Goal: Task Accomplishment & Management: Complete application form

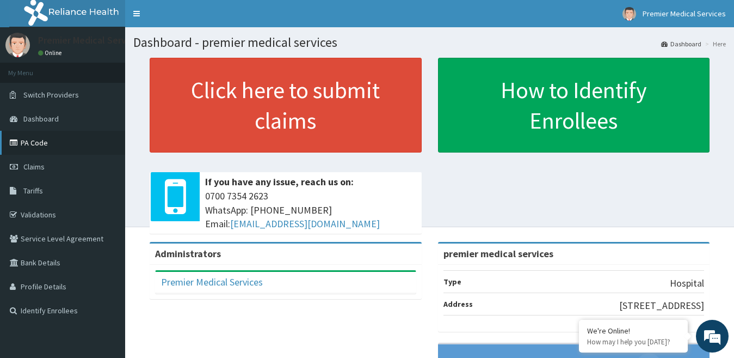
click at [45, 145] on link "PA Code" at bounding box center [62, 143] width 125 height 24
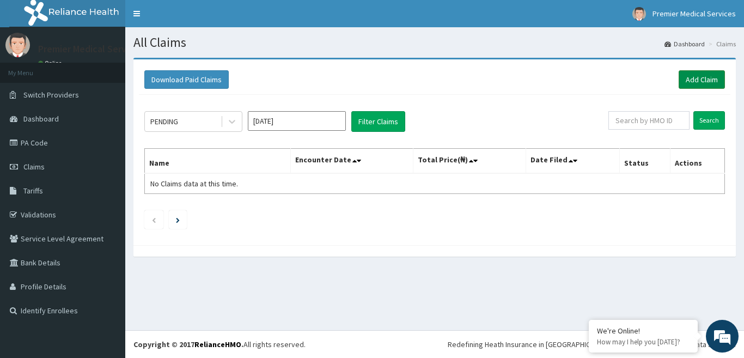
click at [692, 77] on link "Add Claim" at bounding box center [701, 79] width 46 height 19
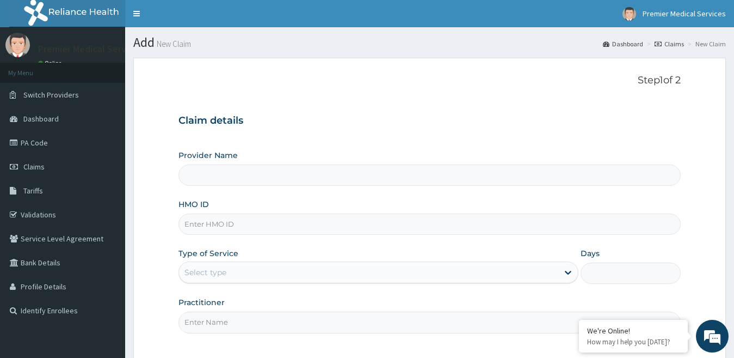
type input "premier medical services"
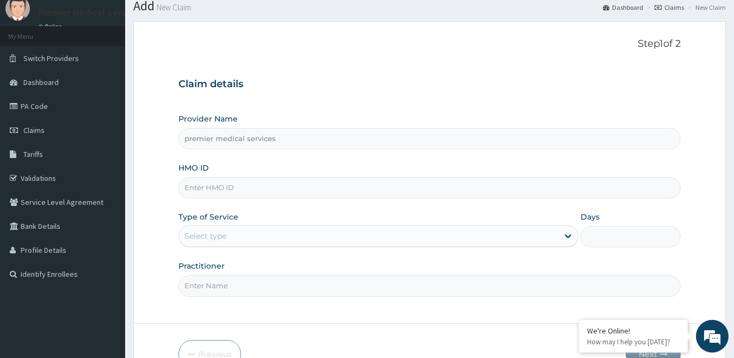
scroll to position [100, 0]
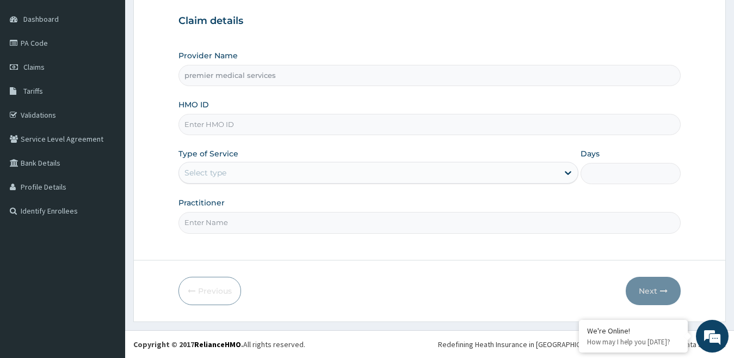
click at [221, 123] on input "HMO ID" at bounding box center [430, 124] width 503 height 21
type input "STZ/10104/B"
click at [223, 173] on div "Select type" at bounding box center [206, 172] width 42 height 11
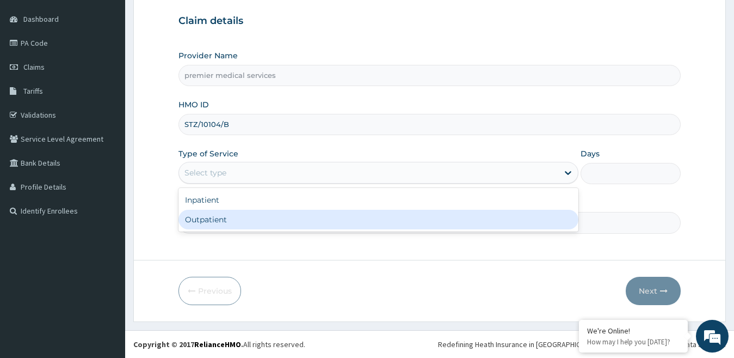
click at [211, 220] on div "Outpatient" at bounding box center [379, 220] width 401 height 20
type input "1"
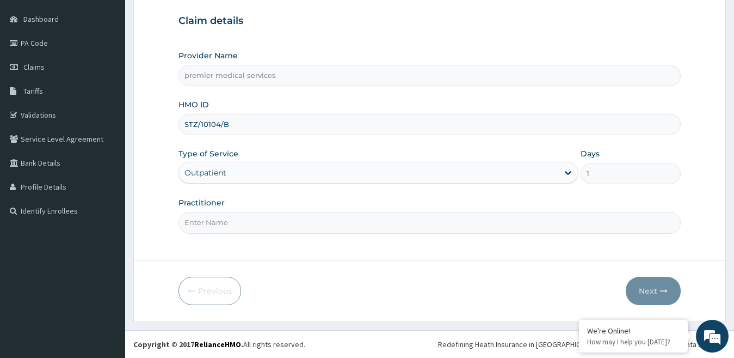
click at [223, 223] on input "Practitioner" at bounding box center [430, 222] width 503 height 21
type input "DR NSIKAK UDOKANG"
click at [651, 290] on button "Next" at bounding box center [653, 291] width 55 height 28
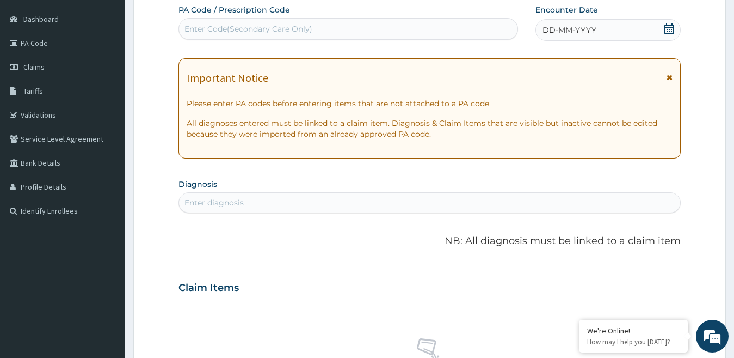
click at [334, 24] on div "Enter Code(Secondary Care Only)" at bounding box center [348, 28] width 339 height 17
drag, startPoint x: 323, startPoint y: 23, endPoint x: 229, endPoint y: 31, distance: 94.5
click at [229, 31] on div "Enter Code(Secondary Care Only)" at bounding box center [249, 28] width 128 height 11
paste input "PA/6BE3E2"
type input "PA/6BE3E2"
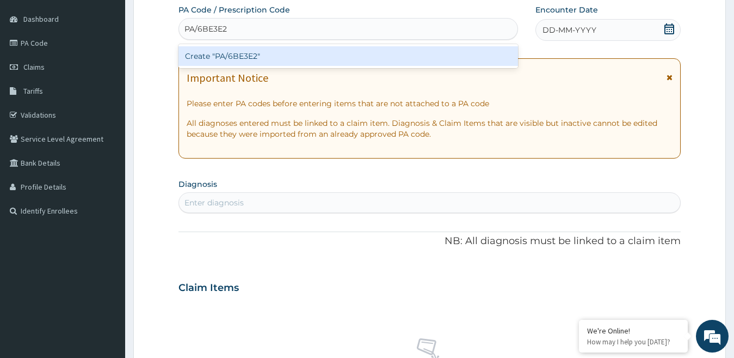
click at [238, 60] on div "Create "PA/6BE3E2"" at bounding box center [349, 56] width 340 height 20
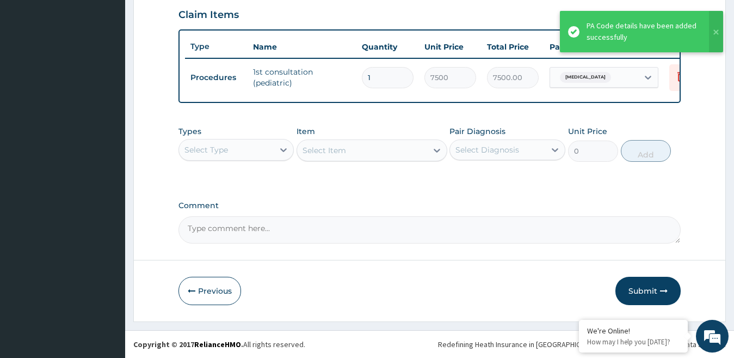
scroll to position [385, 0]
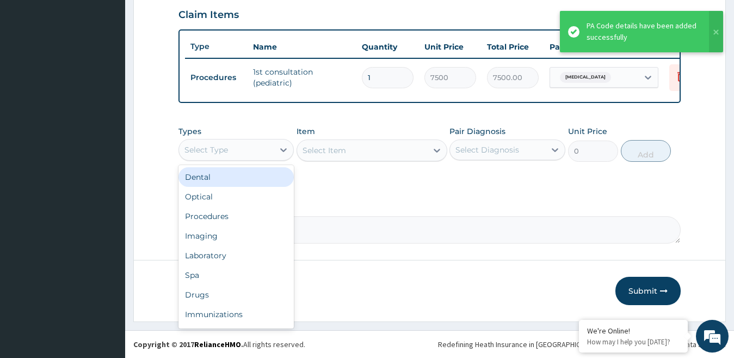
click at [271, 153] on div "Select Type" at bounding box center [226, 149] width 95 height 17
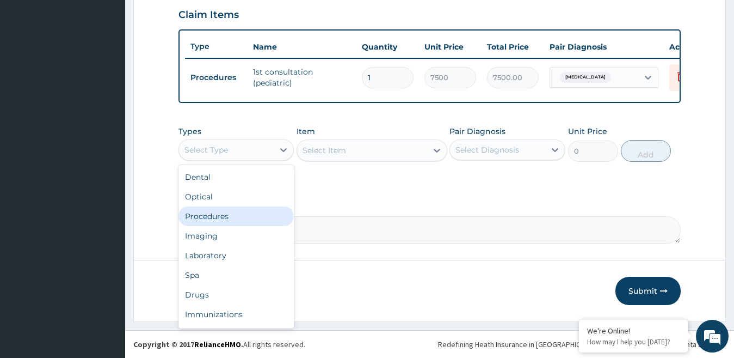
click at [210, 217] on div "Procedures" at bounding box center [237, 216] width 116 height 20
click at [254, 145] on div "Procedures" at bounding box center [226, 149] width 95 height 17
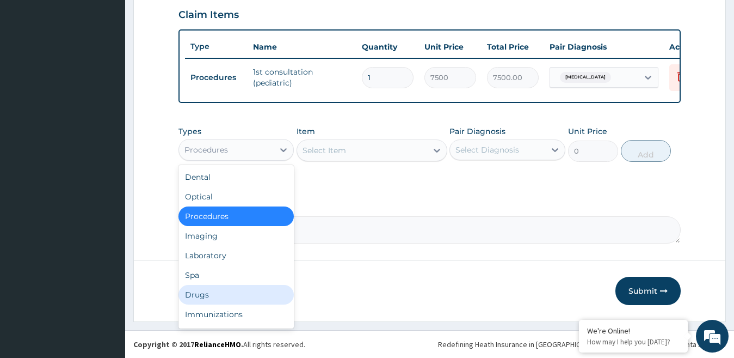
click at [210, 298] on div "Drugs" at bounding box center [237, 295] width 116 height 20
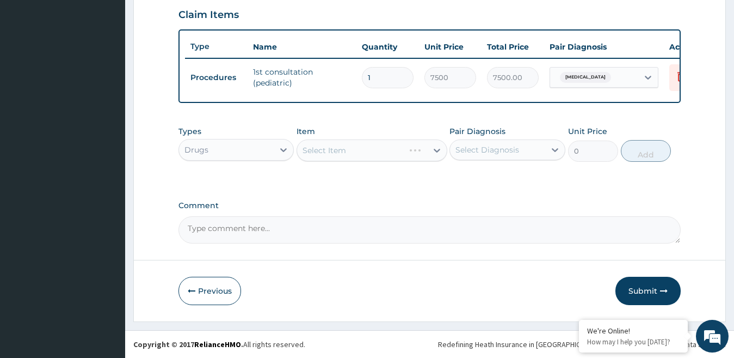
click at [363, 154] on div "Select Item" at bounding box center [372, 150] width 151 height 22
click at [357, 148] on div "Select Item" at bounding box center [362, 150] width 130 height 17
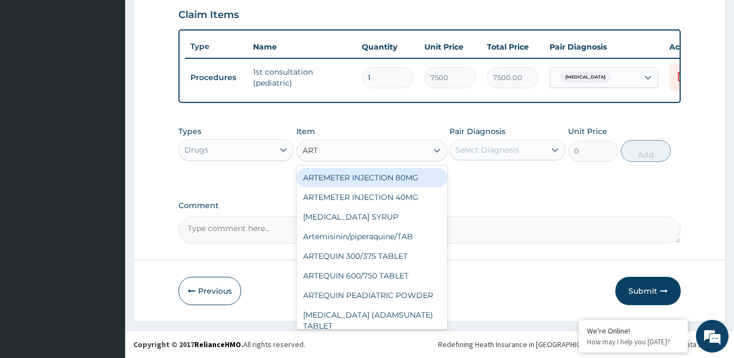
type input "ARTE"
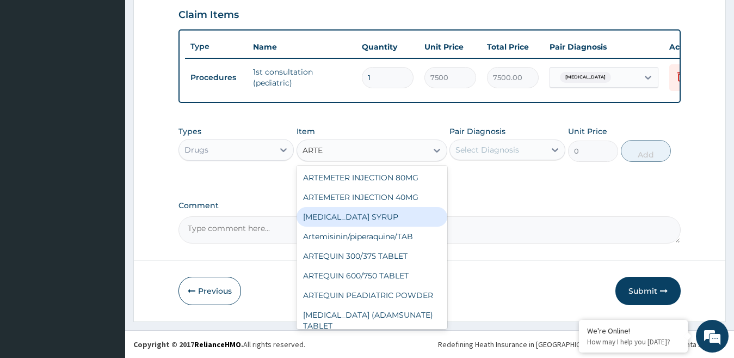
click at [373, 216] on div "[MEDICAL_DATA] SYRUP" at bounding box center [372, 217] width 151 height 20
type input "480"
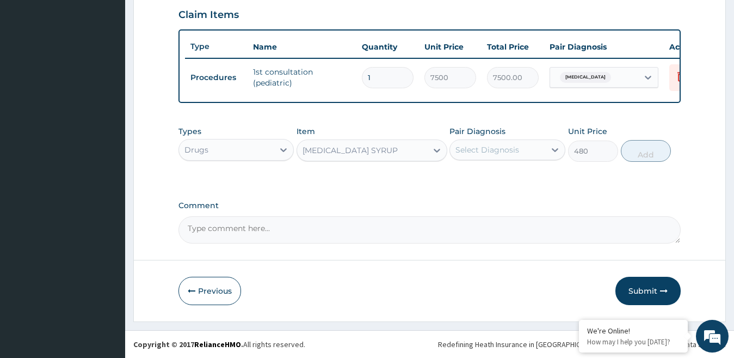
click at [365, 137] on div "Item option ARTEMETHER SYRUP, selected. Select is focused ,type to refine list,…" at bounding box center [372, 144] width 151 height 36
click at [365, 148] on div "[MEDICAL_DATA] SYRUP" at bounding box center [350, 150] width 95 height 11
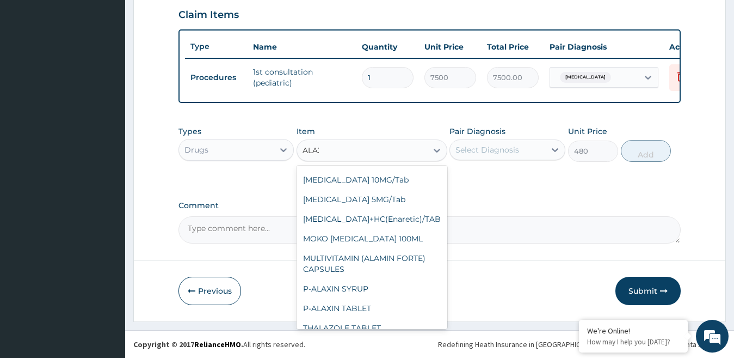
scroll to position [0, 0]
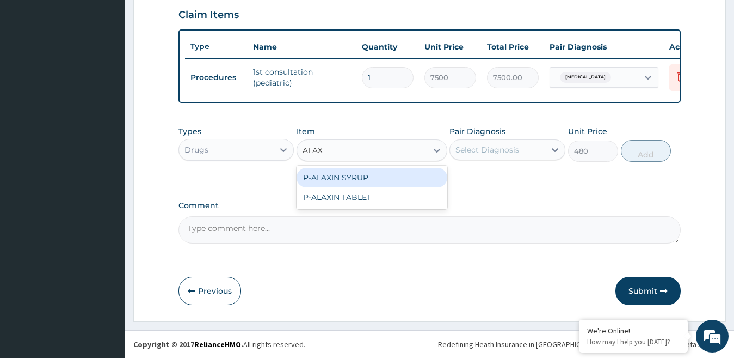
type input "ALAXI"
click at [363, 180] on div "P-ALAXIN SYRUP" at bounding box center [372, 178] width 151 height 20
type input "600"
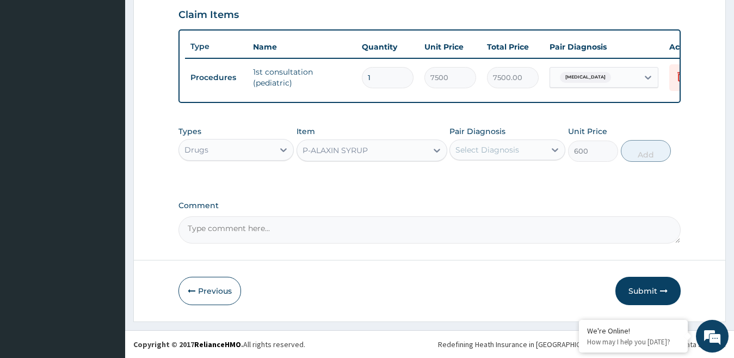
click at [513, 149] on div "Select Diagnosis" at bounding box center [488, 149] width 64 height 11
click at [487, 177] on label "Bronchitis" at bounding box center [502, 176] width 68 height 11
checkbox input "true"
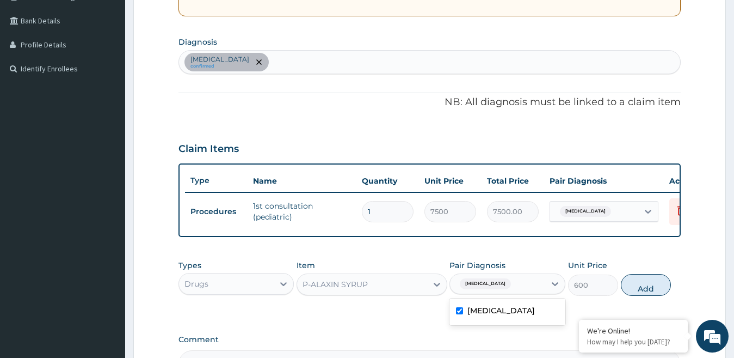
scroll to position [222, 0]
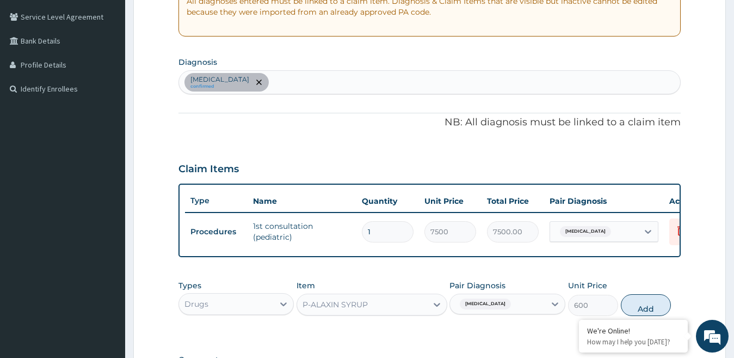
click at [332, 83] on div "Bronchitis confirmed" at bounding box center [430, 82] width 502 height 23
type input "MALARIA"
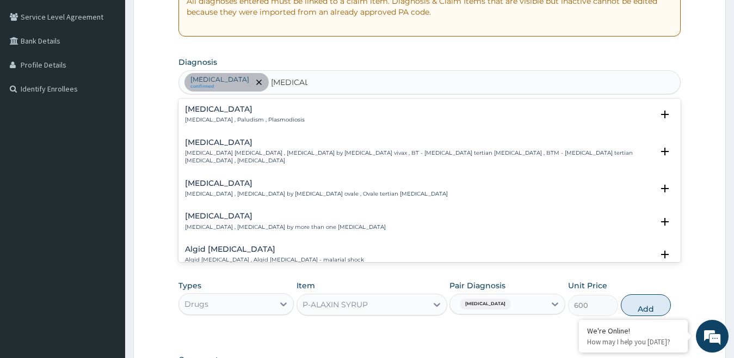
click at [228, 112] on h4 "[MEDICAL_DATA]" at bounding box center [245, 109] width 120 height 8
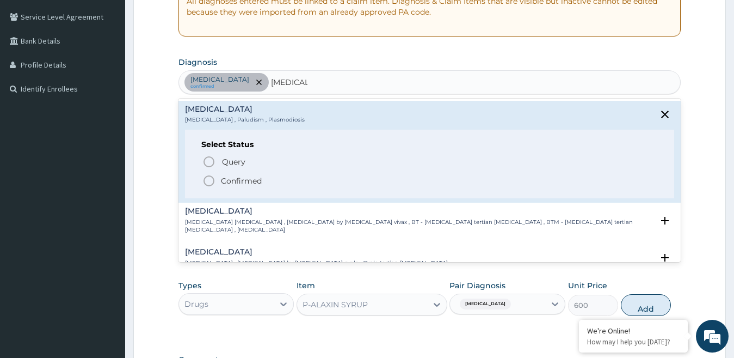
click at [219, 182] on span "Confirmed" at bounding box center [431, 180] width 456 height 13
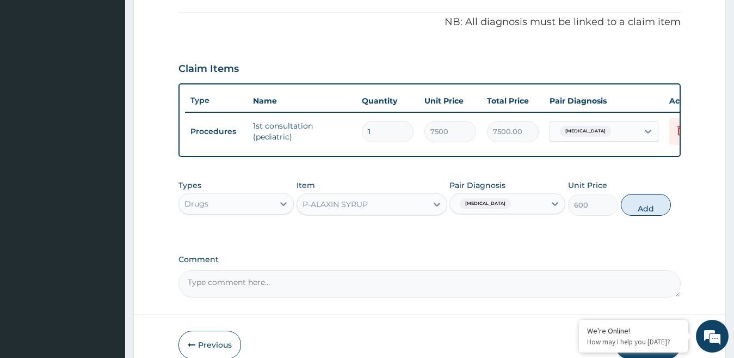
scroll to position [330, 0]
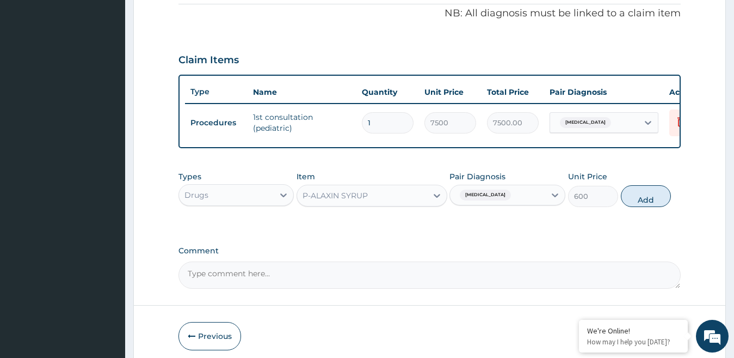
click at [545, 204] on div "Bronchitis" at bounding box center [497, 195] width 95 height 19
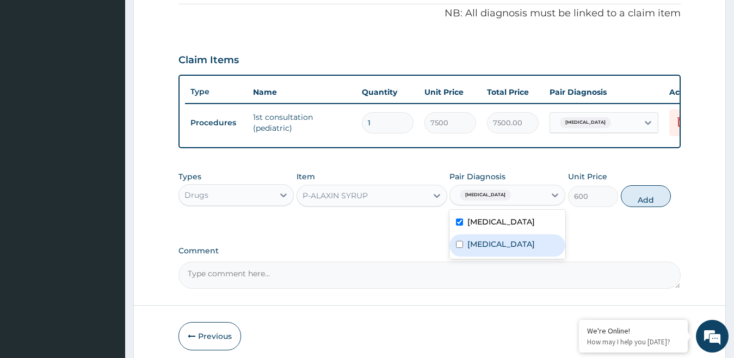
click at [464, 256] on div "[MEDICAL_DATA]" at bounding box center [508, 245] width 116 height 22
checkbox input "true"
click at [461, 225] on input "checkbox" at bounding box center [459, 221] width 7 height 7
checkbox input "false"
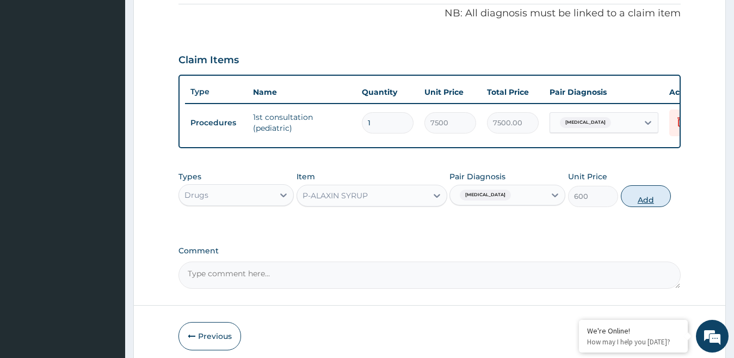
click at [647, 205] on button "Add" at bounding box center [646, 196] width 50 height 22
type input "0"
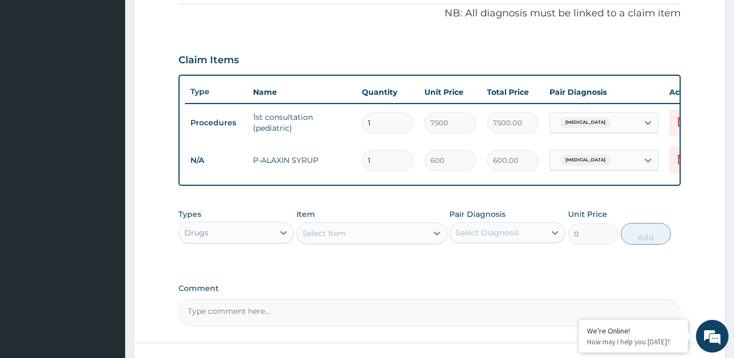
click at [320, 238] on div "Select Item" at bounding box center [325, 233] width 44 height 11
click at [308, 238] on div "Select Item" at bounding box center [325, 233] width 44 height 11
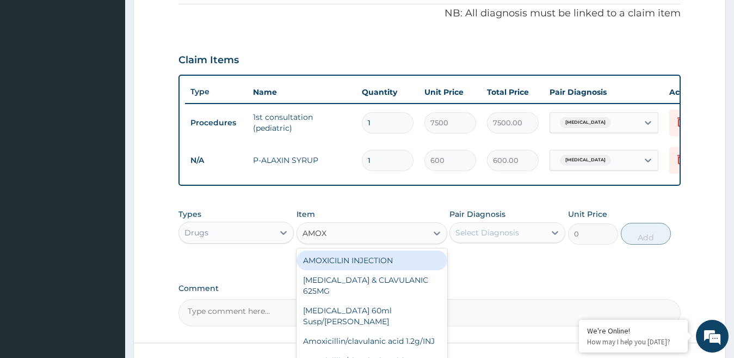
type input "AMOXI"
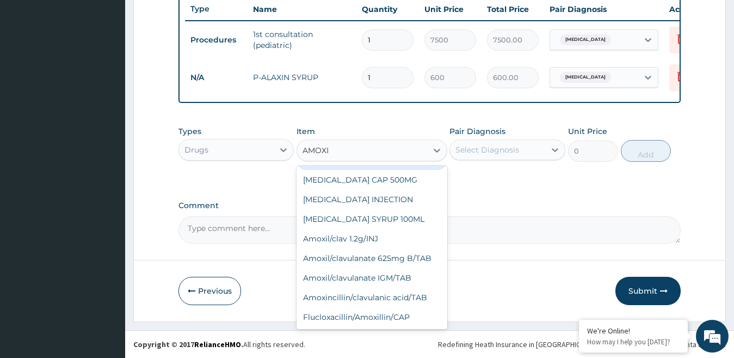
scroll to position [422, 0]
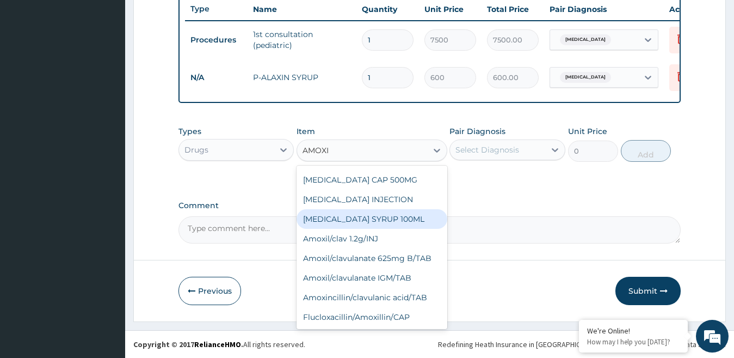
click at [372, 222] on div "AMOXIL SYRUP 100ML" at bounding box center [372, 219] width 151 height 20
type input "320"
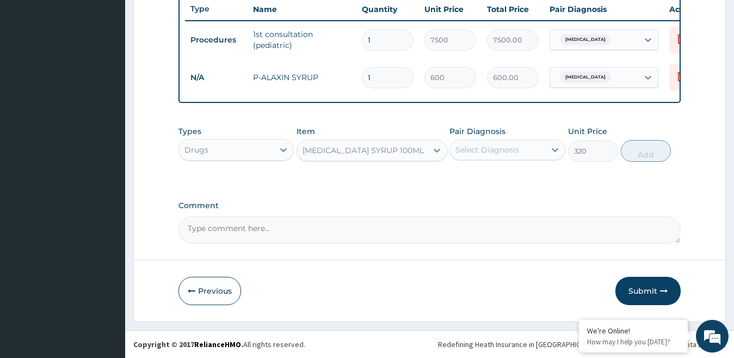
click at [407, 150] on div "AMOXIL SYRUP 100ML" at bounding box center [362, 150] width 130 height 17
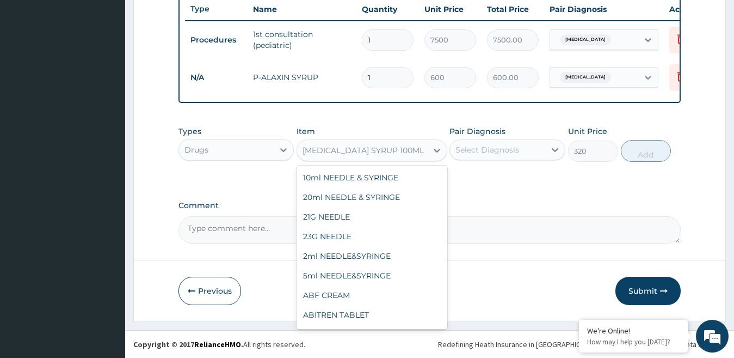
scroll to position [1546, 0]
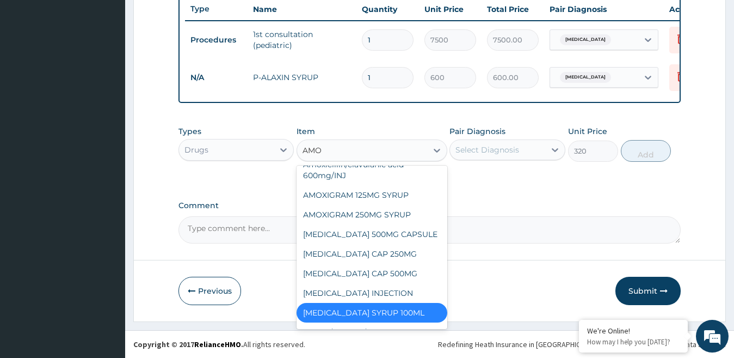
type input "AMOX"
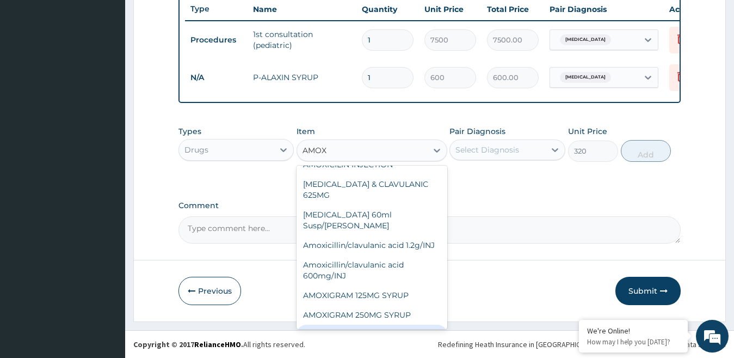
scroll to position [68, 0]
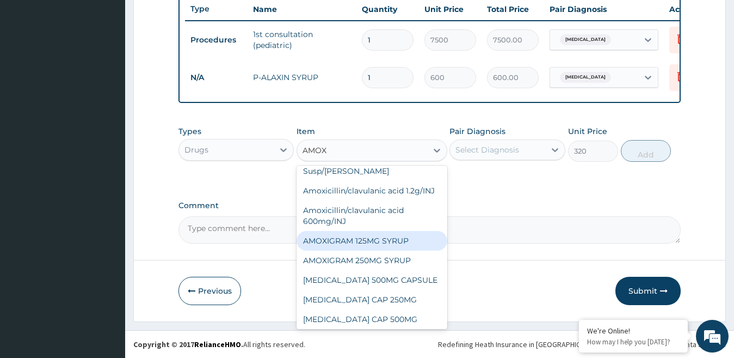
click at [354, 240] on div "AMOXIGRAM 125MG SYRUP" at bounding box center [372, 241] width 151 height 20
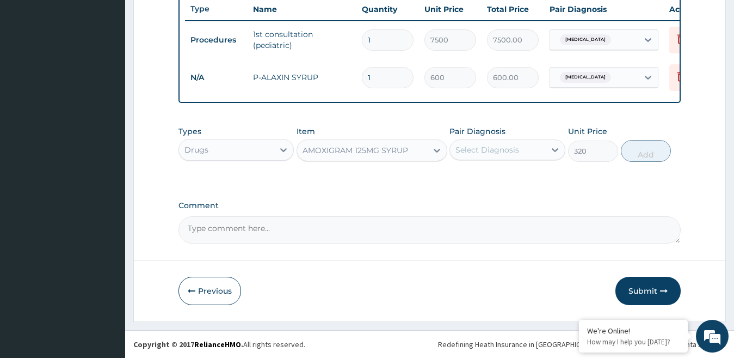
click at [391, 150] on div "AMOXIGRAM 125MG SYRUP" at bounding box center [356, 150] width 106 height 11
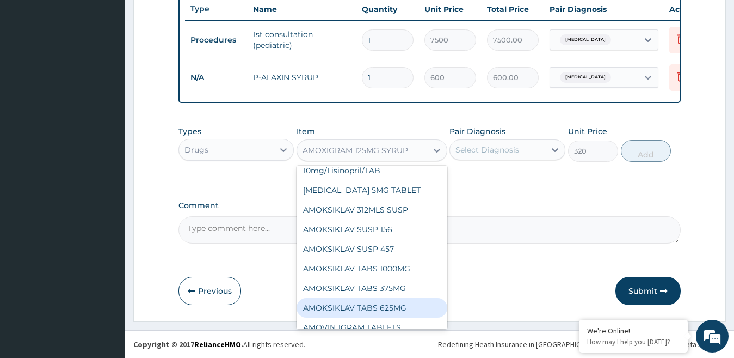
scroll to position [1156, 0]
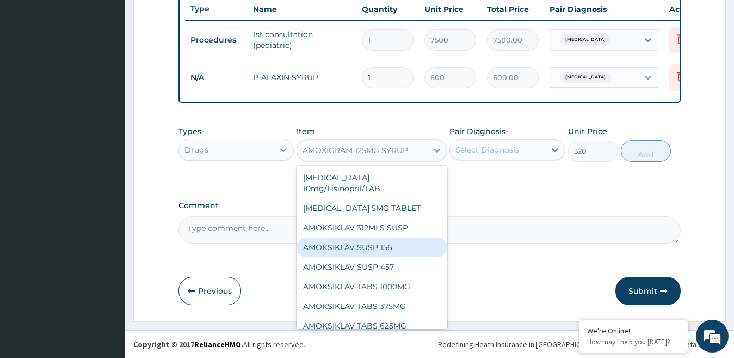
click at [353, 257] on div "AMOKSIKLAV SUSP 156" at bounding box center [372, 247] width 151 height 20
type input "1400"
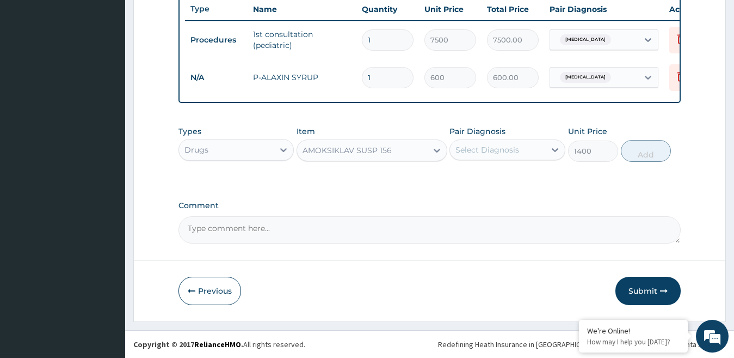
click at [387, 150] on div "AMOKSIKLAV SUSP 156" at bounding box center [347, 150] width 89 height 11
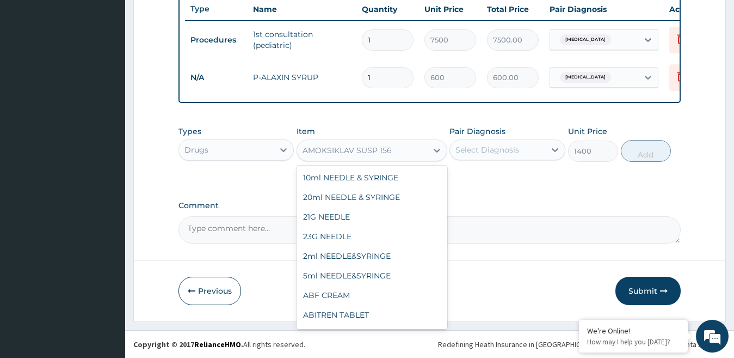
scroll to position [1102, 0]
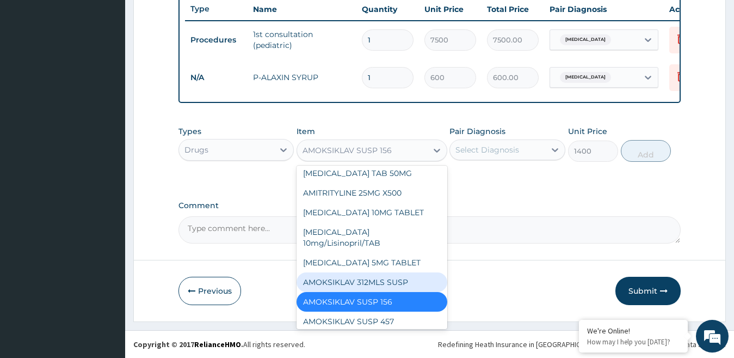
click at [372, 292] on div "AMOKSIKLAV 312MLS SUSP" at bounding box center [372, 282] width 151 height 20
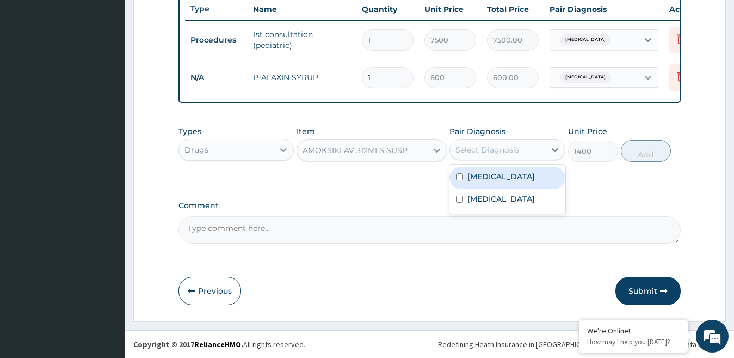
click at [540, 152] on div "Select Diagnosis" at bounding box center [497, 149] width 95 height 17
click at [470, 180] on label "Bronchitis" at bounding box center [502, 176] width 68 height 11
checkbox input "true"
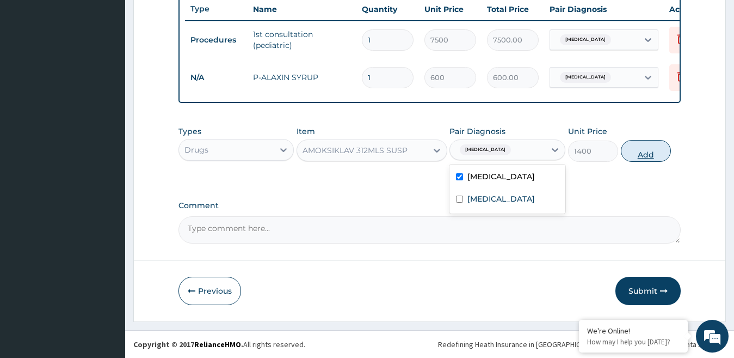
click at [640, 159] on button "Add" at bounding box center [646, 151] width 50 height 22
type input "0"
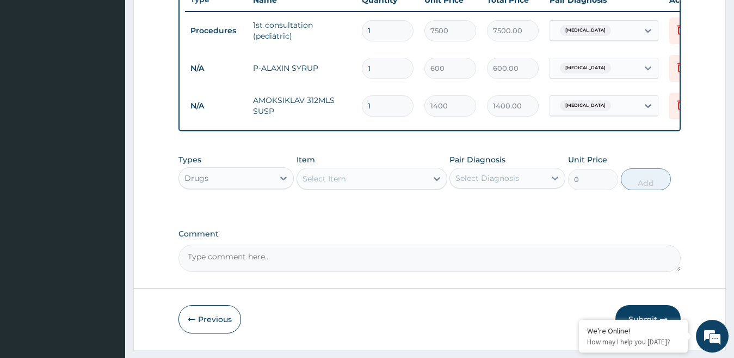
click at [333, 183] on div "Select Item" at bounding box center [325, 178] width 44 height 11
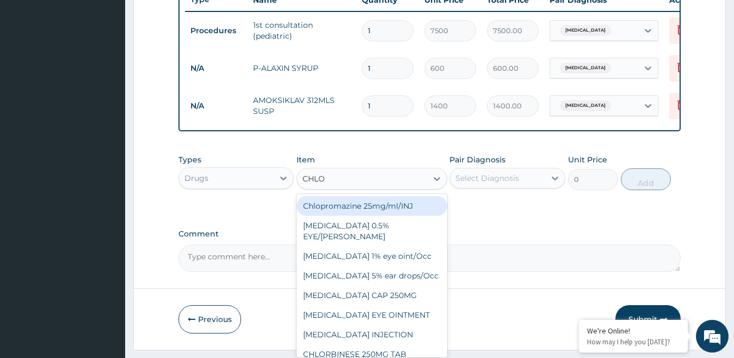
type input "CHLOR"
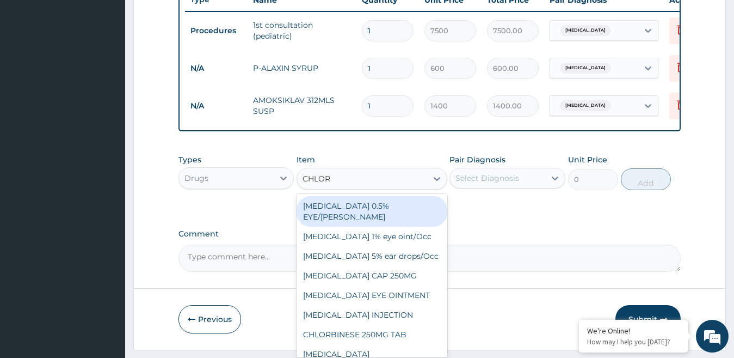
scroll to position [460, 0]
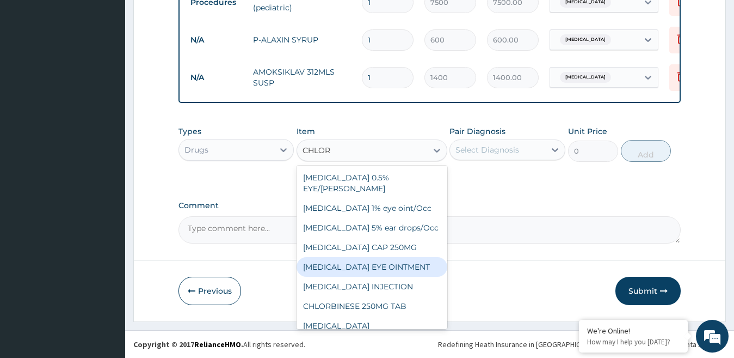
click at [357, 268] on div "CHLORAMPHENICOL EYE OINTMENT" at bounding box center [372, 267] width 151 height 20
type input "220"
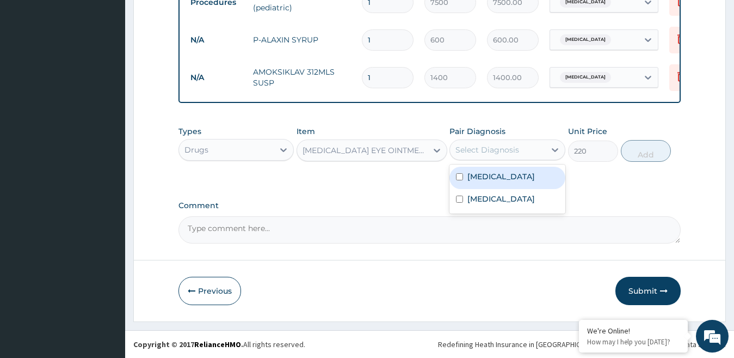
click at [509, 149] on div "Select Diagnosis" at bounding box center [488, 149] width 64 height 11
click at [482, 176] on label "Bronchitis" at bounding box center [502, 176] width 68 height 11
checkbox input "true"
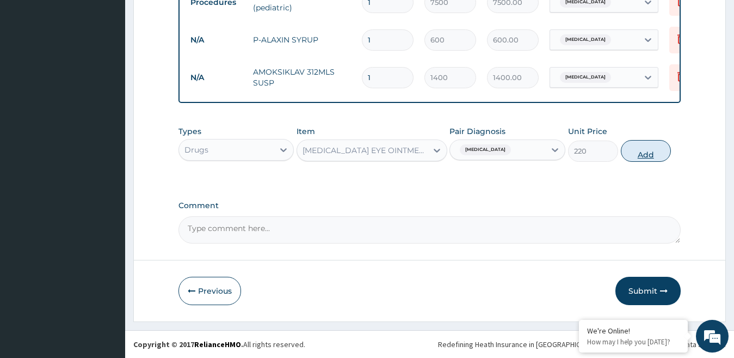
click at [656, 150] on button "Add" at bounding box center [646, 151] width 50 height 22
type input "0"
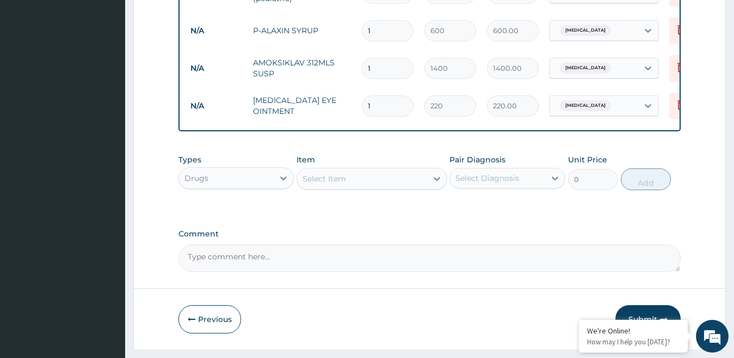
click at [342, 184] on div "Select Item" at bounding box center [325, 178] width 44 height 11
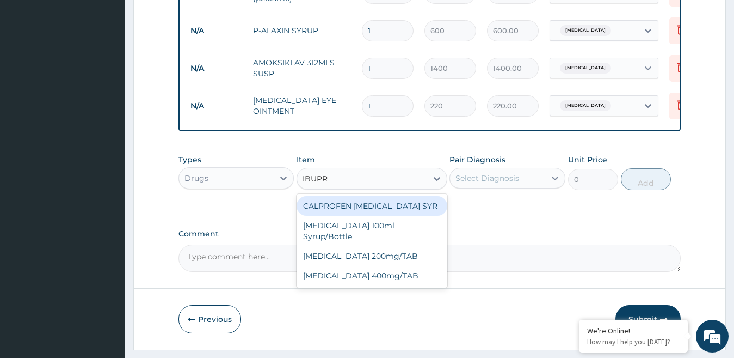
type input "IBUPRO"
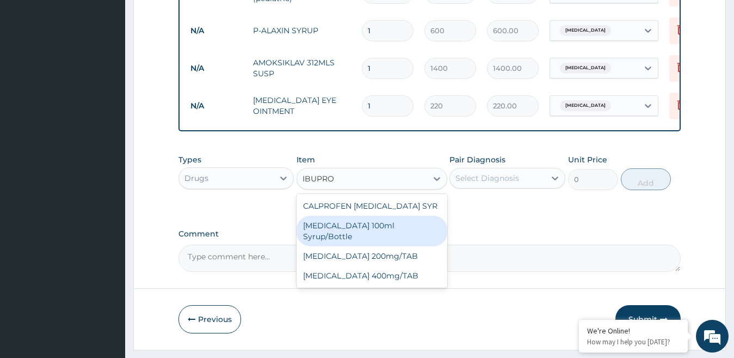
click at [364, 238] on div "Ibuprofen 100ml Syrup/Bottle" at bounding box center [372, 231] width 151 height 30
type input "600"
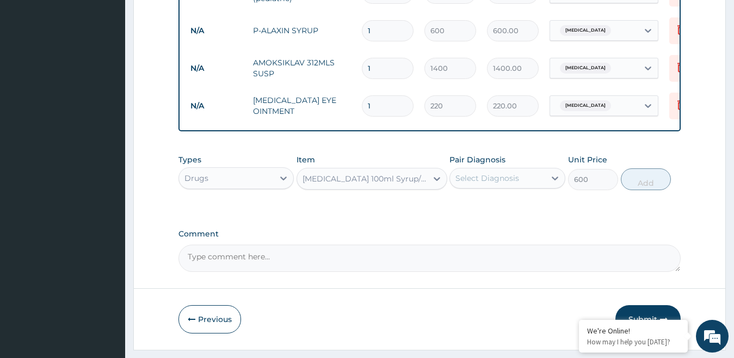
click at [511, 183] on div "Select Diagnosis" at bounding box center [488, 178] width 64 height 11
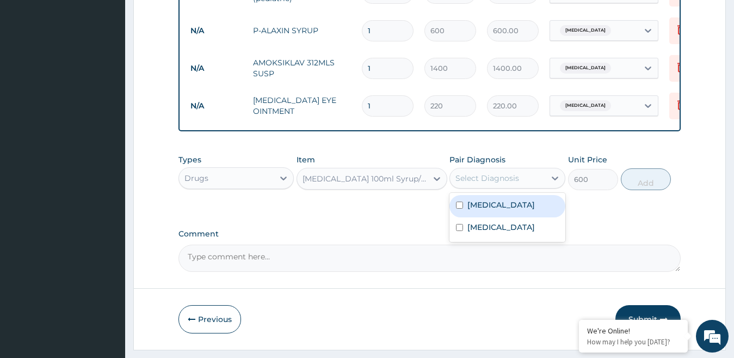
click at [481, 210] on label "Bronchitis" at bounding box center [502, 204] width 68 height 11
checkbox input "true"
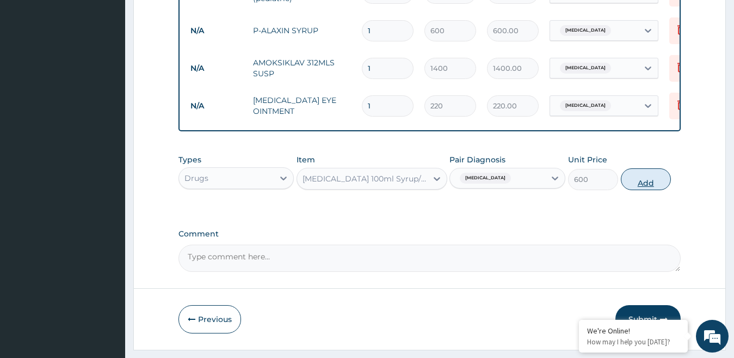
click at [644, 190] on button "Add" at bounding box center [646, 179] width 50 height 22
type input "0"
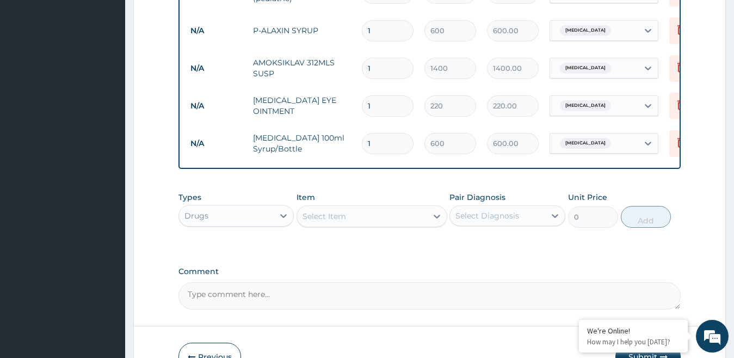
click at [327, 222] on div "Select Item" at bounding box center [325, 216] width 44 height 11
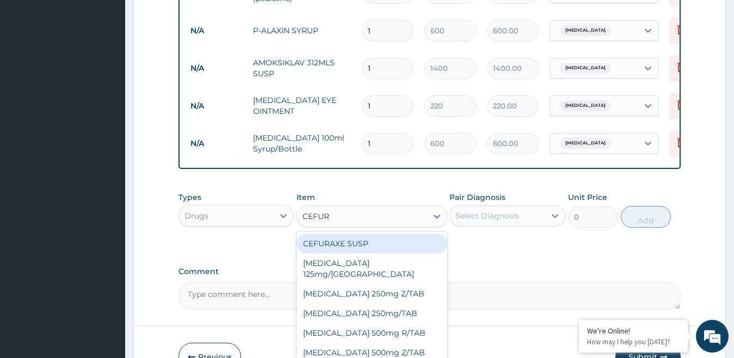
type input "CEFURO"
click at [361, 255] on div "Cefuroxime 125mg/SYR" at bounding box center [372, 249] width 151 height 30
type input "1400"
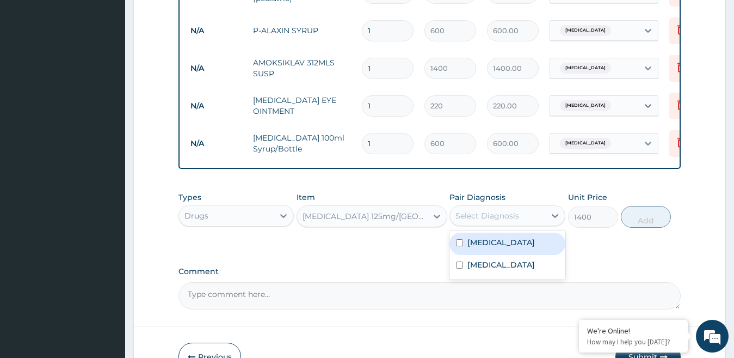
click at [519, 221] on div "Select Diagnosis" at bounding box center [488, 215] width 64 height 11
click at [487, 248] on label "Bronchitis" at bounding box center [502, 242] width 68 height 11
checkbox input "true"
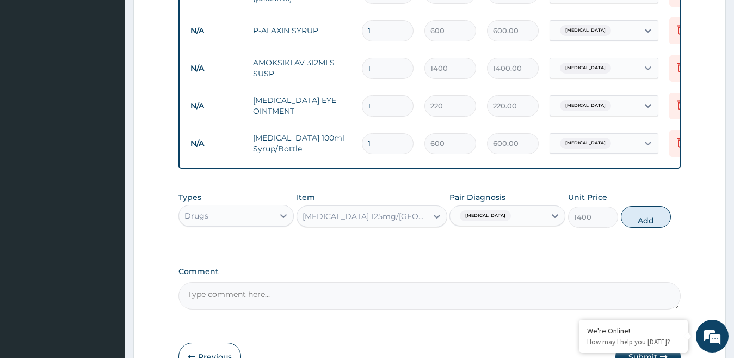
click at [643, 228] on button "Add" at bounding box center [646, 217] width 50 height 22
type input "0"
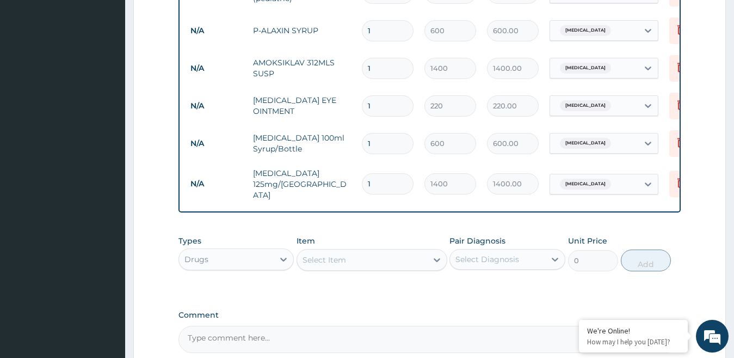
click at [352, 262] on div "Select Item" at bounding box center [362, 259] width 130 height 17
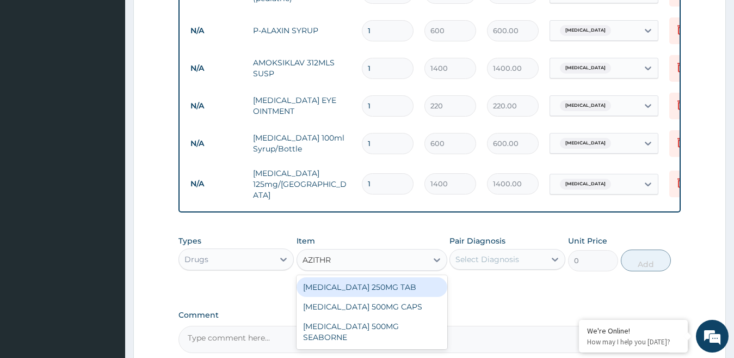
type input "AZITHRO"
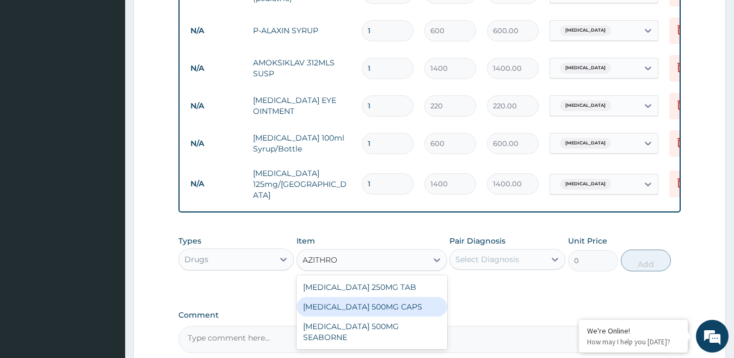
click at [366, 308] on div "AZITHROMYCIN 500MG CAPS" at bounding box center [372, 307] width 151 height 20
type input "360"
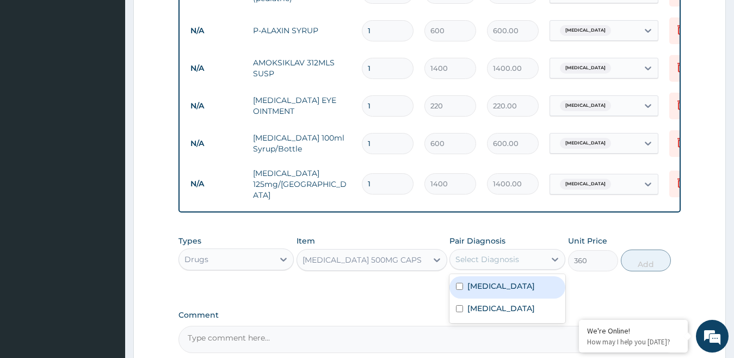
click at [530, 266] on div "Select Diagnosis" at bounding box center [497, 258] width 95 height 17
click at [470, 291] on label "Bronchitis" at bounding box center [502, 285] width 68 height 11
checkbox input "true"
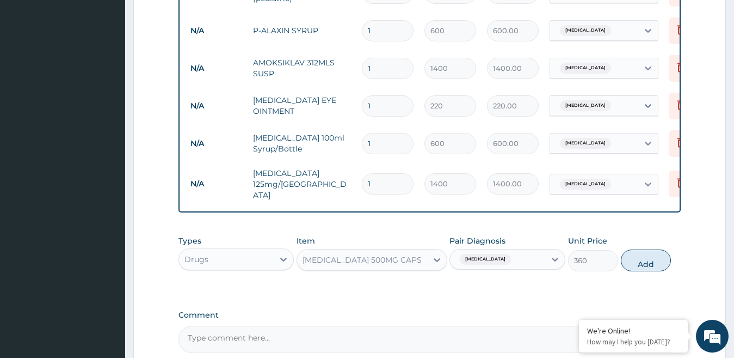
drag, startPoint x: 652, startPoint y: 269, endPoint x: 604, endPoint y: 291, distance: 52.4
click at [604, 291] on div "Types Drugs Item AZITHROMYCIN 500MG CAPS Pair Diagnosis Bronchitis Unit Price 3…" at bounding box center [430, 261] width 503 height 63
click at [645, 262] on button "Add" at bounding box center [646, 260] width 50 height 22
type input "0"
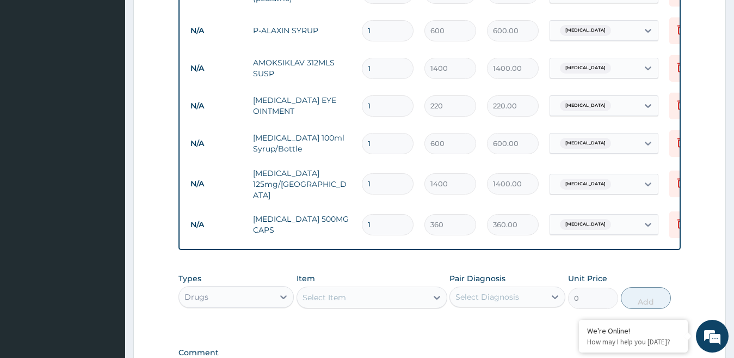
click at [375, 220] on input "1" at bounding box center [388, 224] width 52 height 21
type input "0.00"
type input "5"
type input "1800.00"
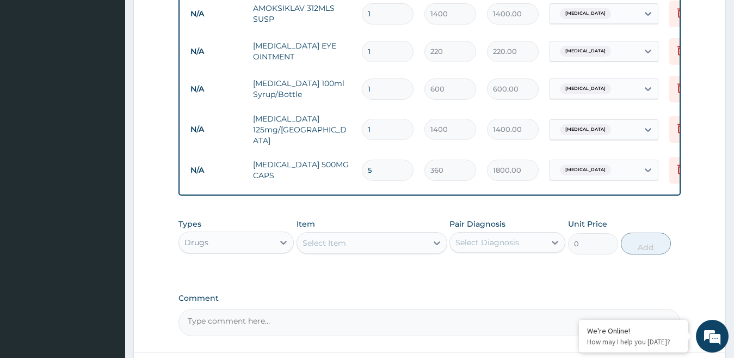
type input "5"
click at [357, 249] on div "Select Item" at bounding box center [362, 242] width 130 height 17
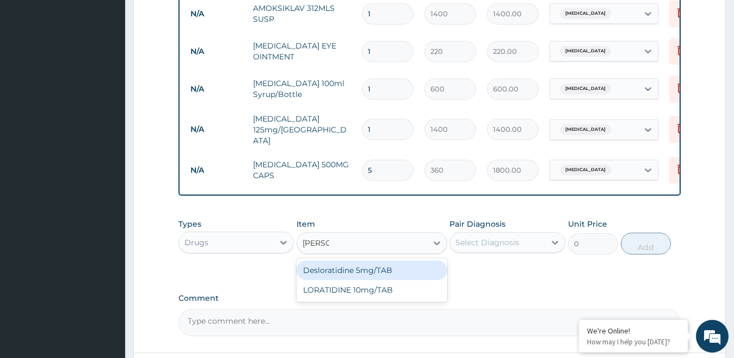
type input "LORAT"
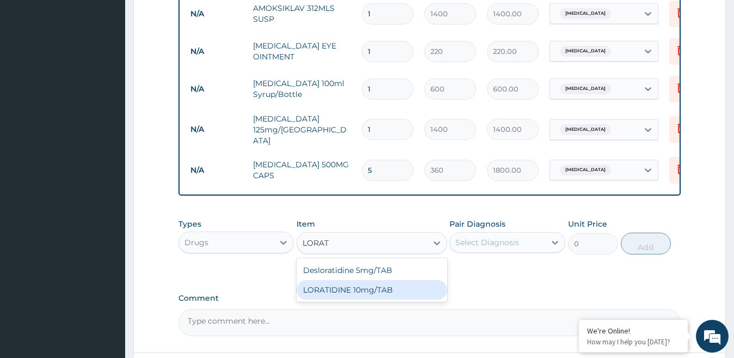
click at [361, 290] on div "LORATIDINE 10mg/TAB" at bounding box center [372, 290] width 151 height 20
type input "40"
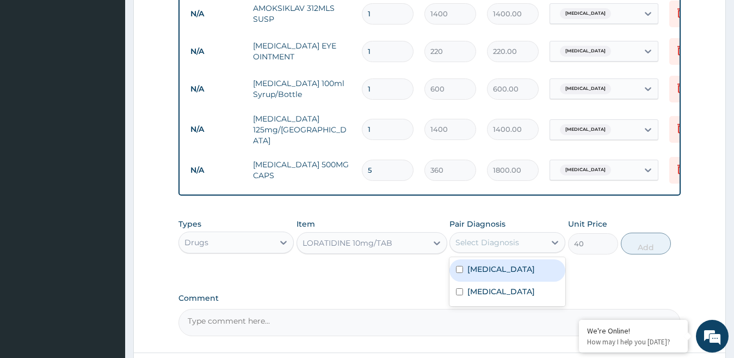
click at [524, 246] on div "Select Diagnosis" at bounding box center [497, 242] width 95 height 17
click at [483, 272] on label "Bronchitis" at bounding box center [502, 268] width 68 height 11
checkbox input "true"
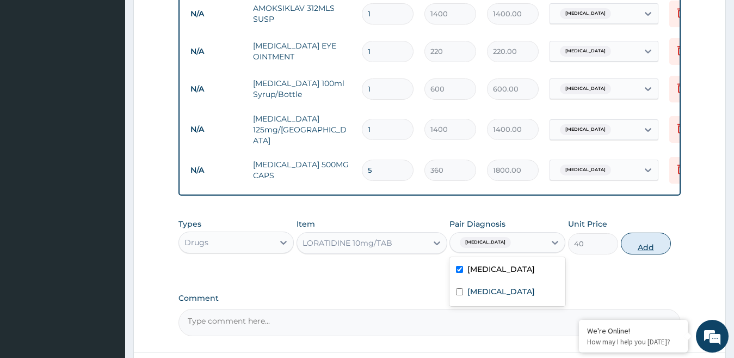
click at [642, 249] on button "Add" at bounding box center [646, 243] width 50 height 22
type input "0"
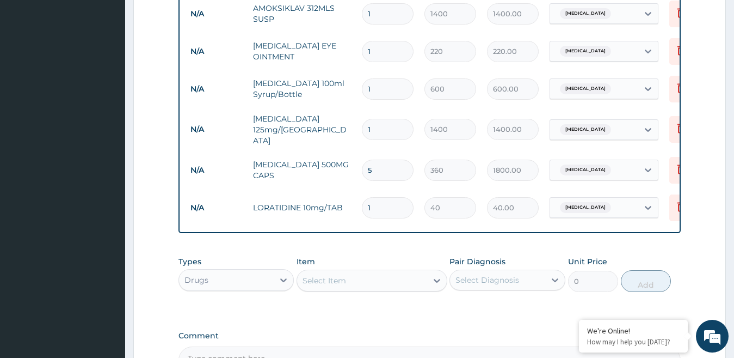
type input "0.00"
type input "7"
type input "280.00"
type input "7"
click at [322, 283] on div "Select Item" at bounding box center [325, 280] width 44 height 11
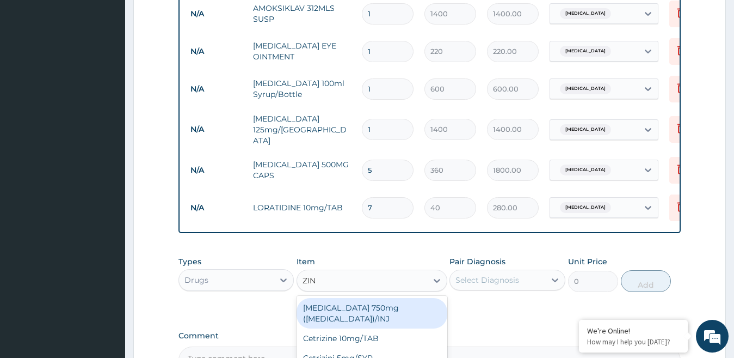
type input "ZINC"
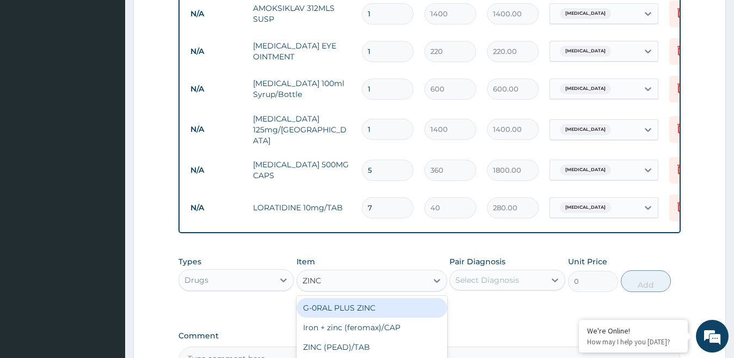
scroll to position [569, 0]
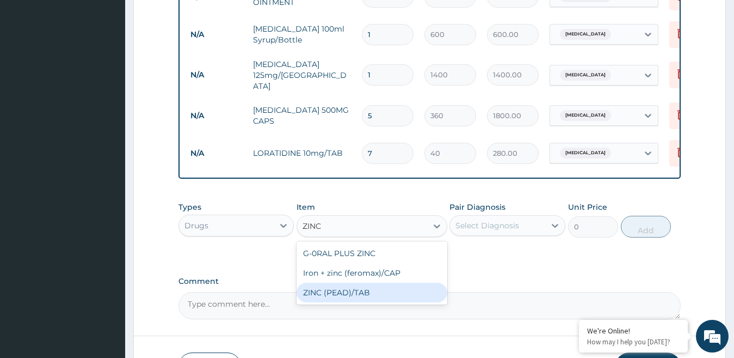
click at [354, 301] on div "ZINC (PEAD)/TAB" at bounding box center [372, 293] width 151 height 20
type input "20"
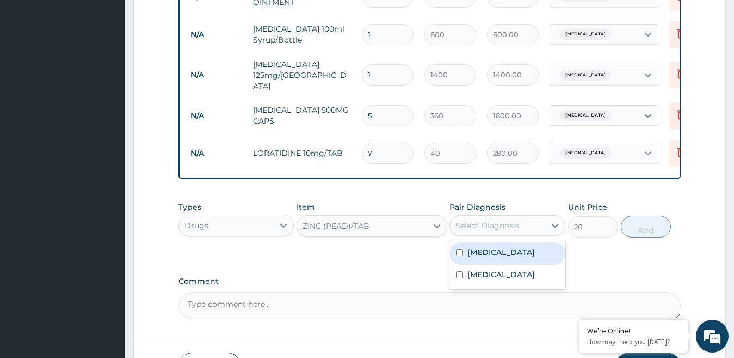
click at [517, 229] on div "Select Diagnosis" at bounding box center [488, 225] width 64 height 11
click at [494, 256] on label "Bronchitis" at bounding box center [502, 252] width 68 height 11
checkbox input "true"
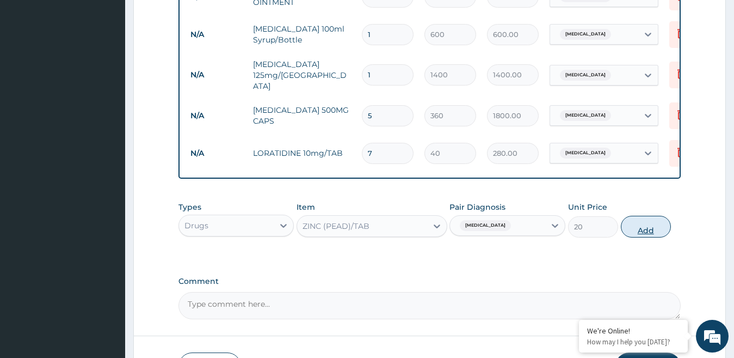
click at [651, 237] on button "Add" at bounding box center [646, 227] width 50 height 22
type input "0"
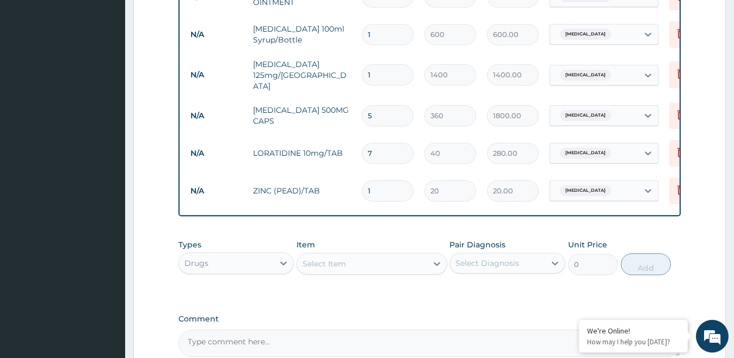
type input "0.00"
type input "3"
type input "60.00"
type input "30"
type input "600.00"
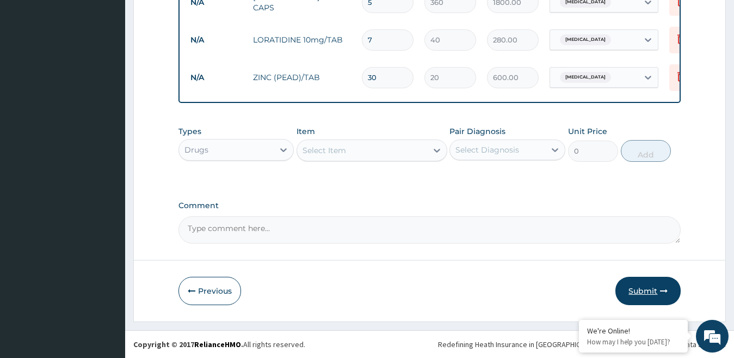
scroll to position [685, 0]
type input "30"
click at [636, 286] on button "Submit" at bounding box center [648, 291] width 65 height 28
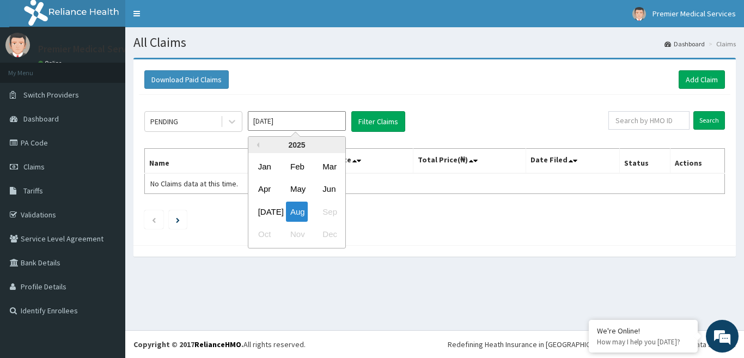
click at [295, 121] on input "Aug 2025" at bounding box center [297, 121] width 98 height 20
click at [267, 206] on div "Jul" at bounding box center [265, 211] width 22 height 20
type input "[DATE]"
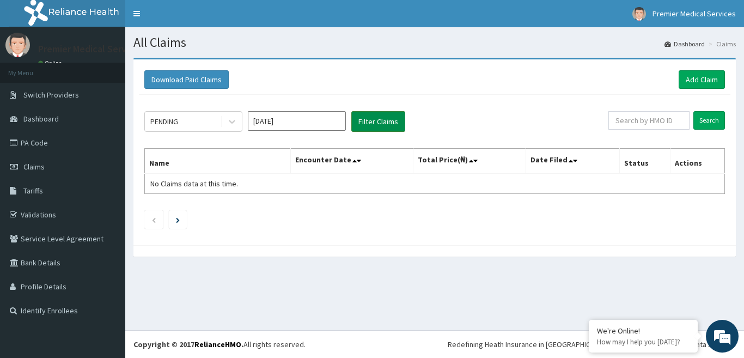
click at [381, 118] on button "Filter Claims" at bounding box center [378, 121] width 54 height 21
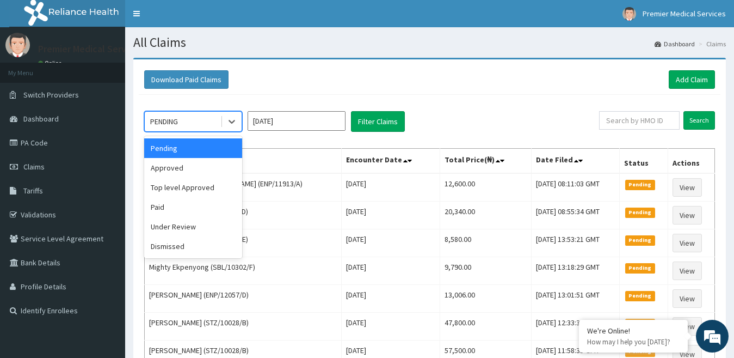
click at [207, 122] on div "PENDING" at bounding box center [183, 121] width 76 height 17
click at [176, 167] on div "Approved" at bounding box center [193, 168] width 98 height 20
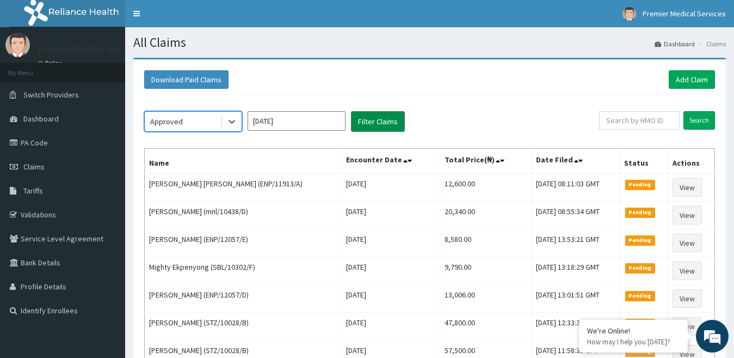
click at [372, 126] on button "Filter Claims" at bounding box center [378, 121] width 54 height 21
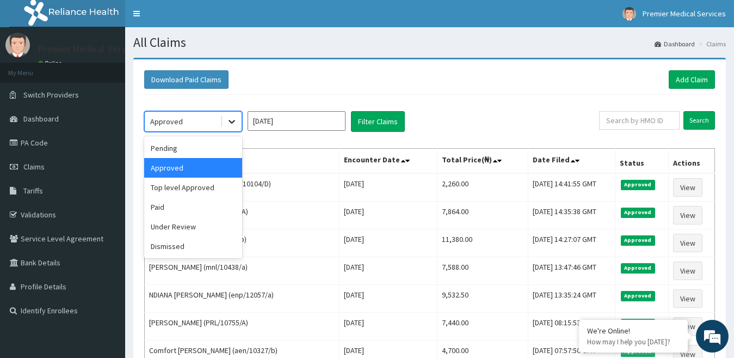
click at [235, 122] on icon at bounding box center [231, 121] width 11 height 11
click at [183, 221] on div "Under Review" at bounding box center [193, 227] width 98 height 20
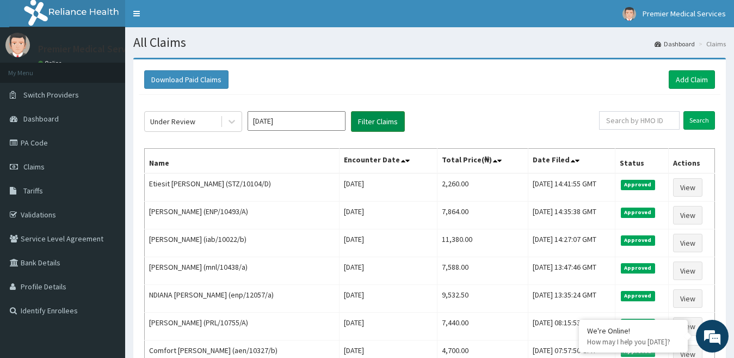
click at [375, 119] on button "Filter Claims" at bounding box center [378, 121] width 54 height 21
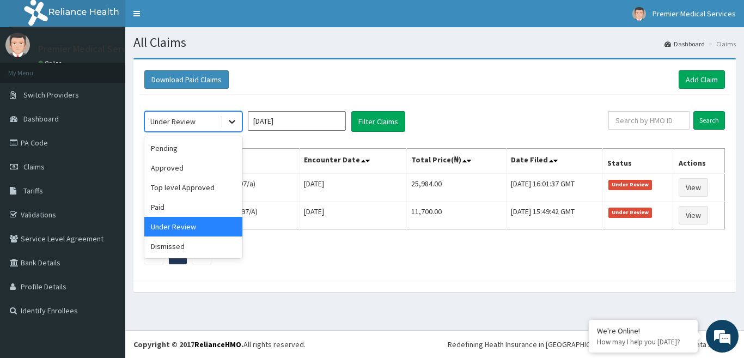
click at [225, 123] on div at bounding box center [232, 122] width 20 height 20
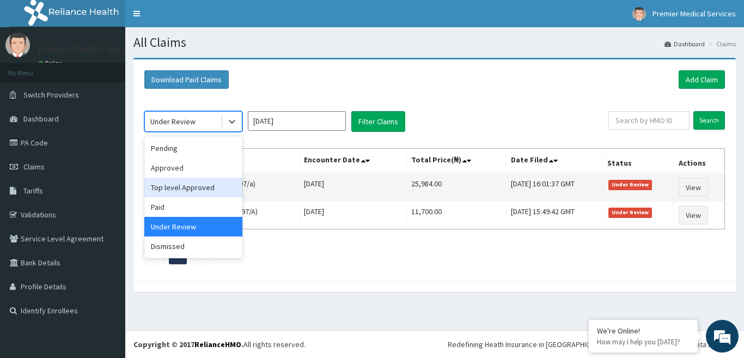
click at [186, 192] on div "Top level Approved" at bounding box center [193, 187] width 98 height 20
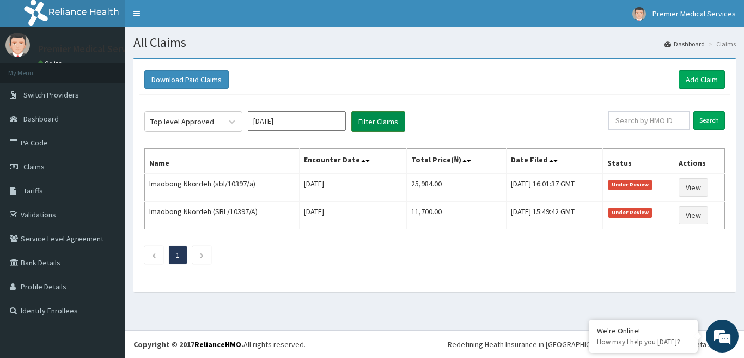
click at [387, 122] on button "Filter Claims" at bounding box center [378, 121] width 54 height 21
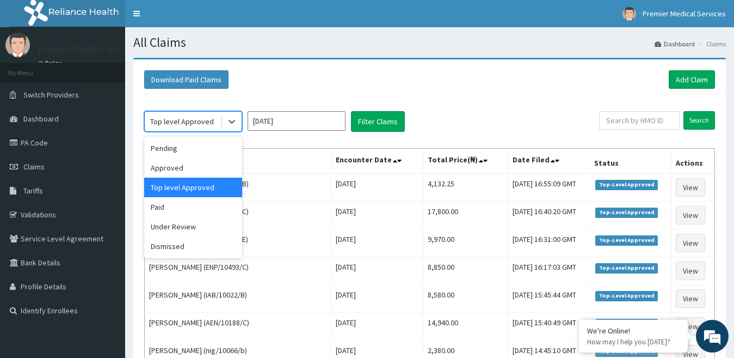
click at [204, 118] on div "Top level Approved" at bounding box center [182, 121] width 64 height 11
click at [182, 164] on div "Approved" at bounding box center [193, 168] width 98 height 20
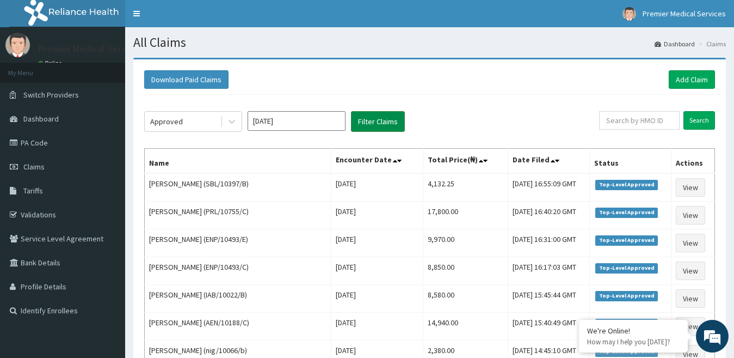
click at [375, 124] on button "Filter Claims" at bounding box center [378, 121] width 54 height 21
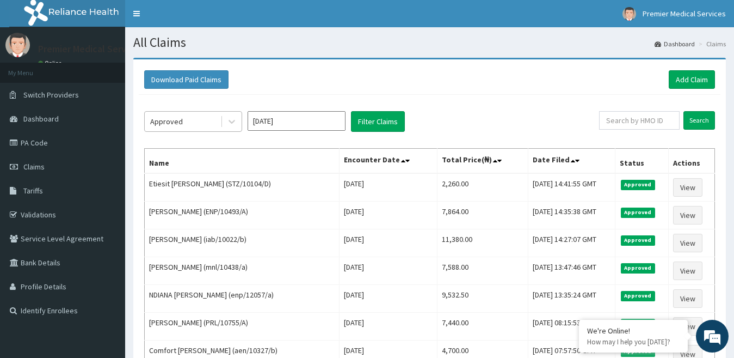
click at [212, 119] on div "Approved" at bounding box center [183, 121] width 76 height 17
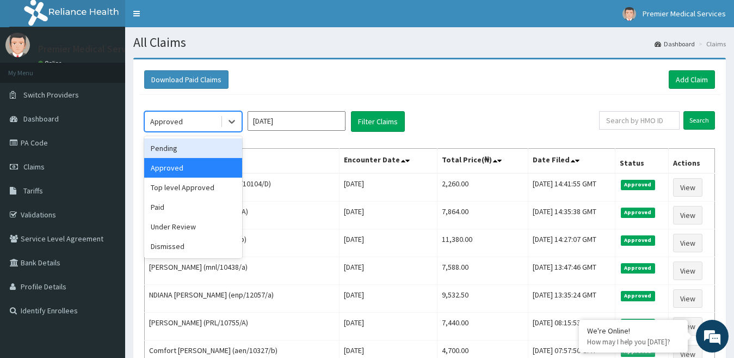
click at [192, 154] on div "Pending" at bounding box center [193, 148] width 98 height 20
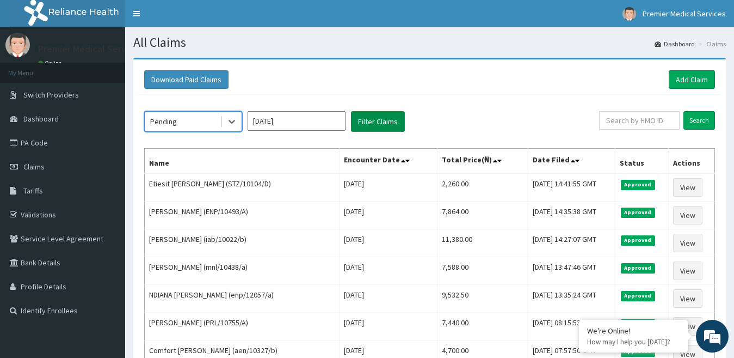
click at [388, 120] on button "Filter Claims" at bounding box center [378, 121] width 54 height 21
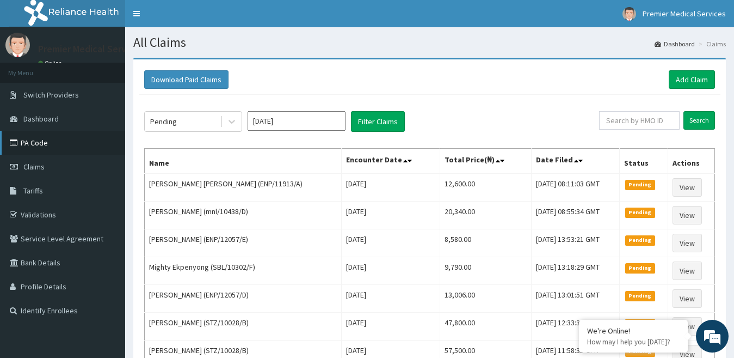
click at [36, 140] on link "PA Code" at bounding box center [62, 143] width 125 height 24
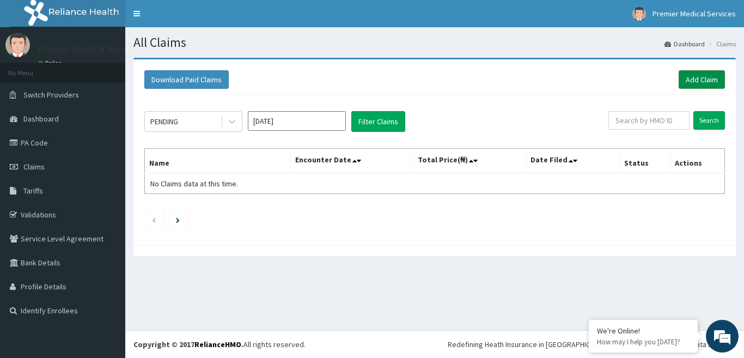
click at [697, 83] on link "Add Claim" at bounding box center [701, 79] width 46 height 19
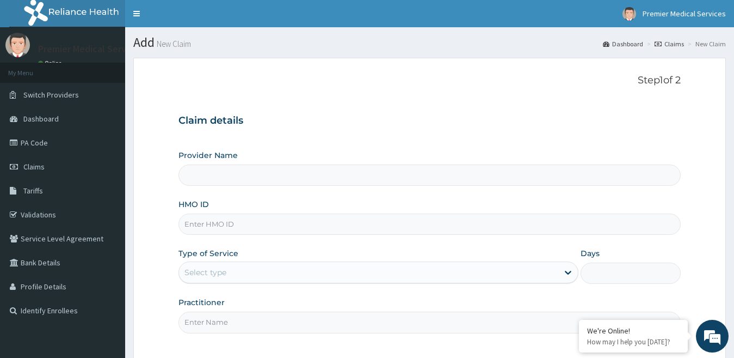
type input "premier medical services"
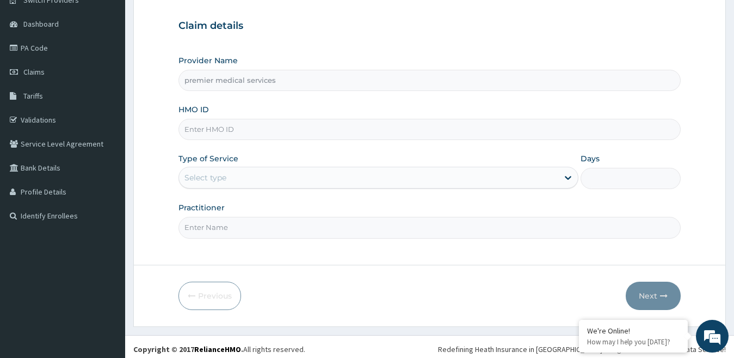
scroll to position [100, 0]
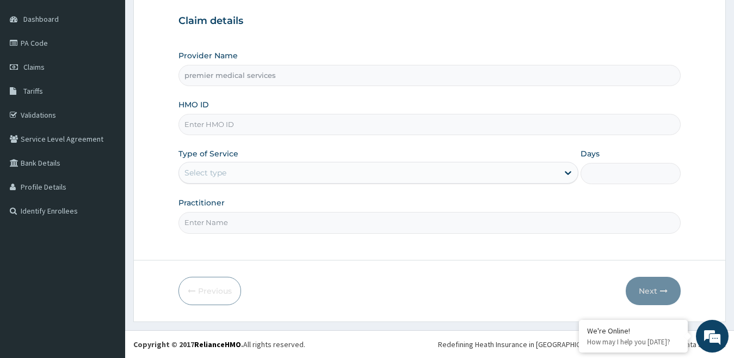
click at [258, 128] on input "HMO ID" at bounding box center [430, 124] width 503 height 21
type input "AEN/10160/A"
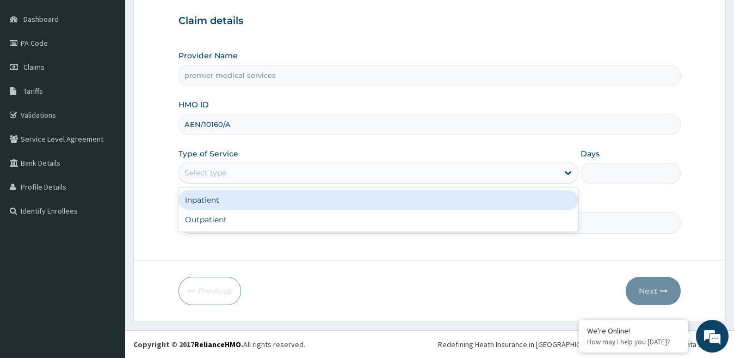
click at [228, 175] on div "Select type" at bounding box center [369, 172] width 380 height 17
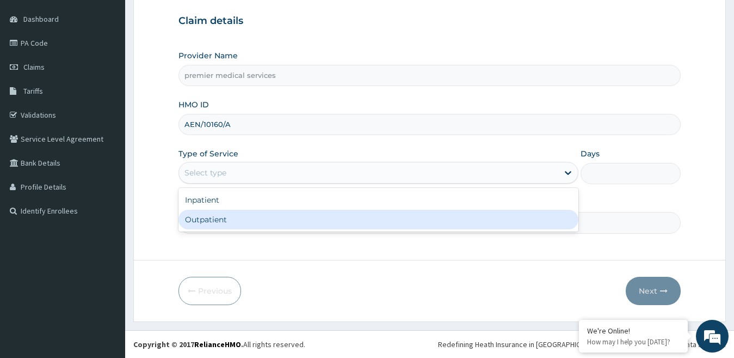
click at [202, 219] on div "Outpatient" at bounding box center [379, 220] width 401 height 20
type input "1"
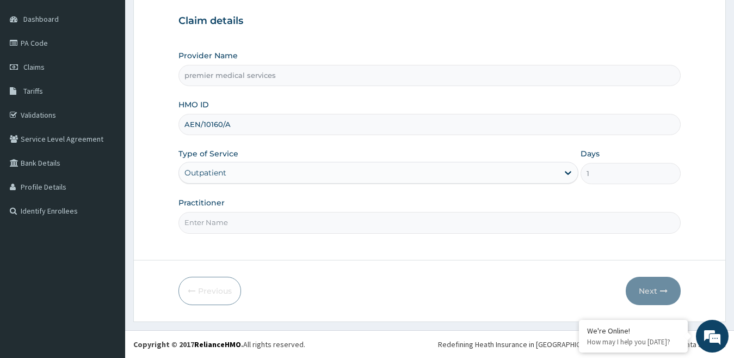
click at [214, 220] on input "Practitioner" at bounding box center [430, 222] width 503 height 21
type input "DR NSIKAK UDOKANG"
click at [653, 292] on button "Next" at bounding box center [653, 291] width 55 height 28
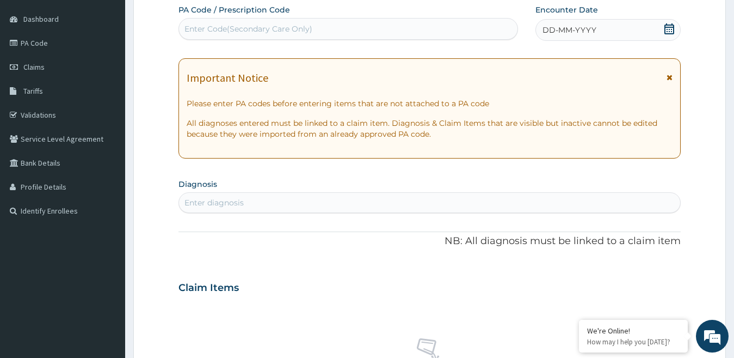
click at [306, 29] on div "Enter Code(Secondary Care Only)" at bounding box center [249, 28] width 128 height 11
paste input "PA/37973A"
type input "PA/37973A"
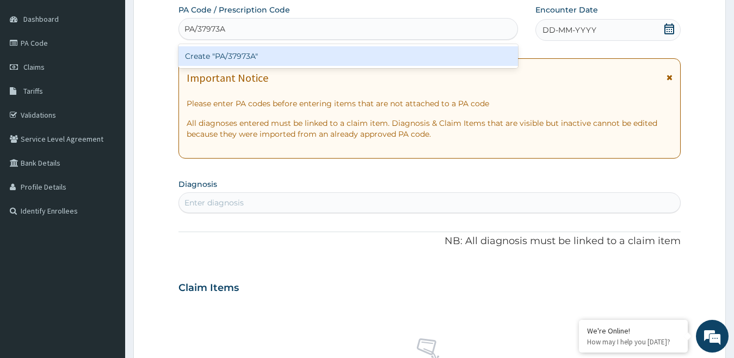
click at [275, 53] on div "Create "PA/37973A"" at bounding box center [349, 56] width 340 height 20
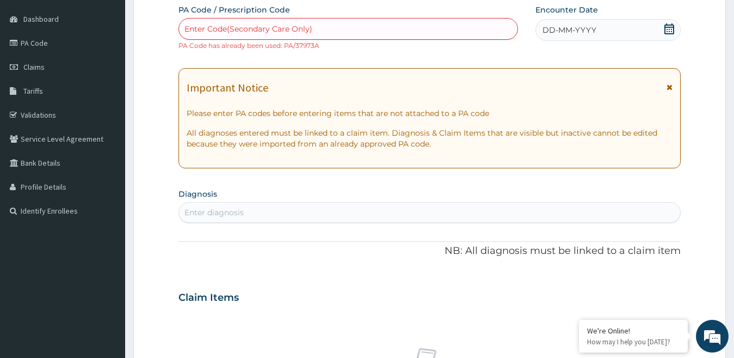
click at [290, 29] on div "Enter Code(Secondary Care Only)" at bounding box center [249, 28] width 128 height 11
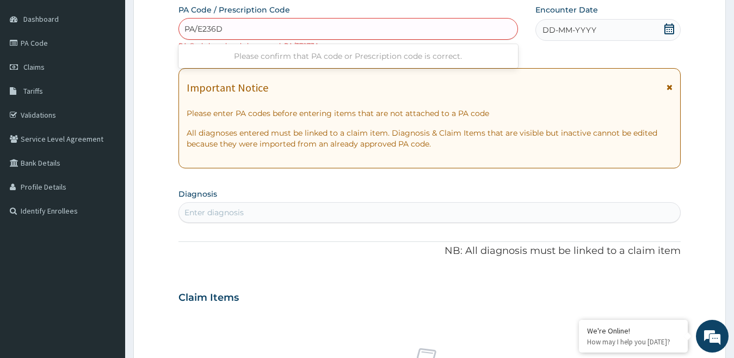
type input "PA/E236D0"
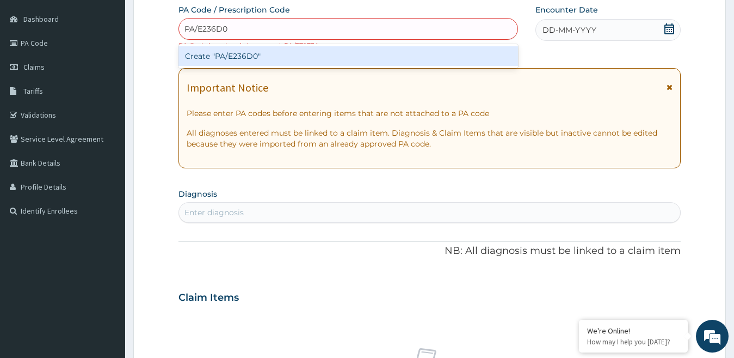
click at [247, 57] on div "Create "PA/E236D0"" at bounding box center [349, 56] width 340 height 20
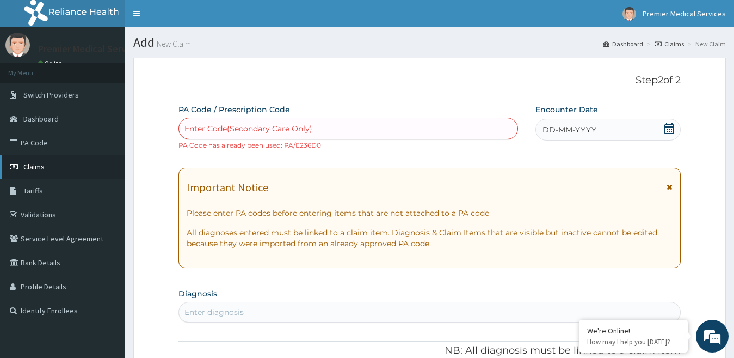
click at [41, 166] on span "Claims" at bounding box center [33, 167] width 21 height 10
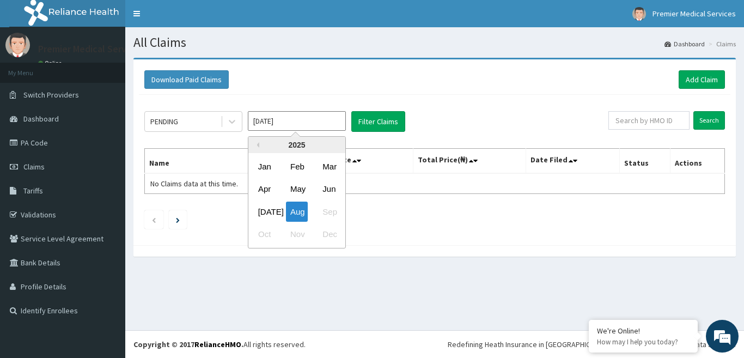
click at [277, 115] on input "[DATE]" at bounding box center [297, 121] width 98 height 20
click at [271, 208] on div "[DATE]" at bounding box center [265, 211] width 22 height 20
type input "[DATE]"
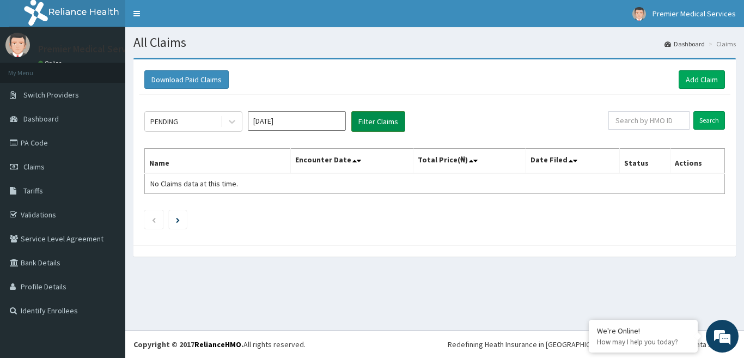
click at [383, 122] on button "Filter Claims" at bounding box center [378, 121] width 54 height 21
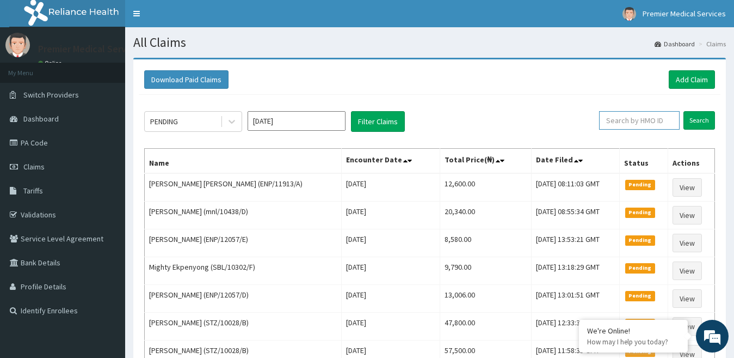
click at [649, 122] on input "text" at bounding box center [639, 120] width 81 height 19
type input "AEN/10160/A"
click at [698, 122] on input "Search" at bounding box center [700, 120] width 32 height 19
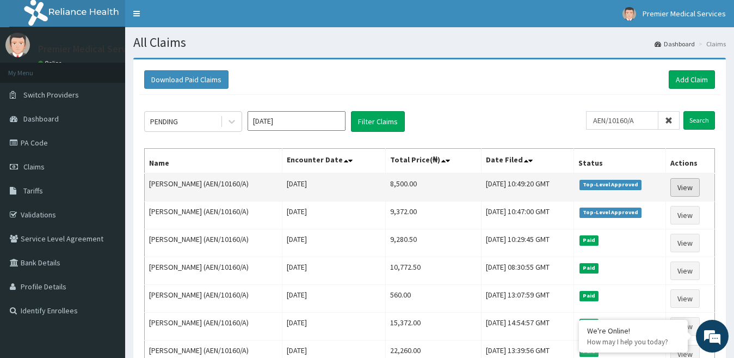
click at [686, 185] on link "View" at bounding box center [685, 187] width 29 height 19
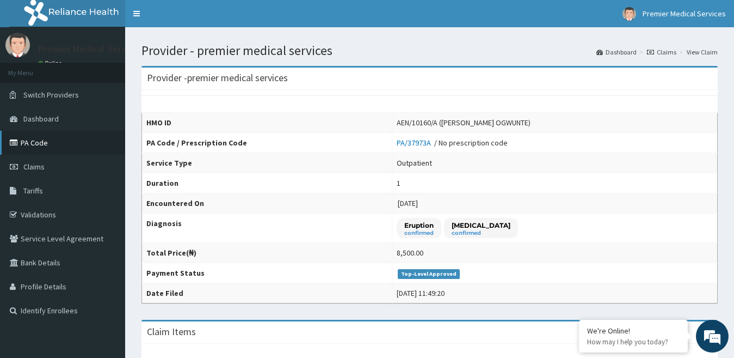
click at [40, 143] on link "PA Code" at bounding box center [62, 143] width 125 height 24
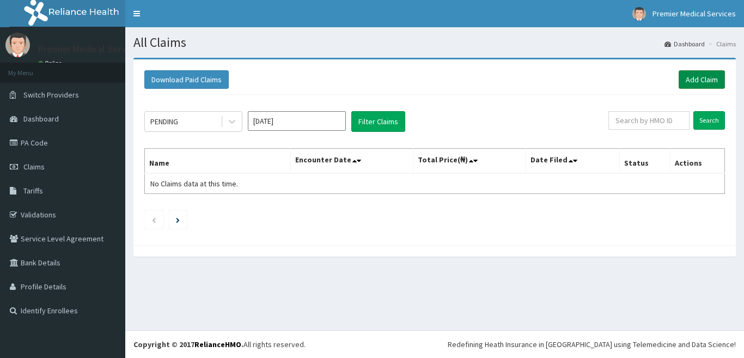
click at [711, 76] on link "Add Claim" at bounding box center [701, 79] width 46 height 19
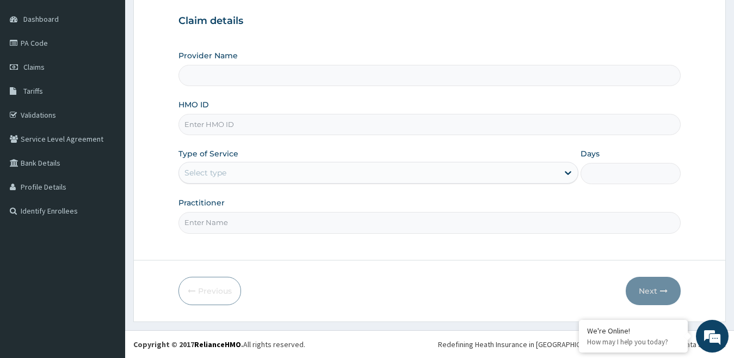
type input "premier medical services"
click at [229, 123] on input "HMO ID" at bounding box center [430, 124] width 503 height 21
type input "AEN/10160/F"
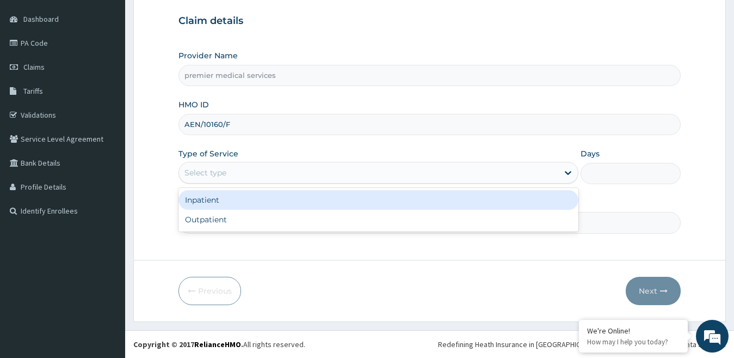
click at [251, 174] on div "Select type" at bounding box center [369, 172] width 380 height 17
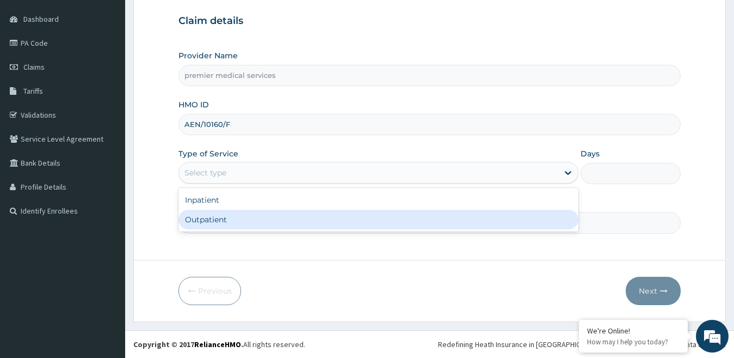
click at [236, 227] on div "Outpatient" at bounding box center [379, 220] width 401 height 20
type input "1"
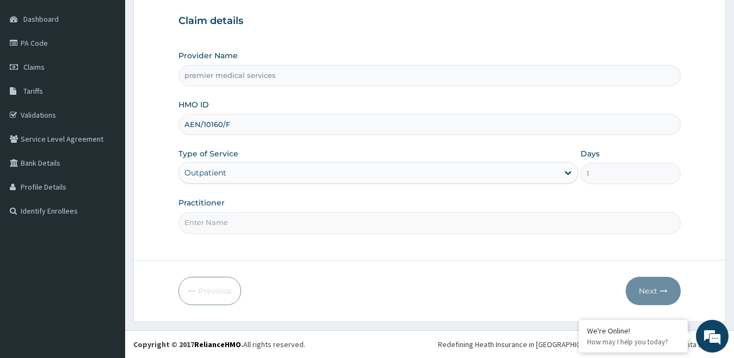
click at [238, 222] on input "Practitioner" at bounding box center [430, 222] width 503 height 21
type input "DR NSIKAK UDOKANG"
click at [658, 291] on button "Next" at bounding box center [653, 291] width 55 height 28
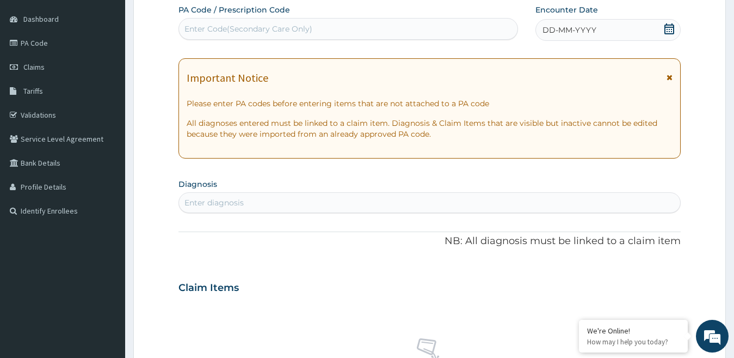
click at [297, 26] on div "Enter Code(Secondary Care Only)" at bounding box center [249, 28] width 128 height 11
paste input "PA/9E48FE"
type input "PA/9E48FE"
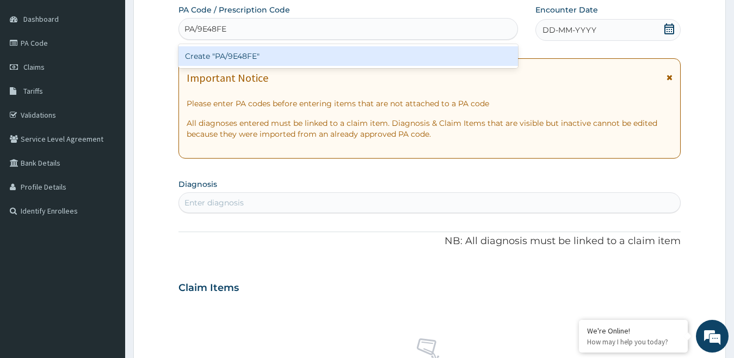
click at [294, 54] on div "Create "PA/9E48FE"" at bounding box center [349, 56] width 340 height 20
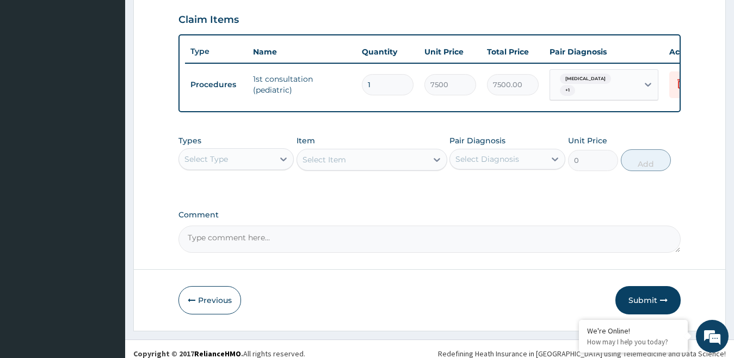
scroll to position [378, 0]
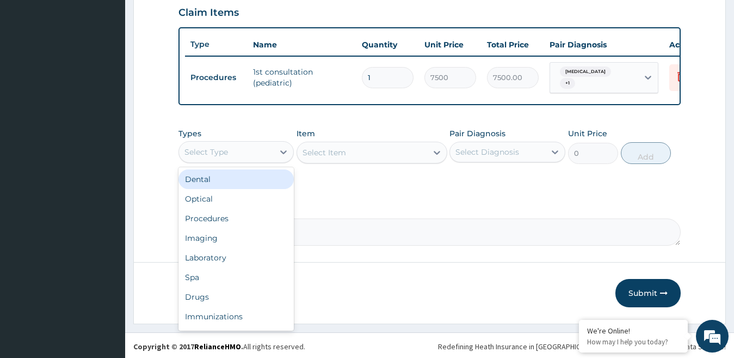
click at [248, 161] on div "Select Type" at bounding box center [226, 151] width 95 height 17
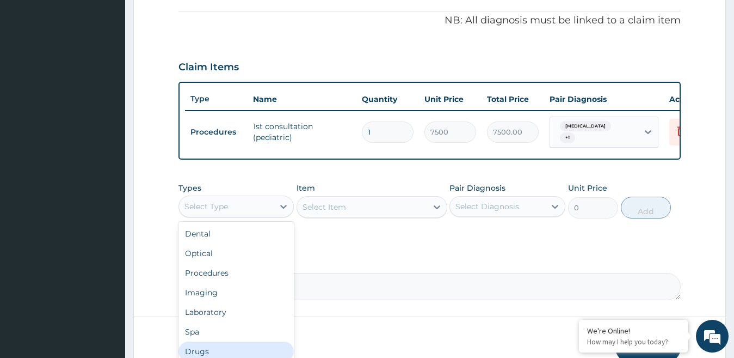
scroll to position [37, 0]
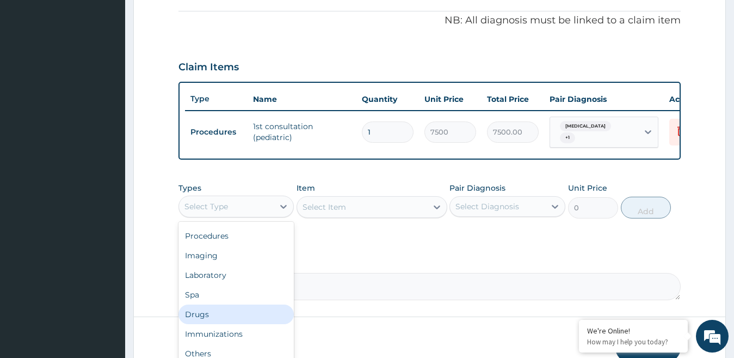
click at [206, 319] on div "Drugs" at bounding box center [237, 314] width 116 height 20
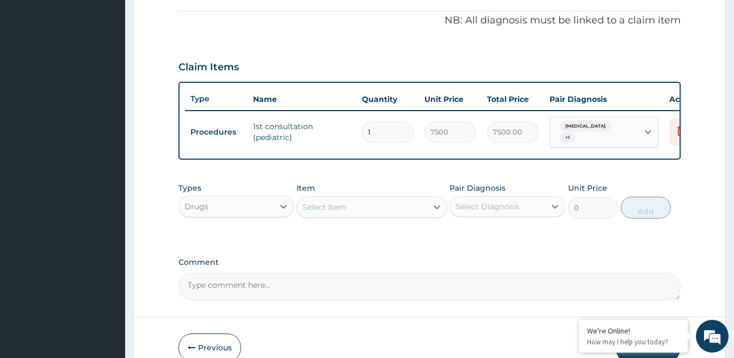
click at [328, 208] on div "Select Item" at bounding box center [325, 206] width 44 height 11
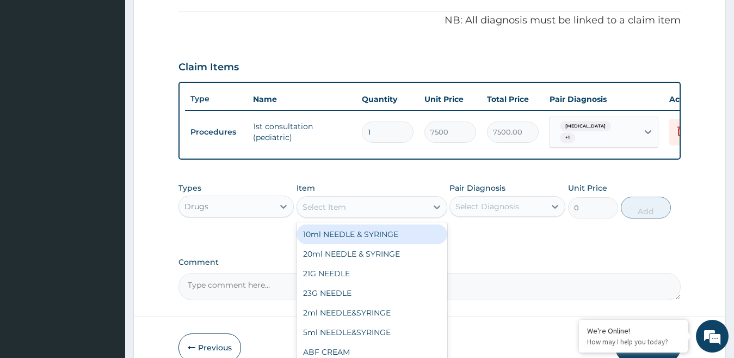
scroll to position [378, 0]
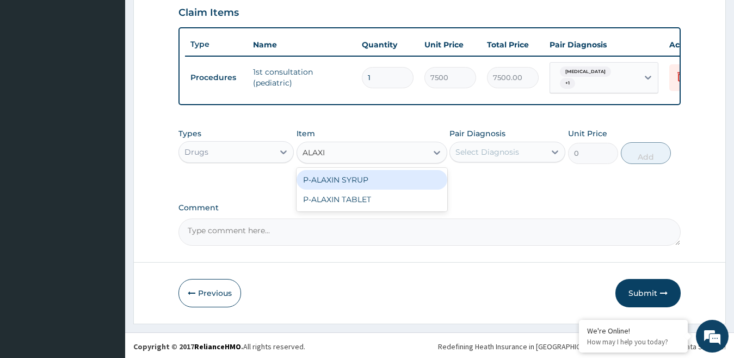
type input "ALAXIN"
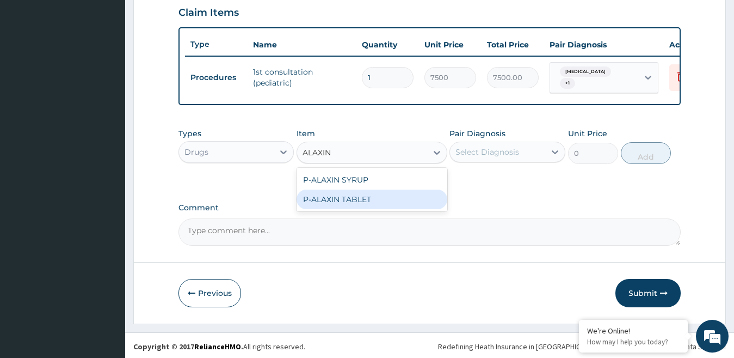
click at [339, 203] on div "P-ALAXIN TABLET" at bounding box center [372, 199] width 151 height 20
type input "80"
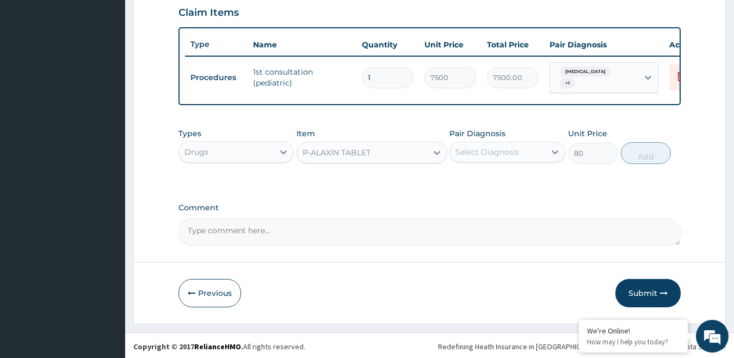
click at [357, 155] on div "P-ALAXIN TABLET" at bounding box center [337, 152] width 68 height 11
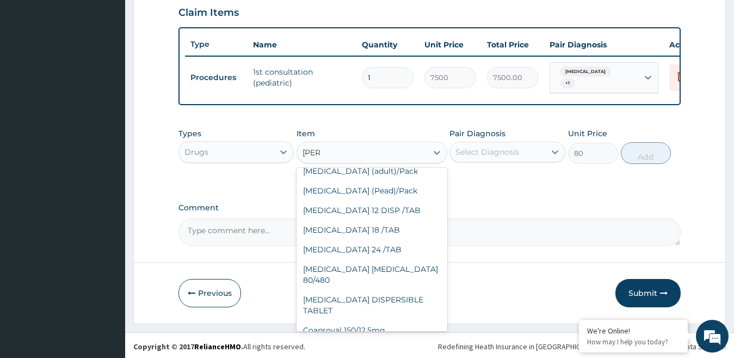
scroll to position [0, 0]
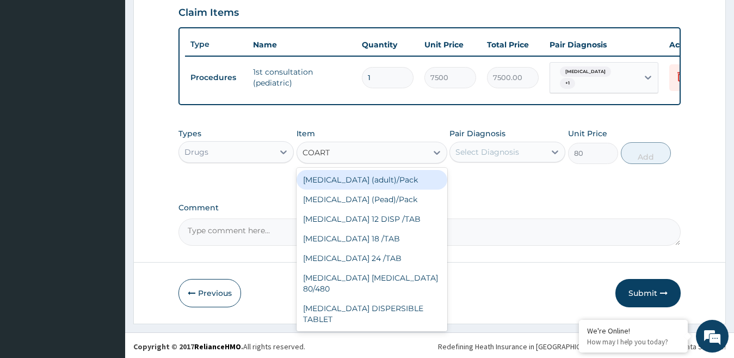
type input "COARTE"
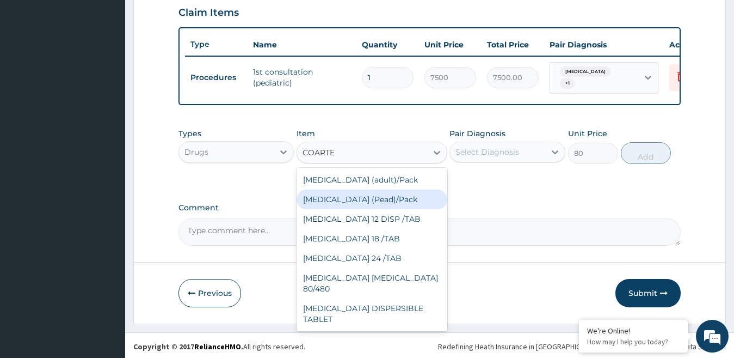
click at [351, 206] on div "[MEDICAL_DATA] (Pead)/Pack" at bounding box center [372, 199] width 151 height 20
type input "360"
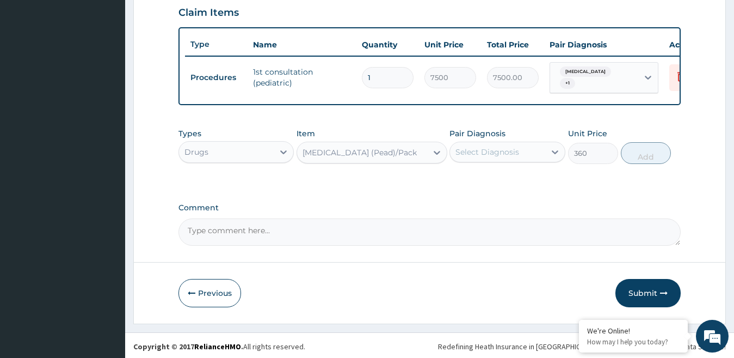
click at [518, 157] on div "Select Diagnosis" at bounding box center [488, 151] width 64 height 11
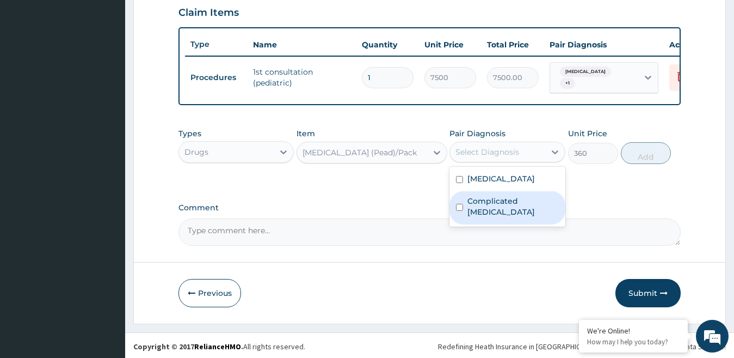
click at [489, 203] on label "Complicated [MEDICAL_DATA]" at bounding box center [513, 206] width 91 height 22
checkbox input "true"
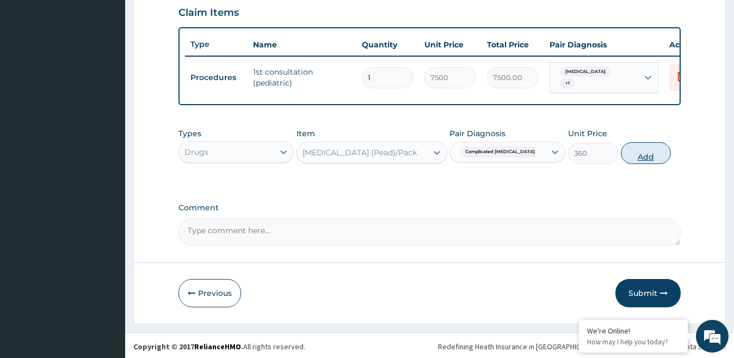
click at [634, 161] on button "Add" at bounding box center [646, 153] width 50 height 22
type input "0"
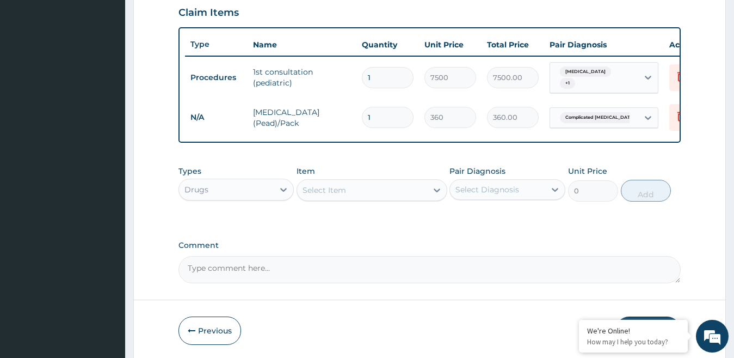
type input "0.00"
type input "9"
type input "3240.00"
type input "0.00"
type input "6"
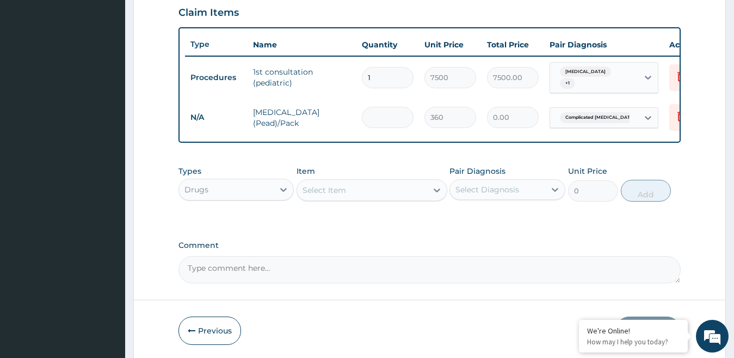
type input "2160.00"
type input "6"
click at [334, 194] on div "Select Item" at bounding box center [325, 190] width 44 height 11
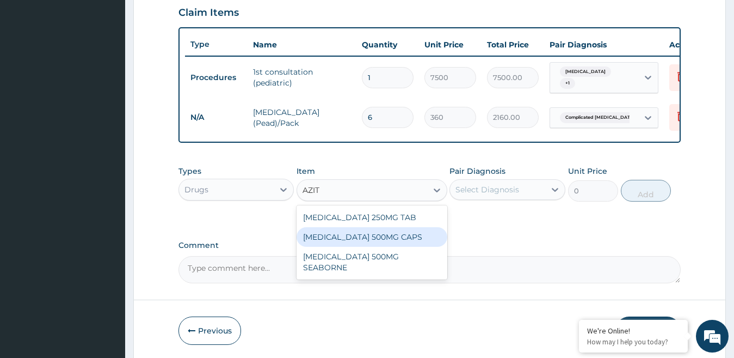
type input "AZI"
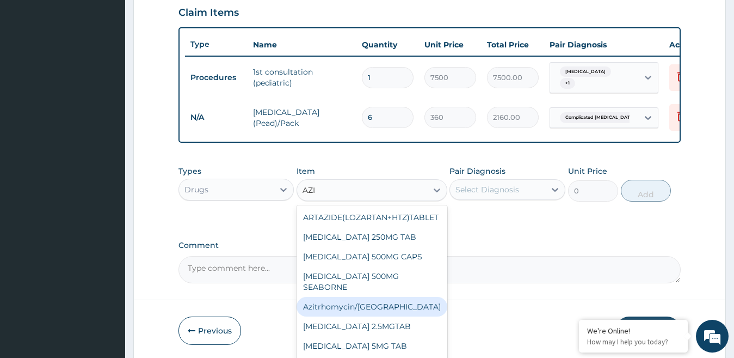
click at [345, 312] on div "Azitrhomycin/[GEOGRAPHIC_DATA]" at bounding box center [372, 307] width 151 height 20
type input "2200"
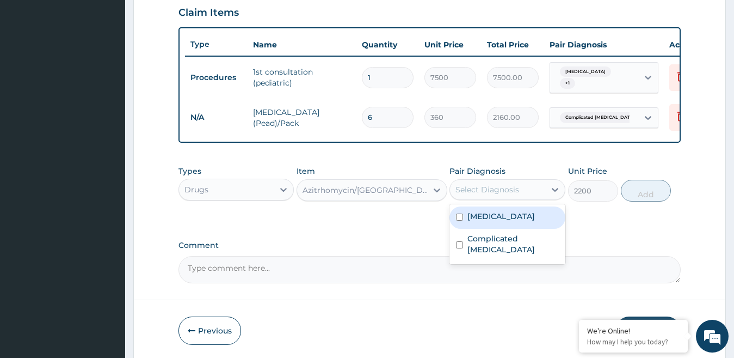
click at [527, 194] on div "Select Diagnosis" at bounding box center [497, 189] width 95 height 17
click at [482, 220] on label "Sepsis" at bounding box center [502, 216] width 68 height 11
checkbox input "true"
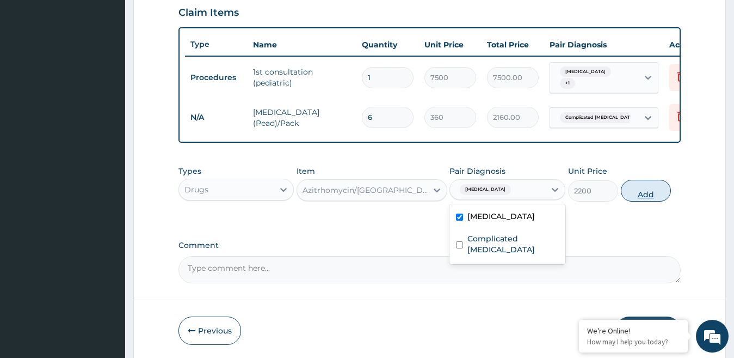
click at [641, 198] on button "Add" at bounding box center [646, 191] width 50 height 22
type input "0"
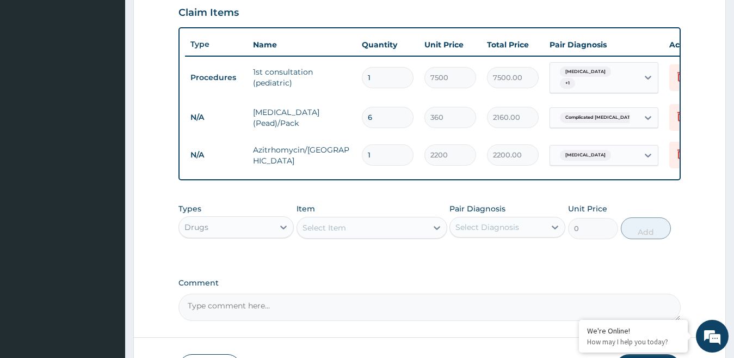
click at [337, 233] on div "Select Item" at bounding box center [325, 227] width 44 height 11
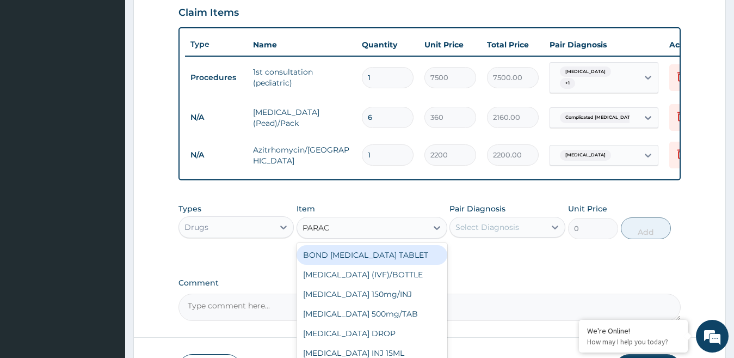
type input "PARACE"
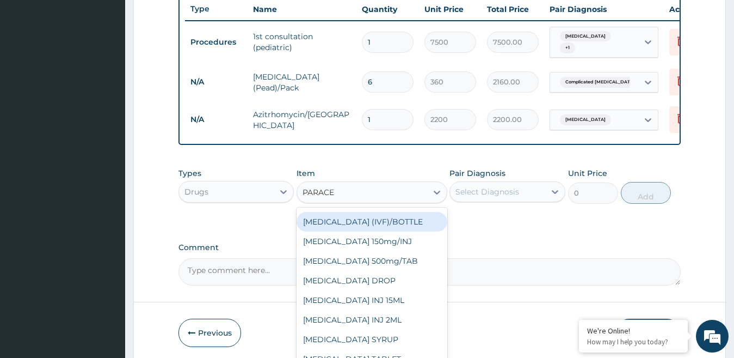
scroll to position [432, 0]
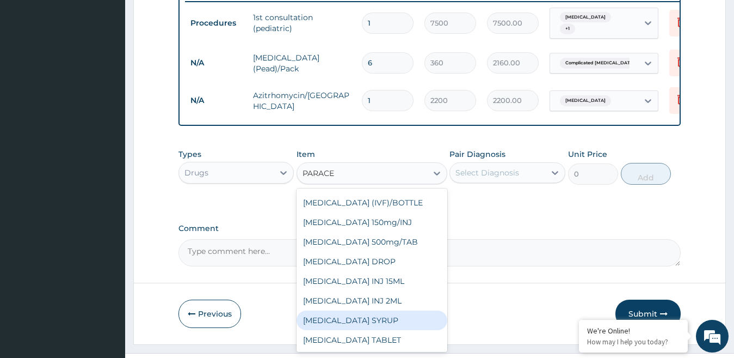
click at [378, 329] on div "[MEDICAL_DATA] SYRUP" at bounding box center [372, 320] width 151 height 20
type input "220"
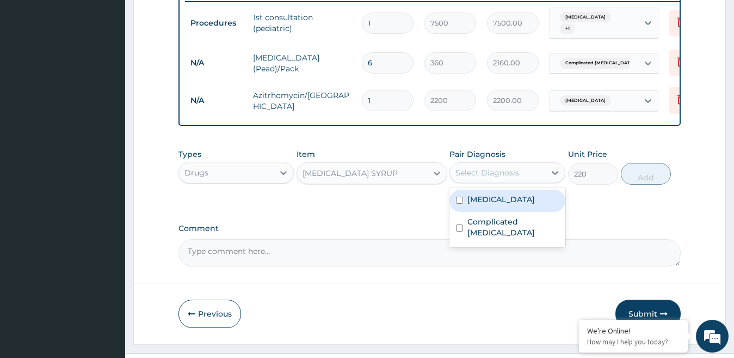
click at [512, 178] on div "Select Diagnosis" at bounding box center [488, 172] width 64 height 11
click at [479, 201] on label "Sepsis" at bounding box center [502, 199] width 68 height 11
checkbox input "true"
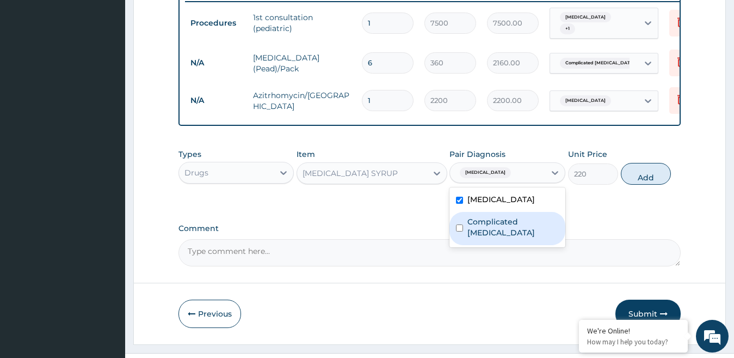
click at [478, 224] on label "Complicated malaria" at bounding box center [513, 227] width 91 height 22
checkbox input "true"
click at [631, 182] on button "Add" at bounding box center [646, 174] width 50 height 22
type input "0"
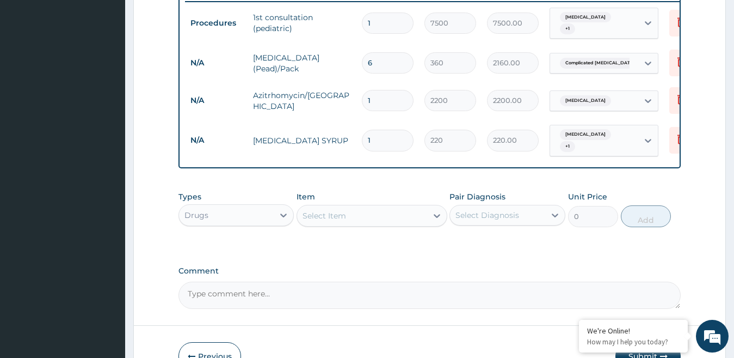
click at [349, 212] on div "Select Item" at bounding box center [362, 215] width 130 height 17
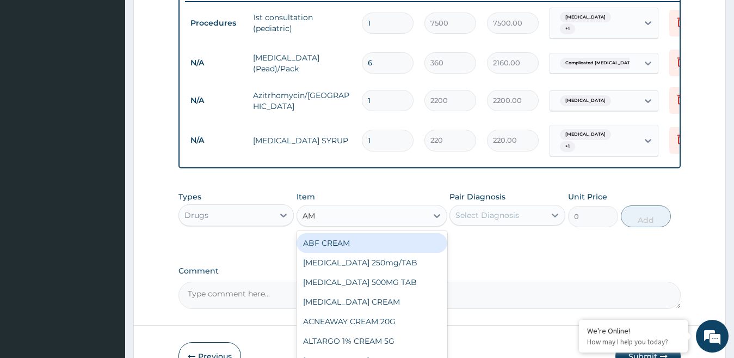
type input "AMO"
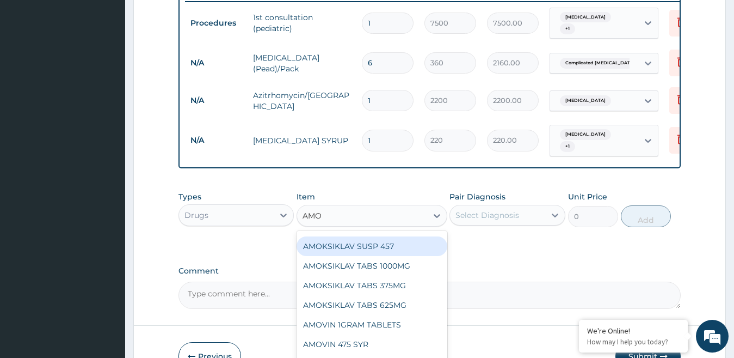
scroll to position [54, 0]
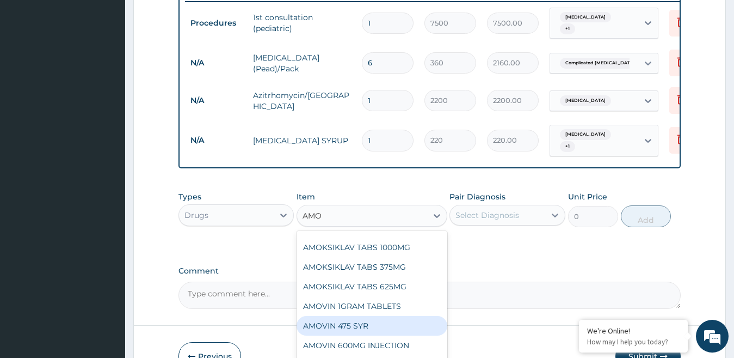
click at [355, 328] on div "AMOVIN 475 SYR" at bounding box center [372, 326] width 151 height 20
type input "1600"
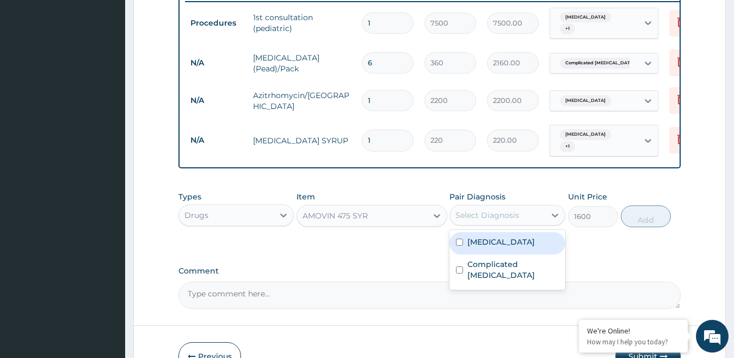
click at [533, 216] on div "Select Diagnosis" at bounding box center [497, 214] width 95 height 17
click at [480, 242] on label "Sepsis" at bounding box center [502, 241] width 68 height 11
checkbox input "true"
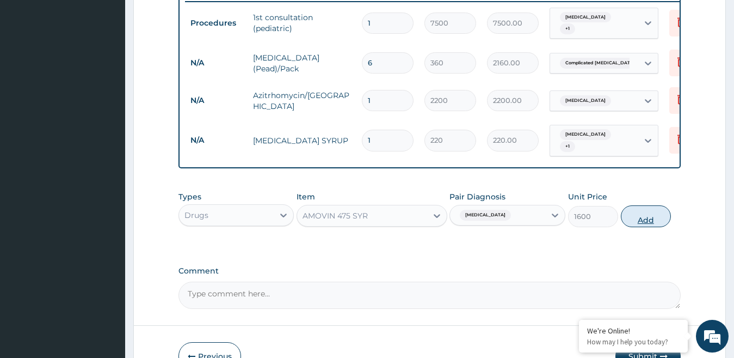
click at [659, 214] on button "Add" at bounding box center [646, 216] width 50 height 22
type input "0"
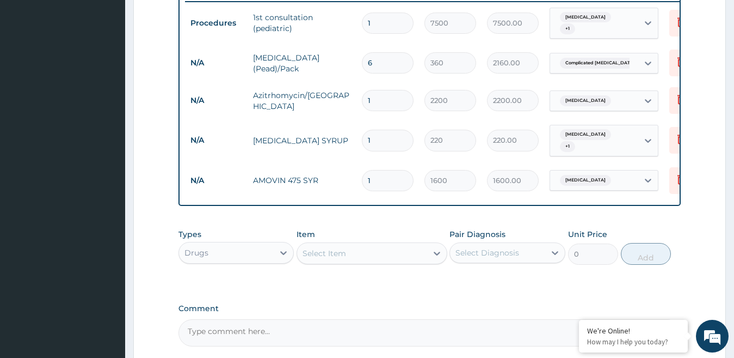
click at [338, 249] on div "Select Item" at bounding box center [325, 253] width 44 height 11
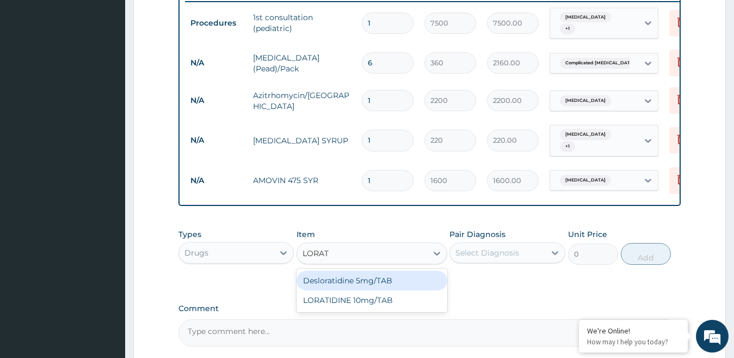
type input "LORATI"
click at [359, 285] on div "Desloratidine 5mg/TAB" at bounding box center [372, 281] width 151 height 20
type input "23.62"
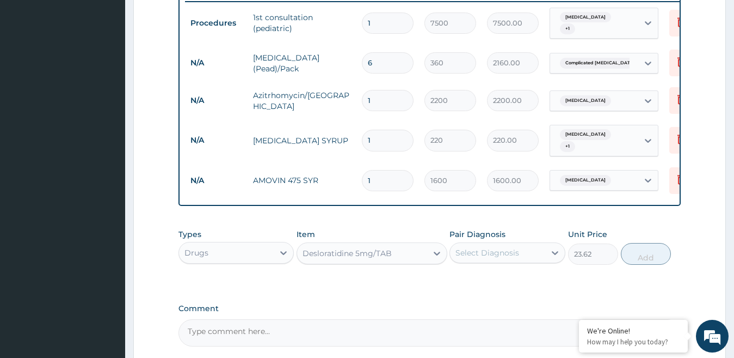
click at [523, 253] on div "Select Diagnosis" at bounding box center [497, 252] width 95 height 17
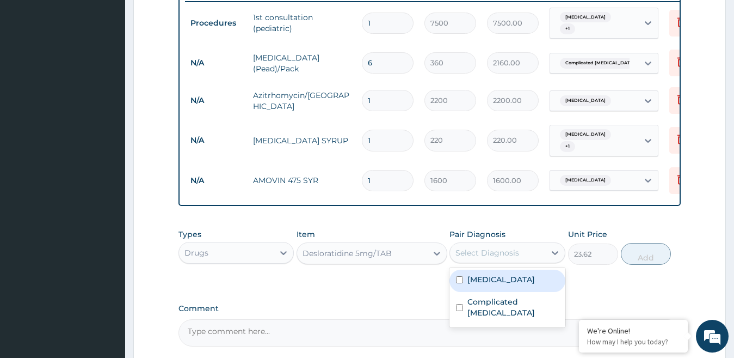
click at [484, 280] on label "Sepsis" at bounding box center [502, 279] width 68 height 11
checkbox input "true"
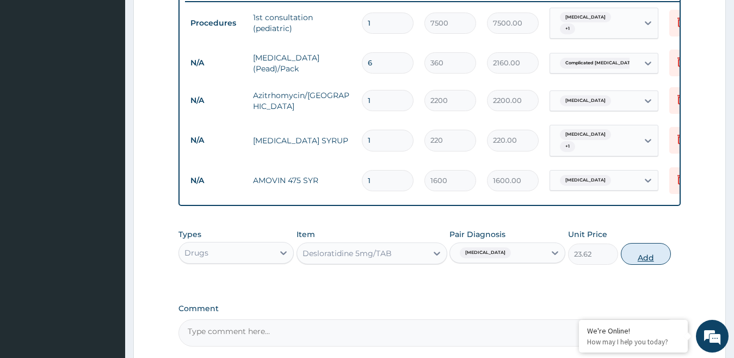
click at [654, 253] on button "Add" at bounding box center [646, 254] width 50 height 22
type input "0"
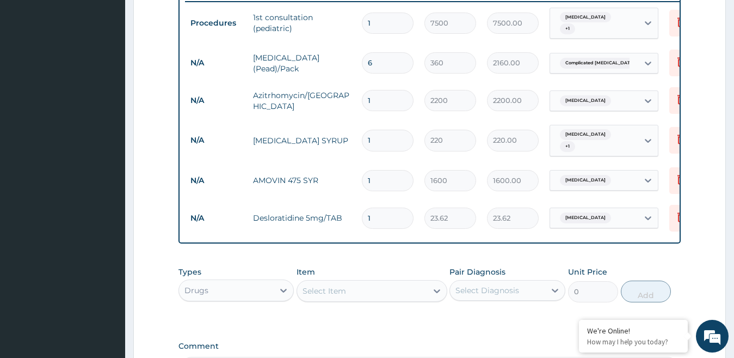
type input "0.00"
type input "7"
type input "165.34"
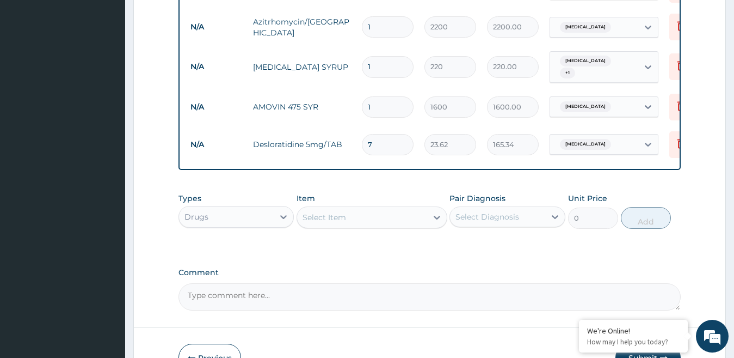
scroll to position [573, 0]
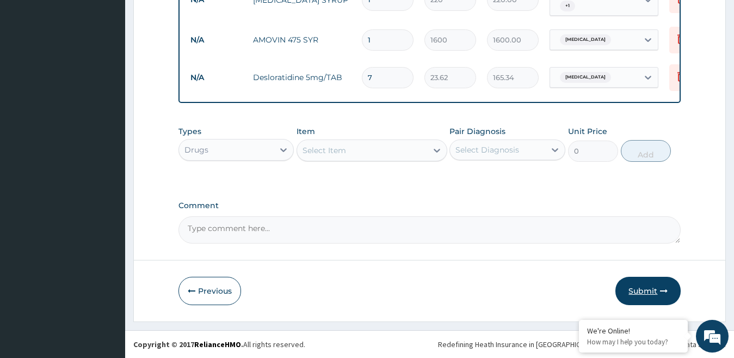
type input "7"
click at [646, 289] on button "Submit" at bounding box center [648, 291] width 65 height 28
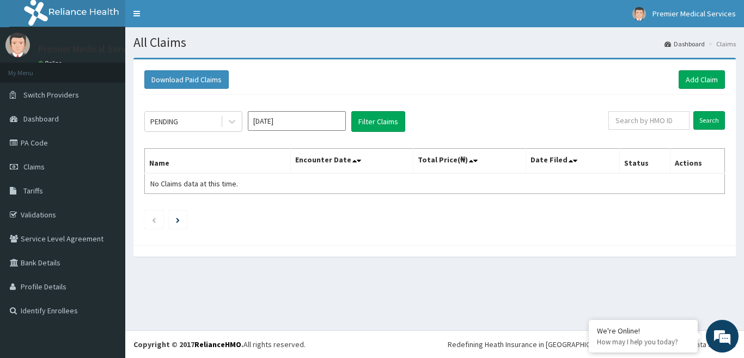
click at [306, 118] on input "[DATE]" at bounding box center [297, 121] width 98 height 20
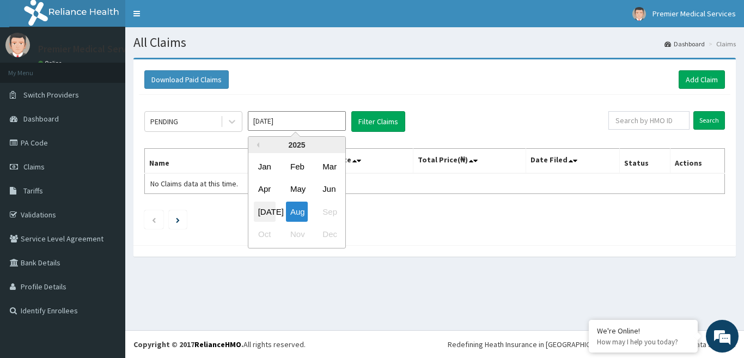
click at [270, 211] on div "[DATE]" at bounding box center [265, 211] width 22 height 20
type input "[DATE]"
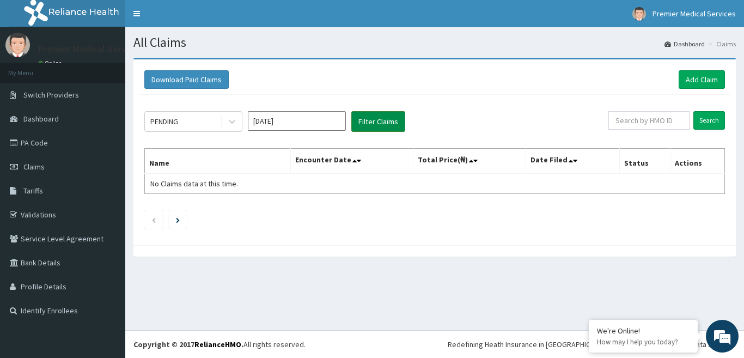
click at [372, 126] on button "Filter Claims" at bounding box center [378, 121] width 54 height 21
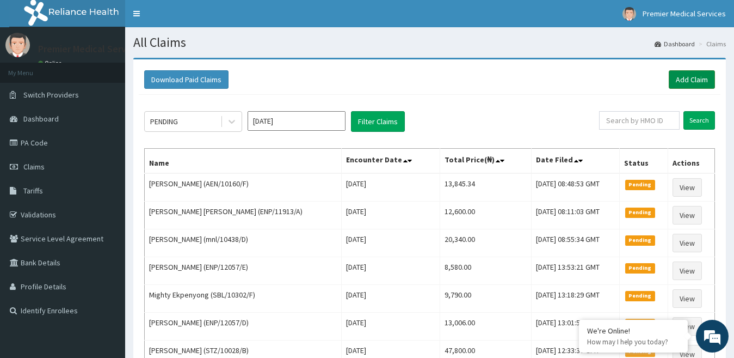
click at [684, 79] on link "Add Claim" at bounding box center [692, 79] width 46 height 19
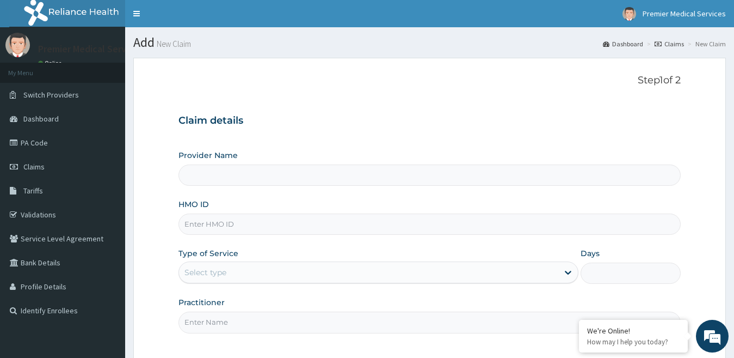
type input "premier medical services"
click at [50, 140] on link "PA Code" at bounding box center [62, 143] width 125 height 24
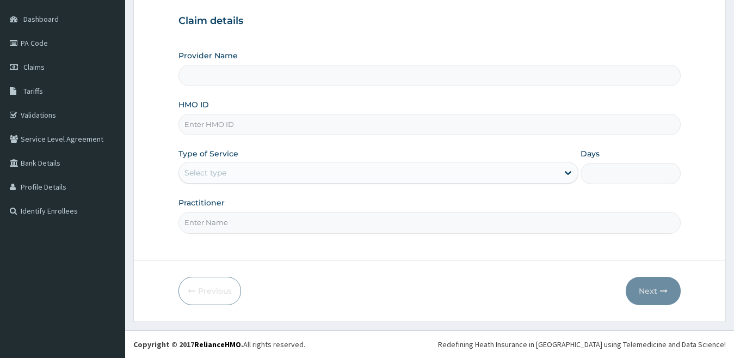
scroll to position [100, 0]
type input "premier medical services"
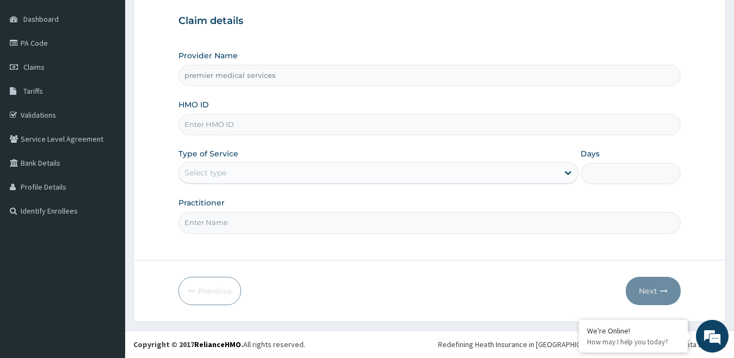
click at [234, 125] on input "HMO ID" at bounding box center [430, 124] width 503 height 21
type input "AEN/10160/E"
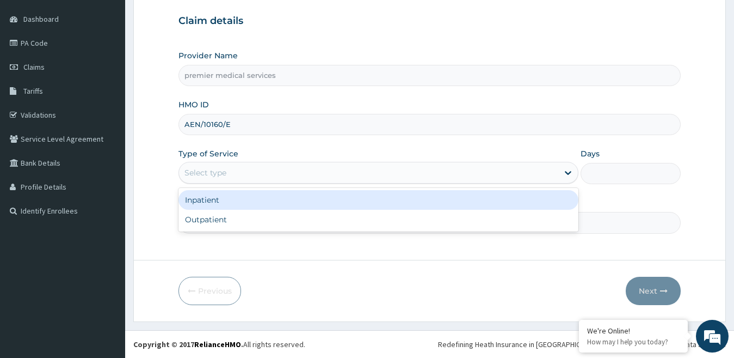
click at [229, 169] on div "Select type" at bounding box center [369, 172] width 380 height 17
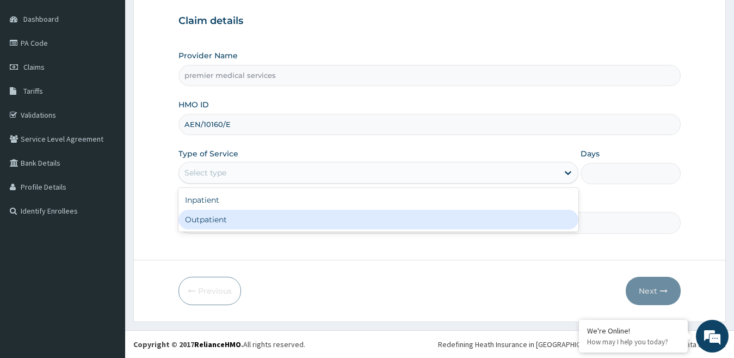
click at [212, 216] on div "Outpatient" at bounding box center [379, 220] width 401 height 20
type input "1"
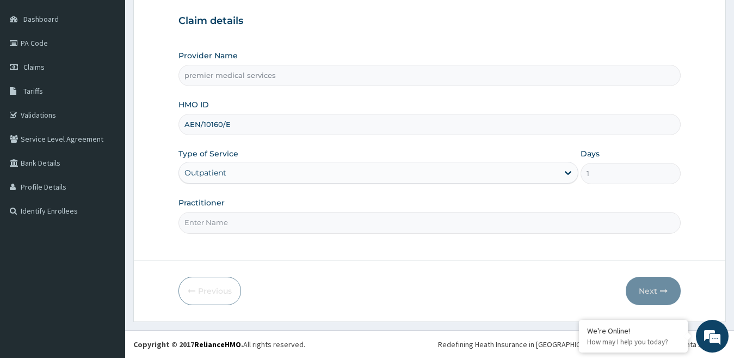
click at [187, 224] on input "Practitioner" at bounding box center [430, 222] width 503 height 21
type input "[PERSON_NAME]"
click at [667, 286] on button "Next" at bounding box center [653, 291] width 55 height 28
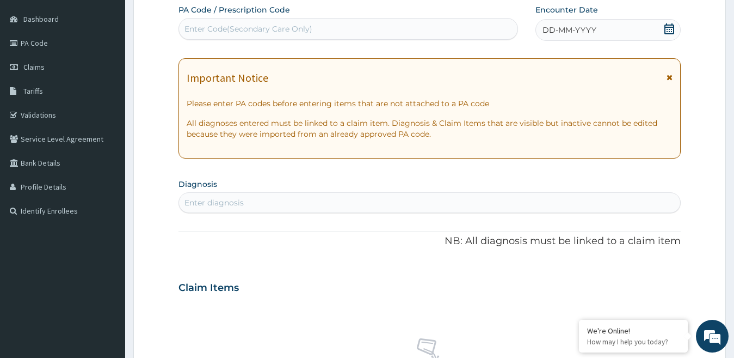
click at [299, 32] on div "Enter Code(Secondary Care Only)" at bounding box center [249, 28] width 128 height 11
paste input "PA/F944A9"
type input "PA/F944A9"
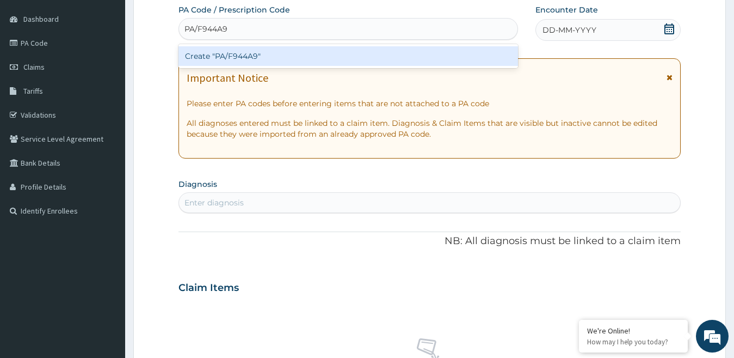
click at [293, 56] on div "Create "PA/F944A9"" at bounding box center [349, 56] width 340 height 20
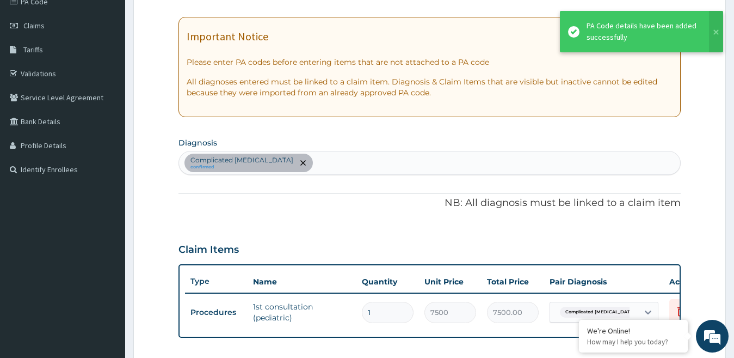
scroll to position [160, 0]
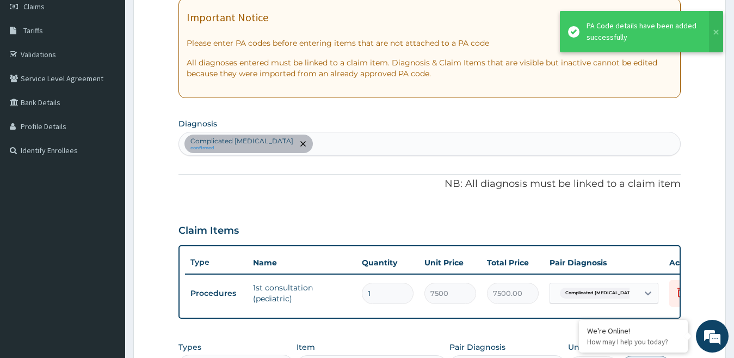
click at [308, 145] on div "Complicated [MEDICAL_DATA] confirmed" at bounding box center [430, 143] width 502 height 23
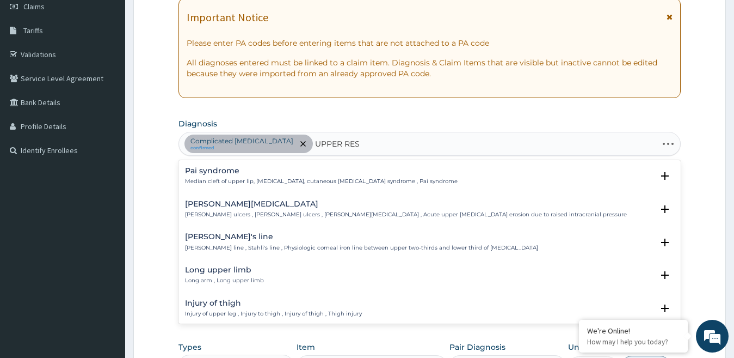
type input "UPPER RESP"
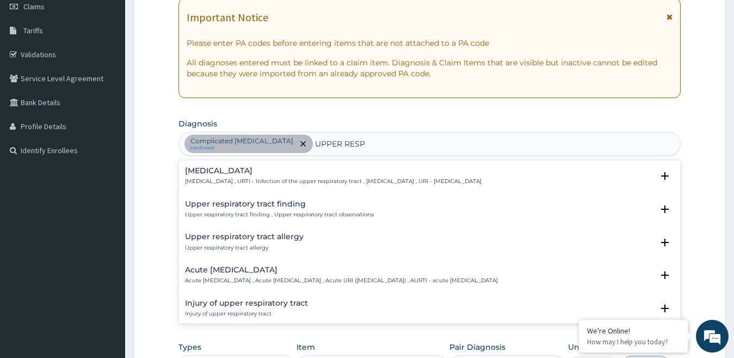
click at [251, 189] on div "[MEDICAL_DATA] [MEDICAL_DATA] , URTI - Infection of the upper respiratory tract…" at bounding box center [430, 179] width 490 height 24
click at [259, 180] on p "[MEDICAL_DATA] , URTI - Infection of the upper respiratory tract , [MEDICAL_DAT…" at bounding box center [333, 181] width 297 height 8
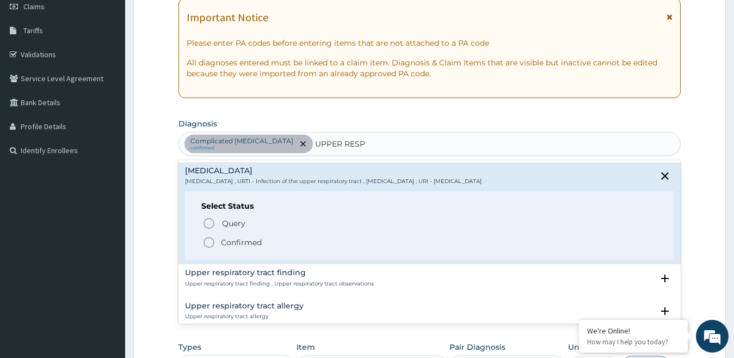
click at [209, 243] on icon "status option filled" at bounding box center [209, 242] width 13 height 13
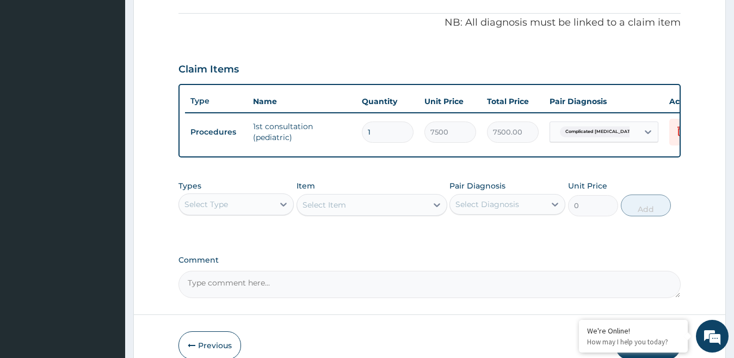
scroll to position [323, 0]
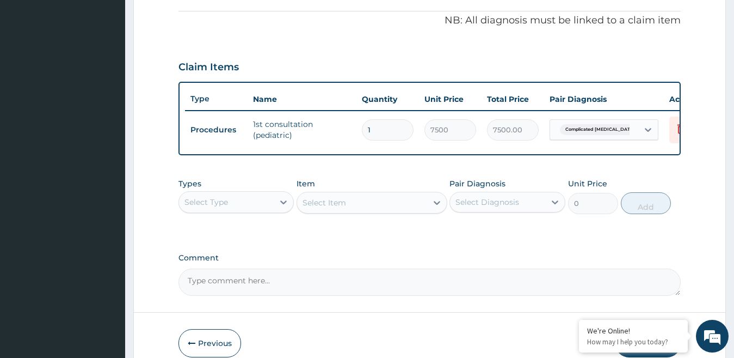
click at [250, 211] on div "Select Type" at bounding box center [226, 201] width 95 height 17
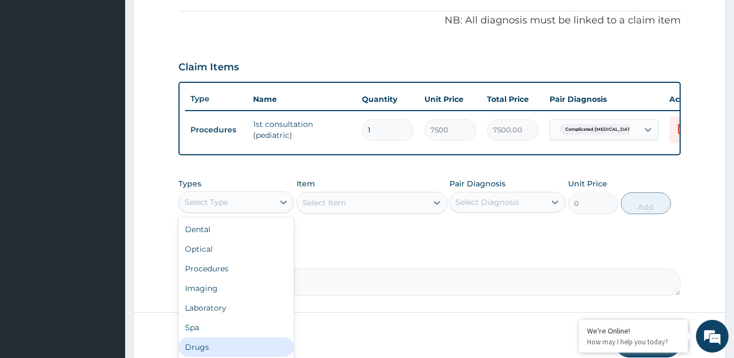
scroll to position [37, 0]
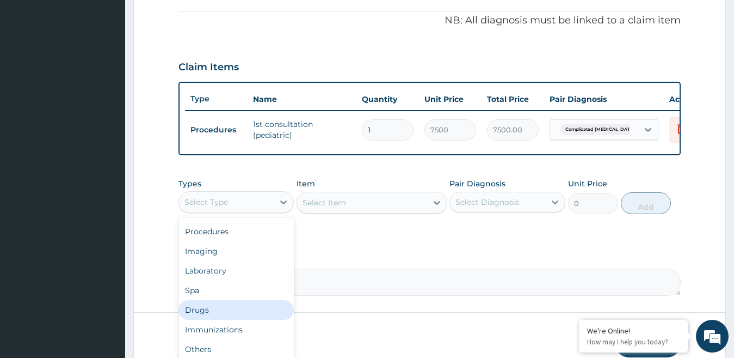
click at [217, 316] on div "Drugs" at bounding box center [237, 310] width 116 height 20
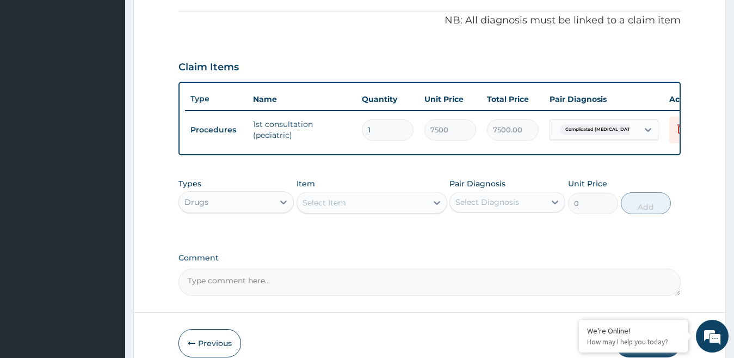
click at [342, 208] on div "Select Item" at bounding box center [325, 202] width 44 height 11
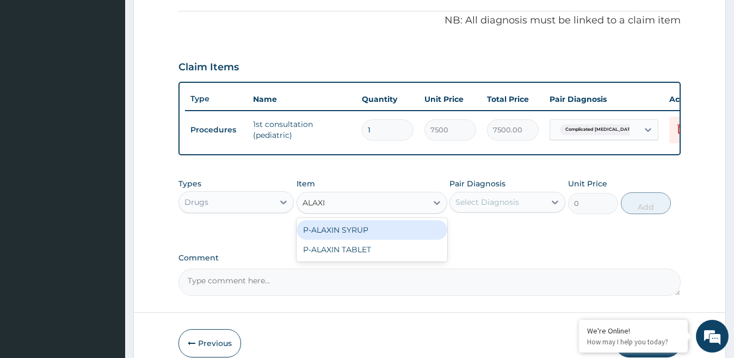
type input "ALAXIN"
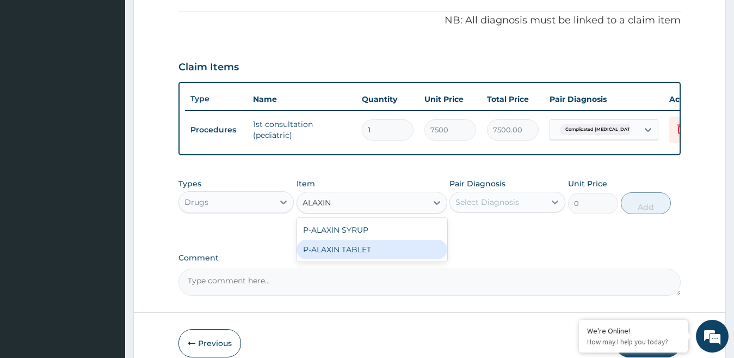
click at [348, 254] on div "P-ALAXIN TABLET" at bounding box center [372, 250] width 151 height 20
type input "80"
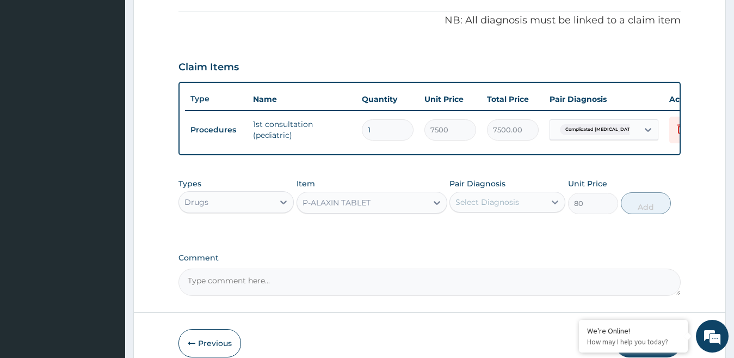
click at [354, 208] on div "P-ALAXIN TABLET" at bounding box center [337, 202] width 68 height 11
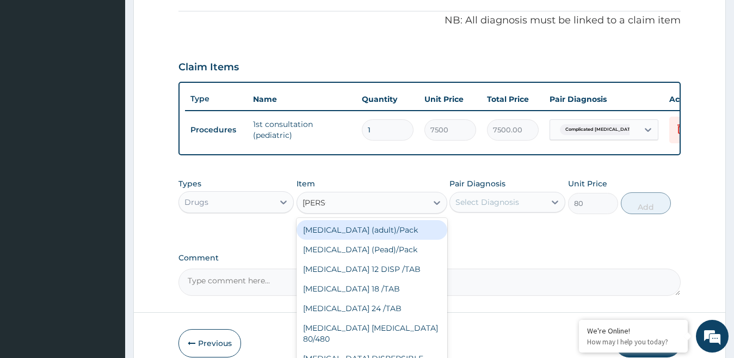
scroll to position [0, 0]
type input "COARTE"
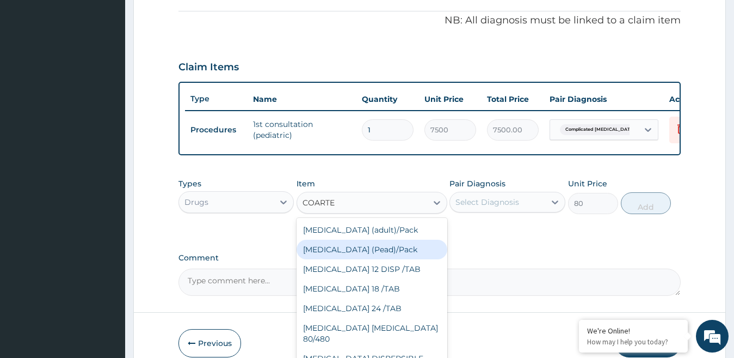
click at [353, 252] on div "[MEDICAL_DATA] (Pead)/Pack" at bounding box center [372, 250] width 151 height 20
type input "360"
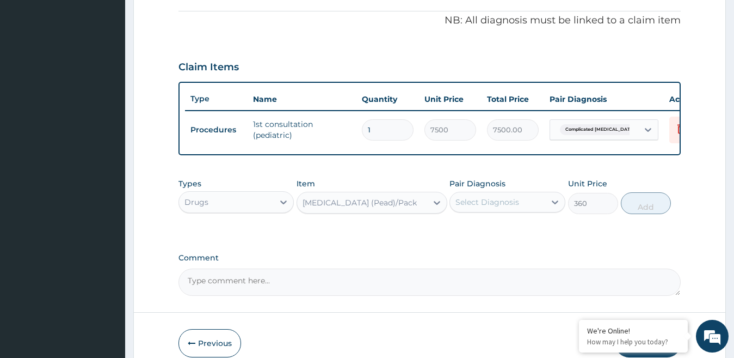
click at [513, 207] on div "Select Diagnosis" at bounding box center [488, 202] width 64 height 11
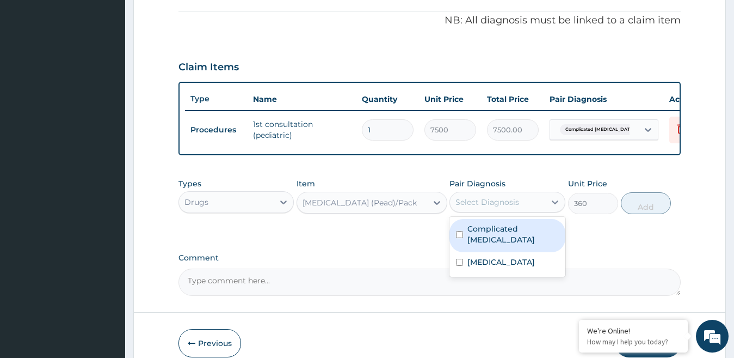
click at [484, 243] on div "Complicated [MEDICAL_DATA]" at bounding box center [508, 235] width 116 height 33
checkbox input "true"
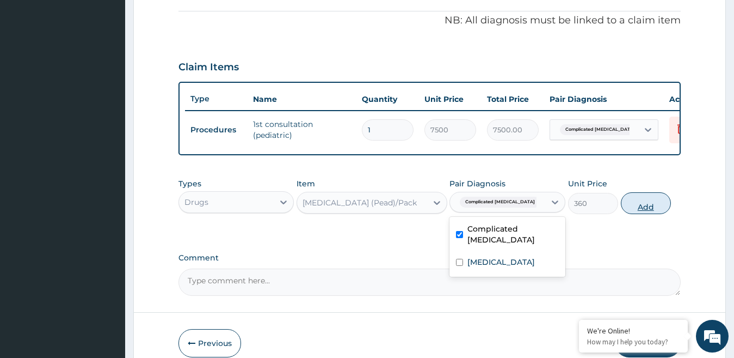
click at [648, 214] on button "Add" at bounding box center [646, 203] width 50 height 22
type input "0"
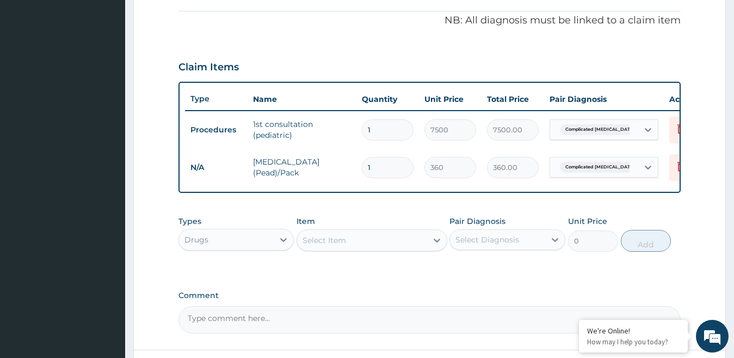
type input "0.00"
type input "9"
type input "3240.00"
type input "9"
click at [335, 246] on div "Select Item" at bounding box center [325, 240] width 44 height 11
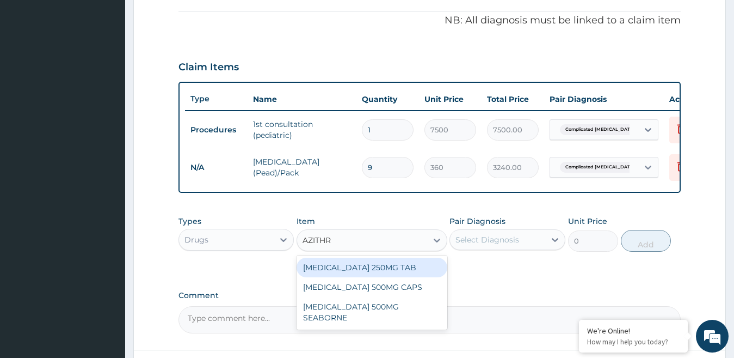
type input "AZITHRO"
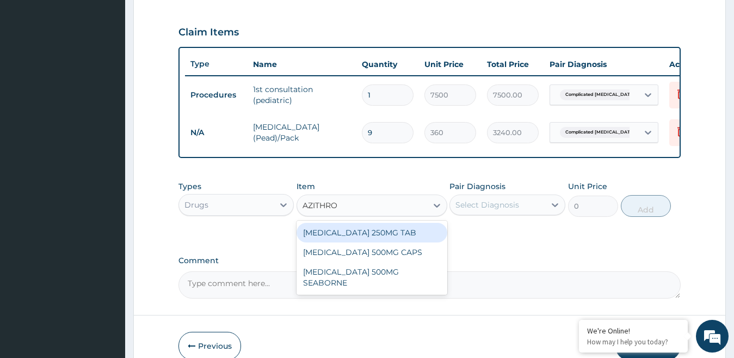
scroll to position [378, 0]
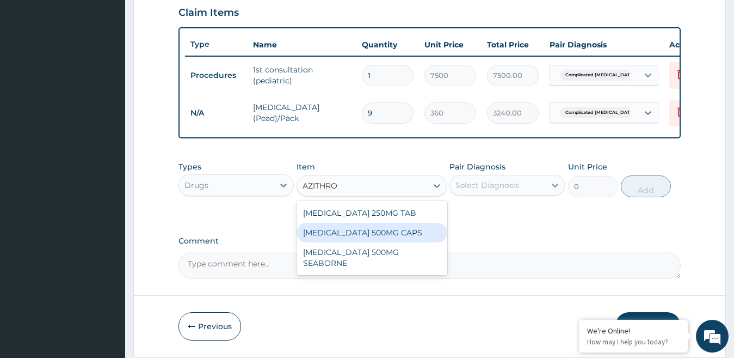
click at [387, 241] on div "[MEDICAL_DATA] 500MG CAPS" at bounding box center [372, 233] width 151 height 20
type input "360"
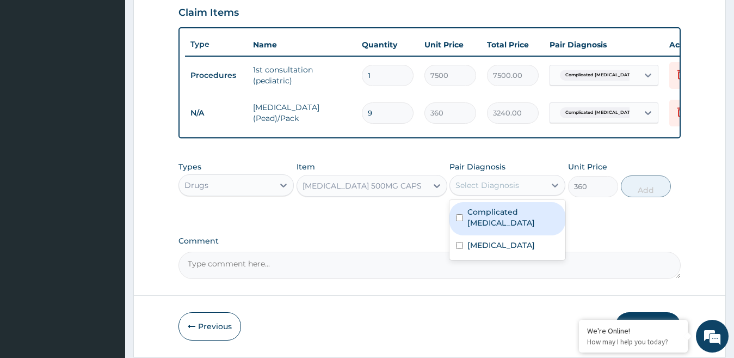
click at [501, 191] on div "Select Diagnosis" at bounding box center [488, 185] width 64 height 11
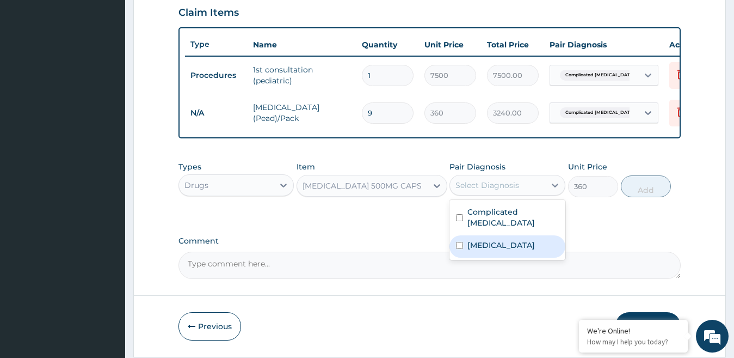
click at [473, 242] on label "[MEDICAL_DATA]" at bounding box center [502, 245] width 68 height 11
checkbox input "true"
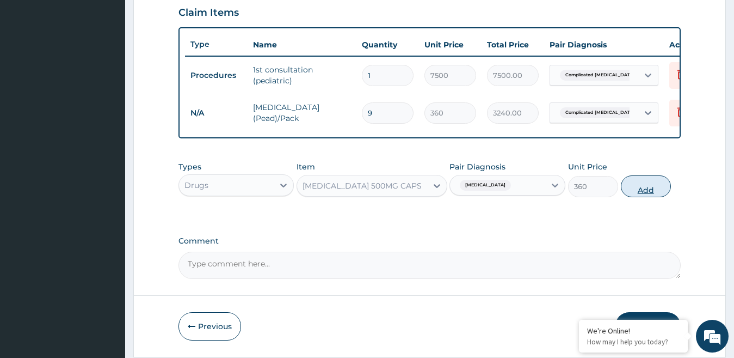
click at [649, 197] on button "Add" at bounding box center [646, 186] width 50 height 22
type input "0"
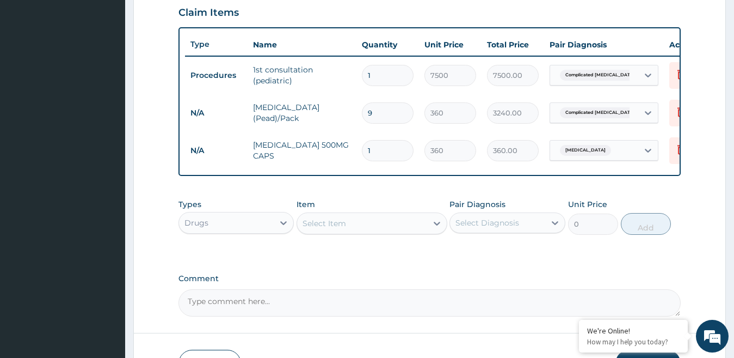
type input "0.00"
type input "5"
type input "1800.00"
type input "5"
click at [329, 229] on div "Select Item" at bounding box center [325, 223] width 44 height 11
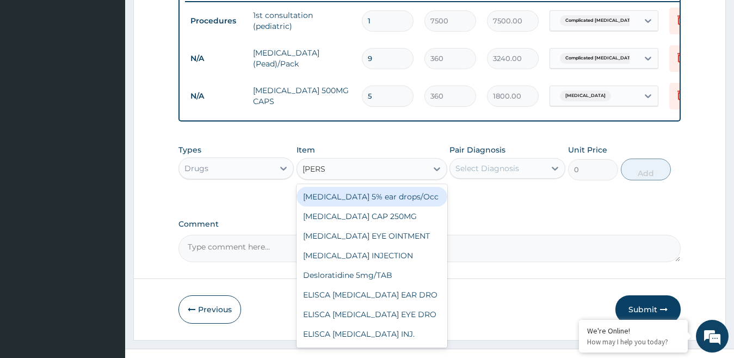
scroll to position [54, 0]
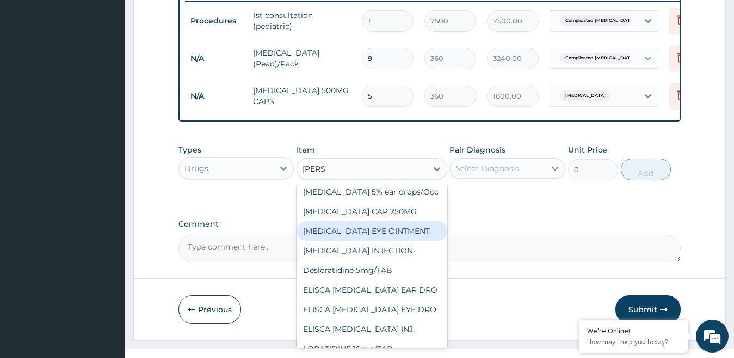
type input "LORAT"
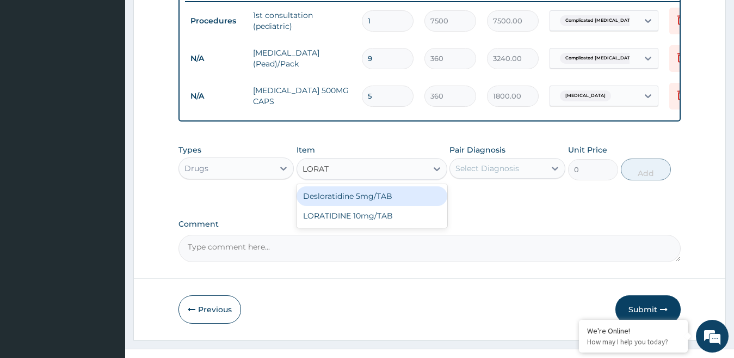
click at [374, 206] on div "Desloratidine 5mg/TAB" at bounding box center [372, 196] width 151 height 20
type input "23.62"
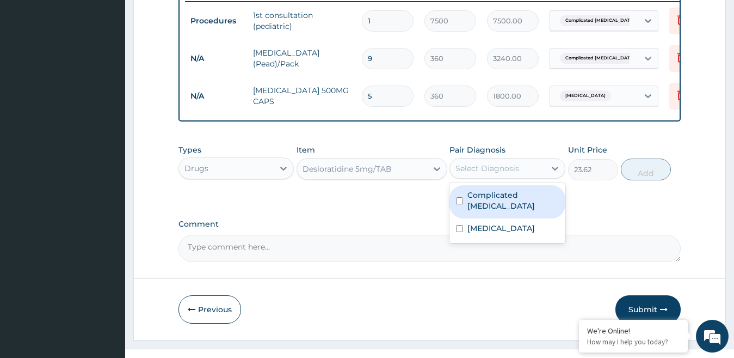
click at [520, 177] on div "Select Diagnosis" at bounding box center [497, 168] width 95 height 17
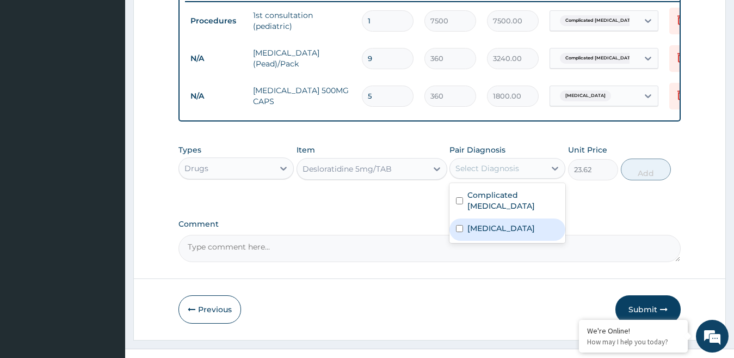
click at [483, 229] on label "[MEDICAL_DATA]" at bounding box center [502, 228] width 68 height 11
checkbox input "true"
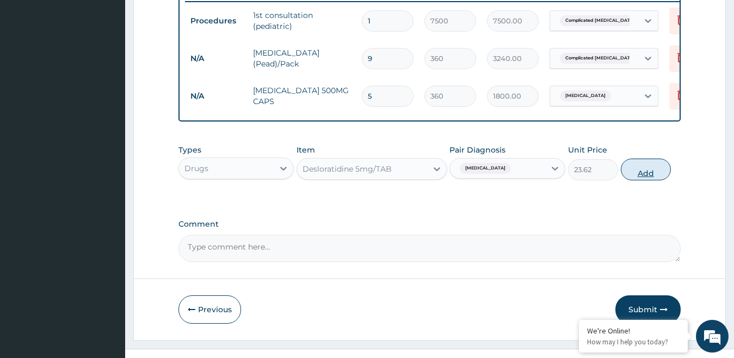
click at [655, 179] on button "Add" at bounding box center [646, 169] width 50 height 22
type input "0"
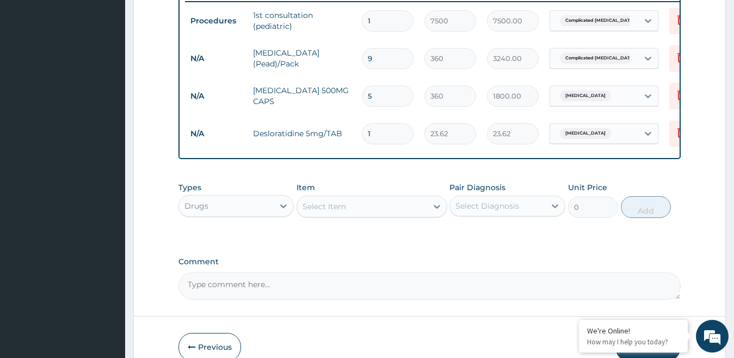
type input "0.00"
type input "7"
type input "165.34"
type input "7"
click at [337, 212] on div "Select Item" at bounding box center [325, 206] width 44 height 11
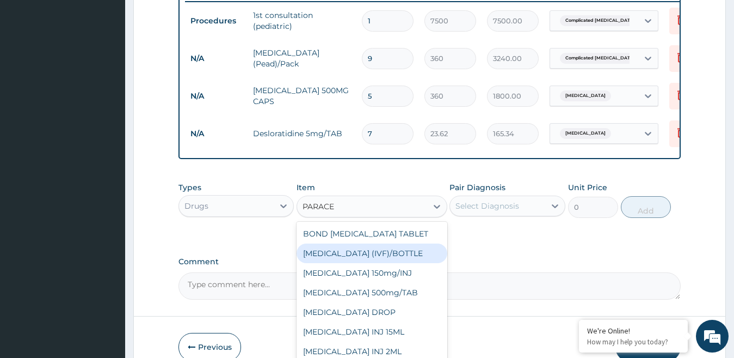
scroll to position [17, 0]
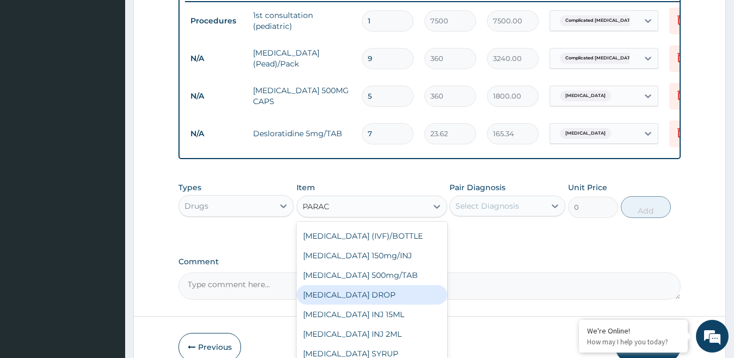
type input "PARA"
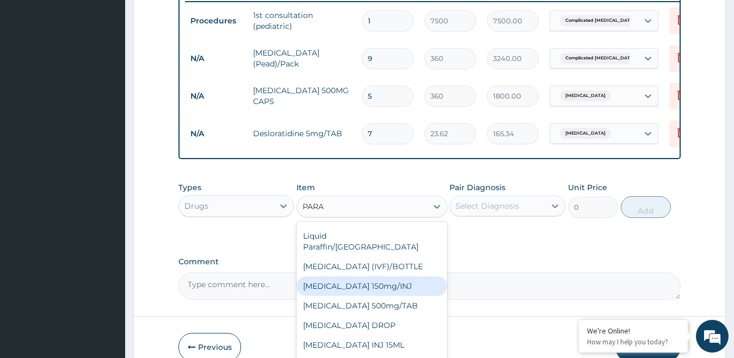
scroll to position [57, 0]
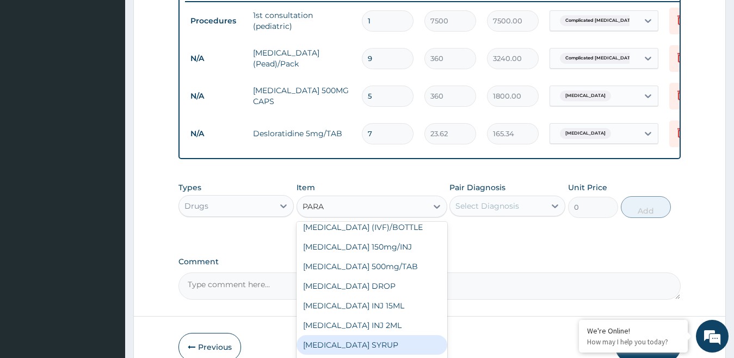
click at [367, 347] on div "[MEDICAL_DATA] SYRUP" at bounding box center [372, 345] width 151 height 20
type input "220"
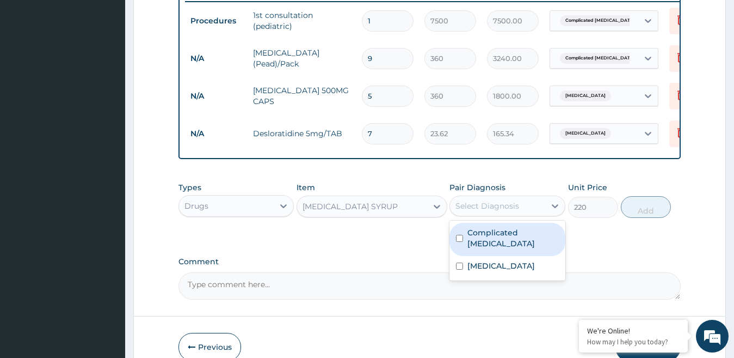
click at [527, 214] on div "Select Diagnosis" at bounding box center [497, 205] width 95 height 17
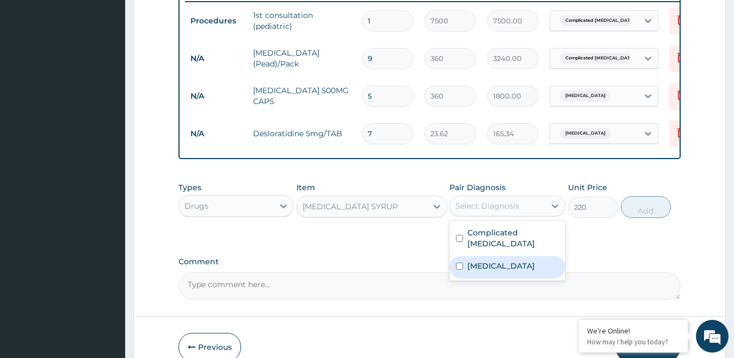
click at [478, 271] on label "[MEDICAL_DATA]" at bounding box center [502, 265] width 68 height 11
checkbox input "true"
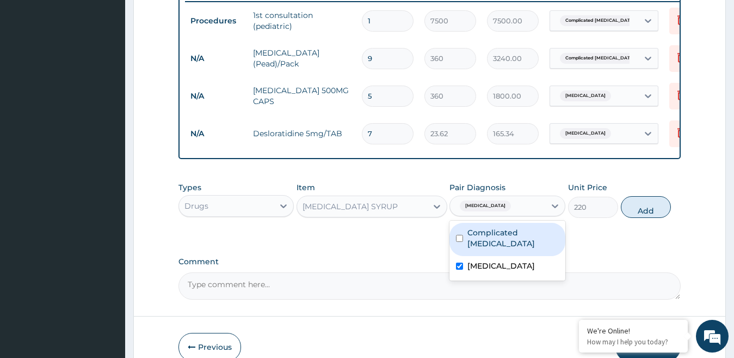
click at [514, 238] on label "Complicated [MEDICAL_DATA]" at bounding box center [513, 238] width 91 height 22
checkbox input "true"
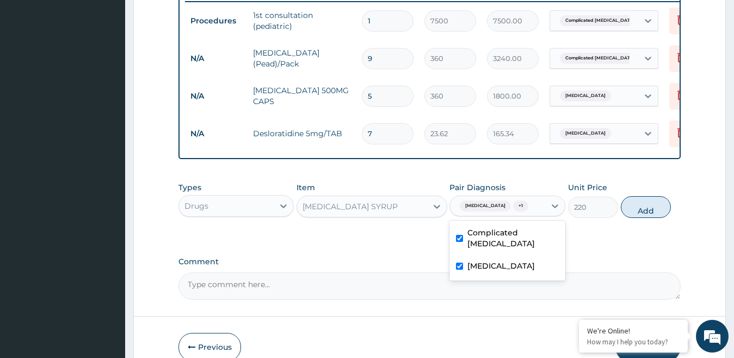
click at [476, 271] on label "[MEDICAL_DATA]" at bounding box center [502, 265] width 68 height 11
checkbox input "false"
click at [640, 218] on button "Add" at bounding box center [646, 207] width 50 height 22
type input "0"
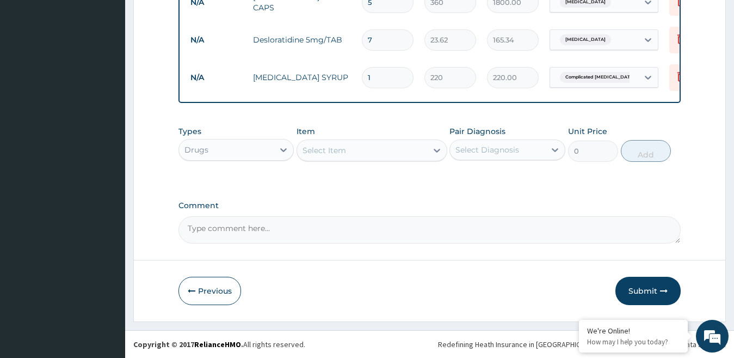
scroll to position [535, 0]
click at [636, 285] on button "Submit" at bounding box center [648, 291] width 65 height 28
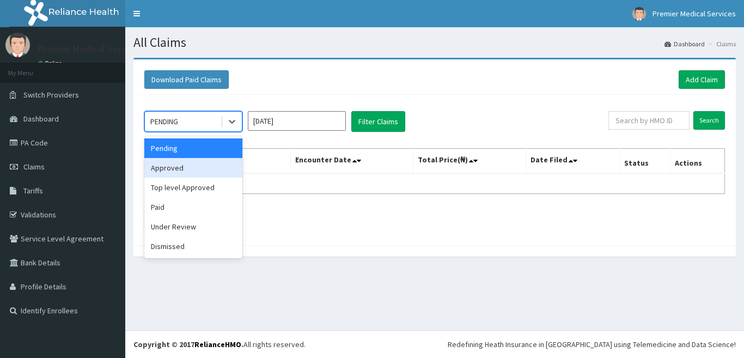
click at [312, 119] on input "[DATE]" at bounding box center [297, 121] width 98 height 20
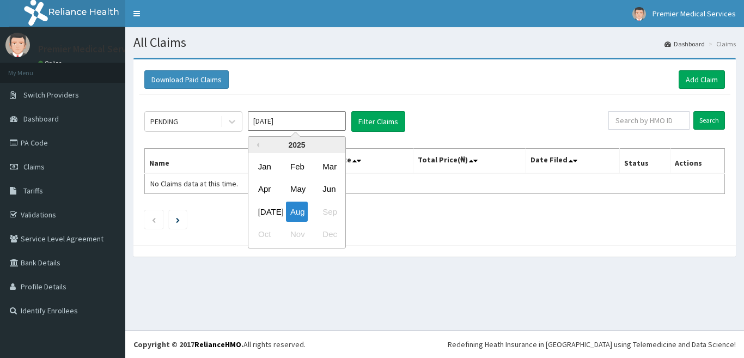
click at [269, 213] on div "[DATE]" at bounding box center [265, 211] width 22 height 20
type input "[DATE]"
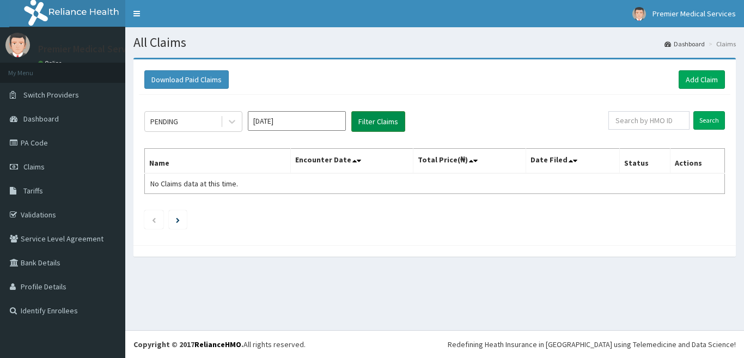
click at [385, 124] on button "Filter Claims" at bounding box center [378, 121] width 54 height 21
click at [385, 126] on button "Filter Claims" at bounding box center [378, 121] width 54 height 21
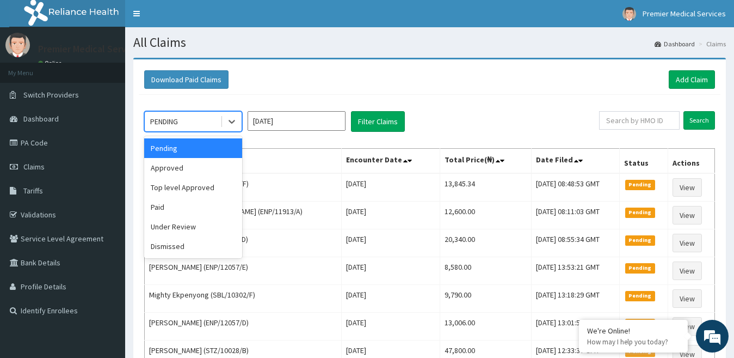
click at [191, 119] on div "PENDING" at bounding box center [183, 121] width 76 height 17
click at [180, 161] on div "Approved" at bounding box center [193, 168] width 98 height 20
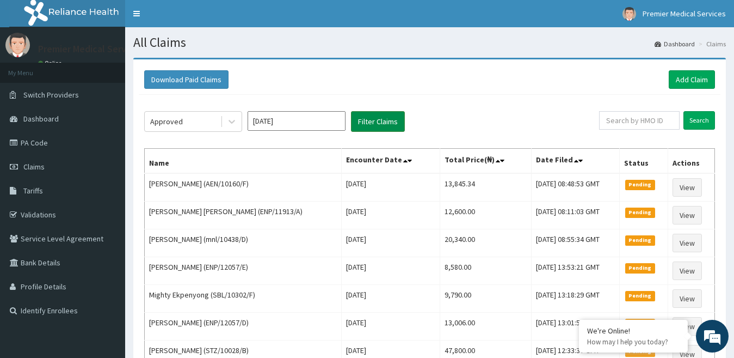
click at [381, 122] on button "Filter Claims" at bounding box center [378, 121] width 54 height 21
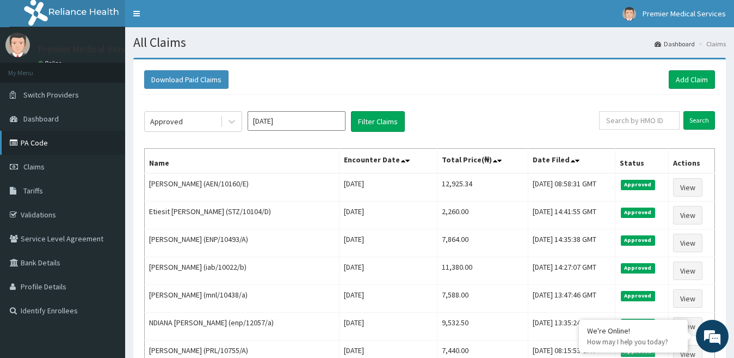
click at [40, 144] on link "PA Code" at bounding box center [62, 143] width 125 height 24
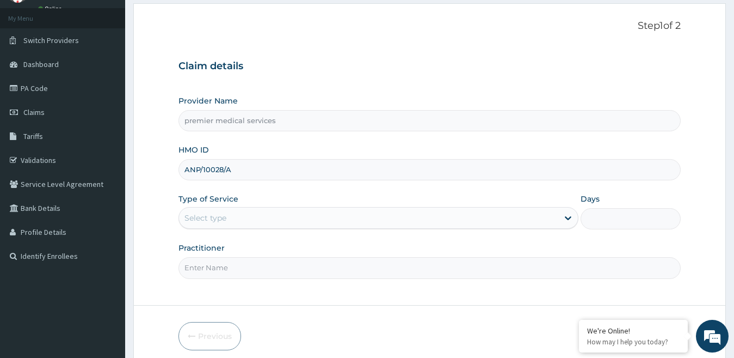
type input "ANP/10028/A"
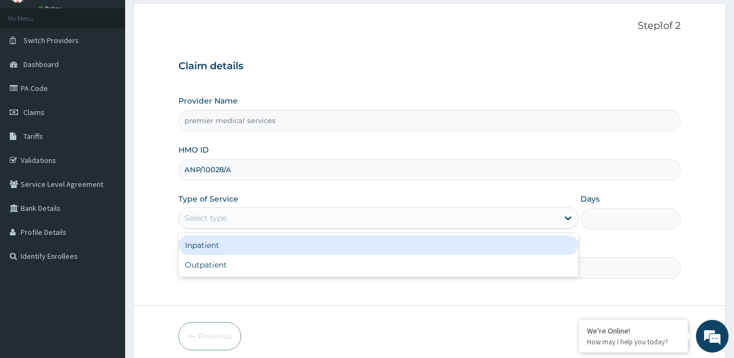
click at [229, 217] on div "Select type" at bounding box center [369, 217] width 380 height 17
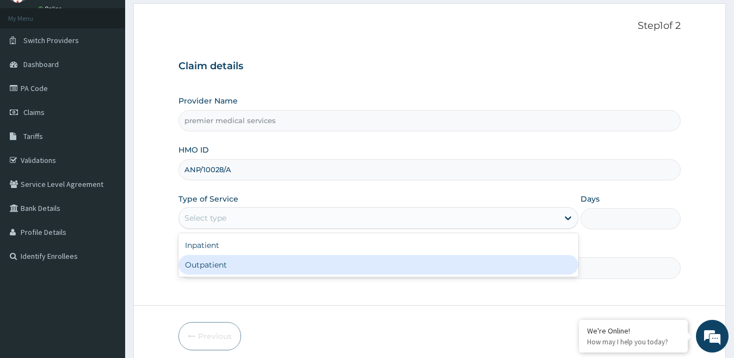
click at [215, 263] on div "Outpatient" at bounding box center [379, 265] width 401 height 20
type input "1"
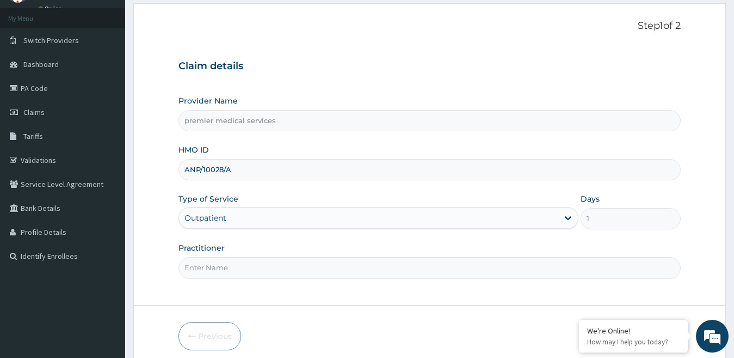
click at [210, 272] on input "Practitioner" at bounding box center [430, 267] width 503 height 21
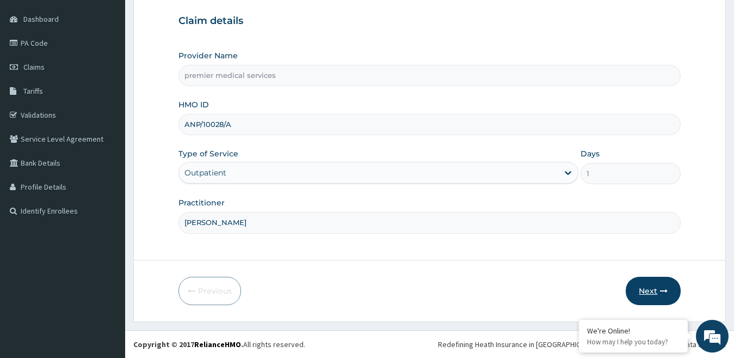
type input "[PERSON_NAME]"
click at [644, 287] on button "Next" at bounding box center [653, 291] width 55 height 28
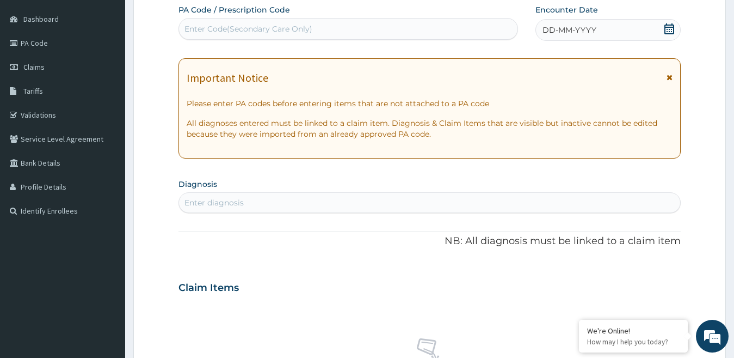
click at [284, 27] on div "Enter Code(Secondary Care Only)" at bounding box center [249, 28] width 128 height 11
paste input "PA/96506F"
type input "PA/96506F"
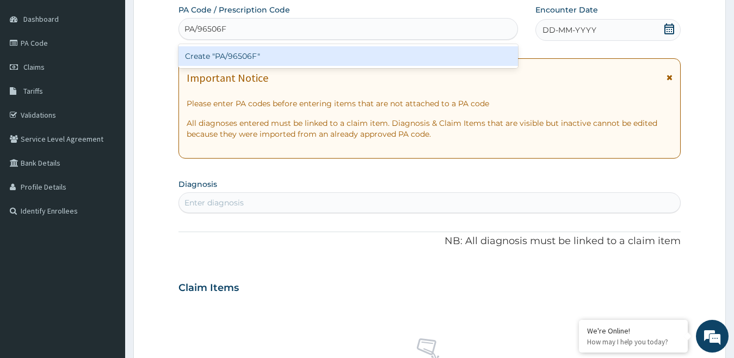
click at [303, 54] on div "Create "PA/96506F"" at bounding box center [349, 56] width 340 height 20
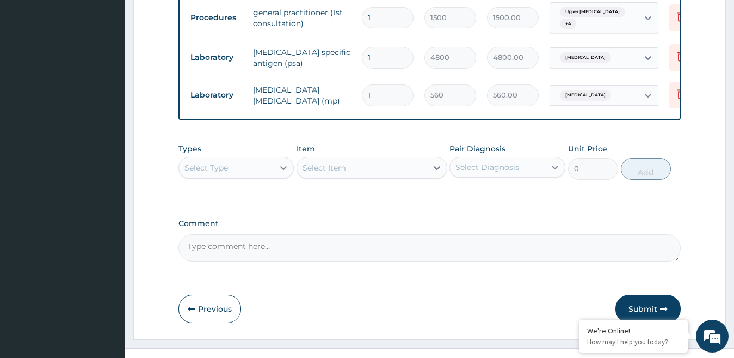
scroll to position [727, 0]
click at [648, 293] on button "Submit" at bounding box center [648, 307] width 65 height 28
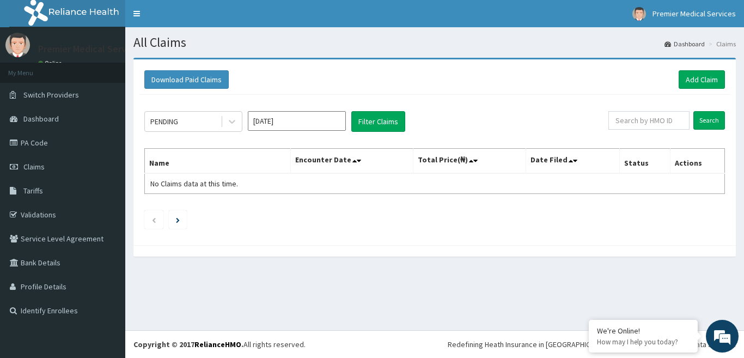
click at [280, 125] on input "[DATE]" at bounding box center [297, 121] width 98 height 20
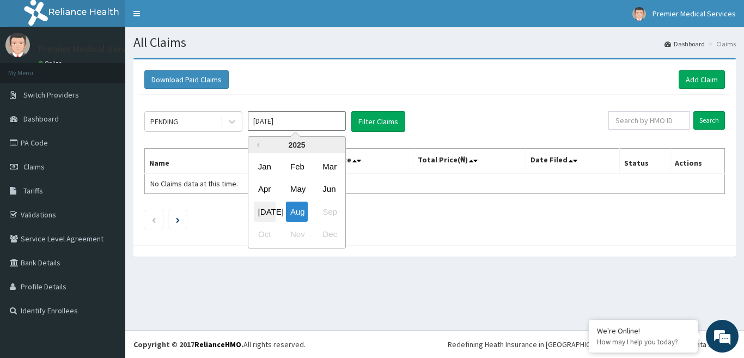
click at [264, 211] on div "[DATE]" at bounding box center [265, 211] width 22 height 20
type input "[DATE]"
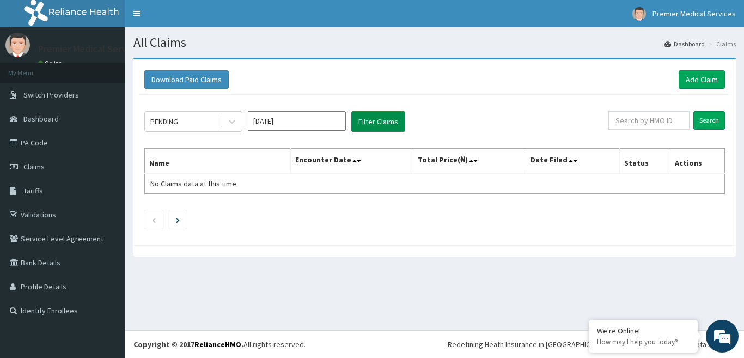
click at [383, 124] on button "Filter Claims" at bounding box center [378, 121] width 54 height 21
